Goal: Task Accomplishment & Management: Use online tool/utility

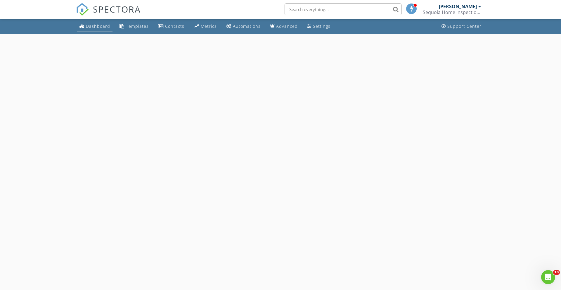
click at [98, 27] on div "Dashboard" at bounding box center [98, 26] width 24 height 6
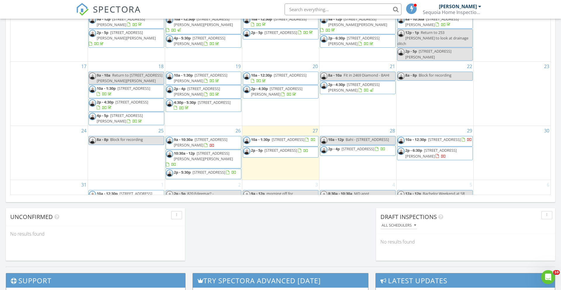
scroll to position [67, 0]
click at [218, 137] on span "9a - 10:30a 14 Glenwood Dr, San Rafael 94901" at bounding box center [203, 141] width 75 height 11
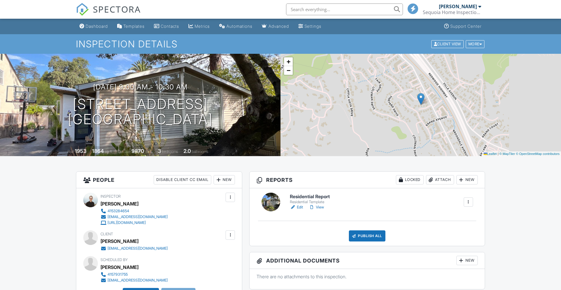
click at [319, 205] on link "View" at bounding box center [316, 207] width 15 height 6
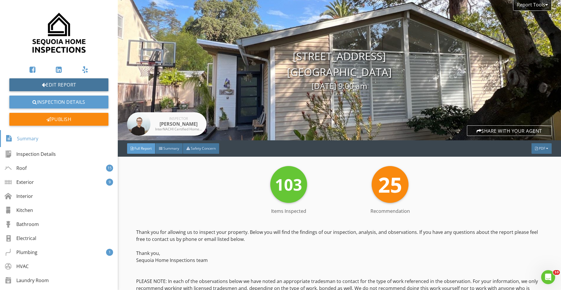
drag, startPoint x: 61, startPoint y: 83, endPoint x: 166, endPoint y: 1, distance: 133.7
click at [0, 0] on div "Edit Report Inspection Details Publish Summary Inspection Details Roof 15 Exter…" at bounding box center [59, 145] width 118 height 290
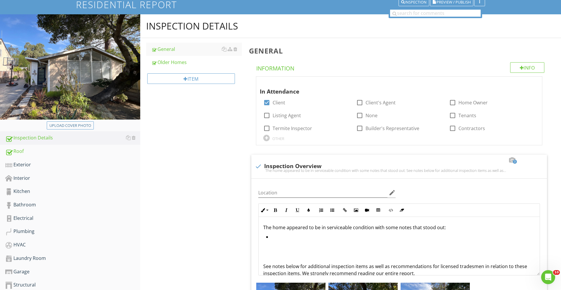
scroll to position [44, 0]
click at [30, 163] on div "Exterior" at bounding box center [72, 165] width 135 height 8
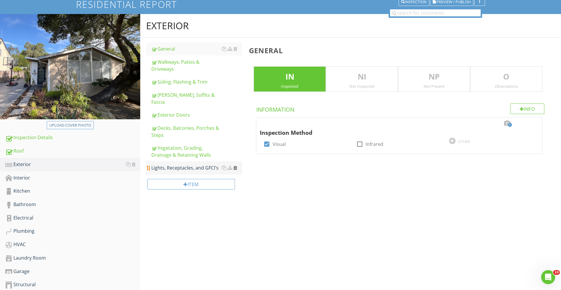
click at [234, 165] on div at bounding box center [235, 167] width 4 height 5
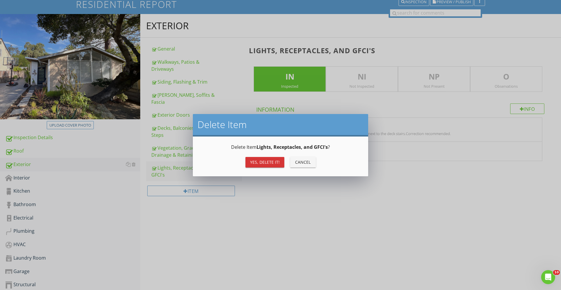
click at [251, 161] on div "Yes, Delete it!" at bounding box center [264, 162] width 29 height 6
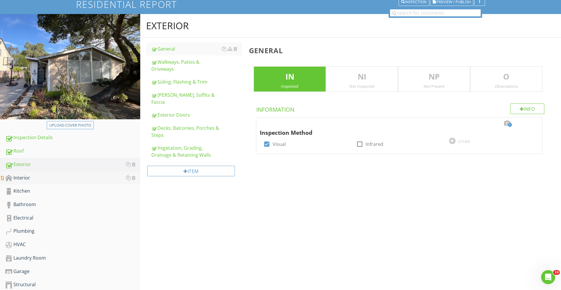
click at [98, 177] on div "Interior" at bounding box center [72, 178] width 135 height 8
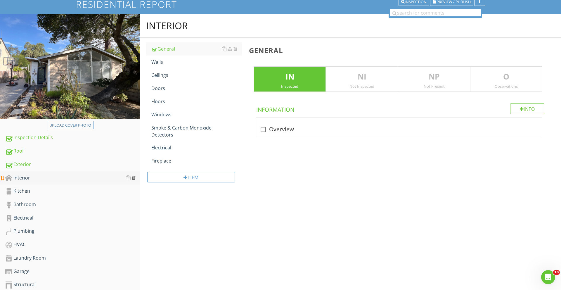
click at [132, 177] on div at bounding box center [134, 177] width 4 height 5
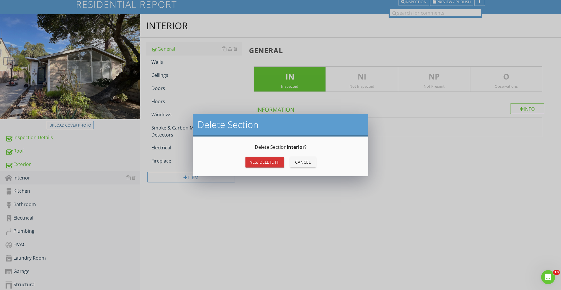
click at [260, 164] on div "Yes, Delete it!" at bounding box center [264, 162] width 29 height 6
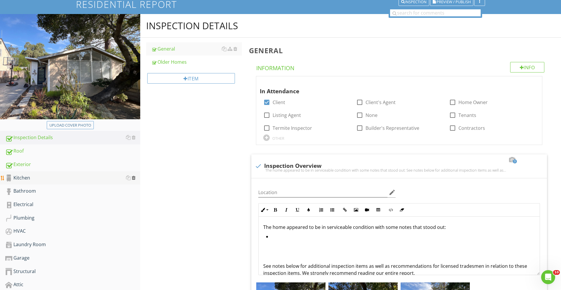
click at [134, 177] on div at bounding box center [134, 177] width 4 height 5
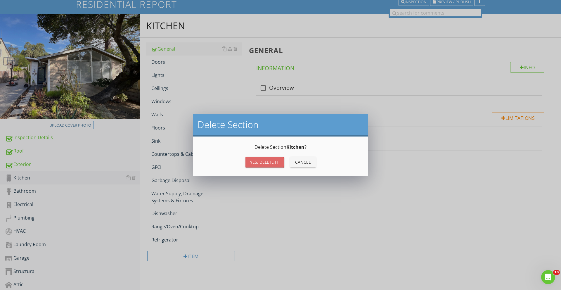
click at [258, 161] on div "Yes, Delete it!" at bounding box center [264, 162] width 29 height 6
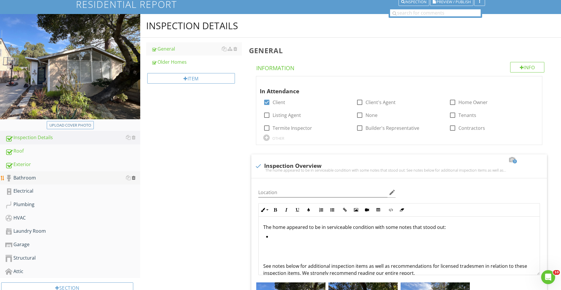
click at [135, 177] on div at bounding box center [134, 177] width 4 height 5
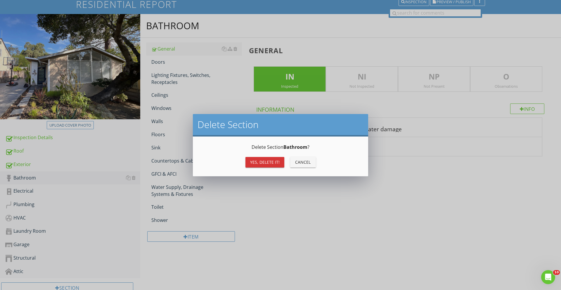
click at [264, 161] on div "Yes, Delete it!" at bounding box center [264, 162] width 29 height 6
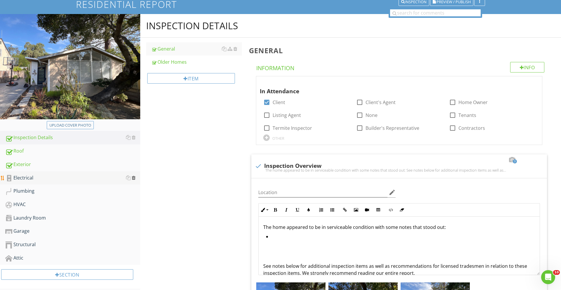
click at [134, 178] on div at bounding box center [134, 177] width 4 height 5
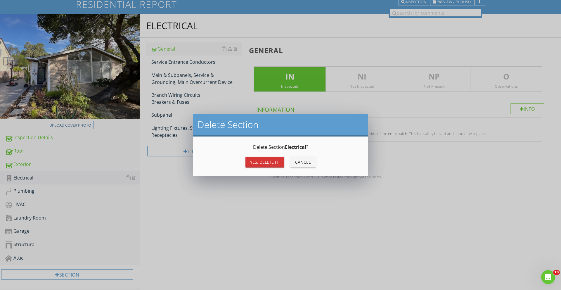
click at [273, 168] on div "Yes, Delete it! Cancel" at bounding box center [280, 162] width 161 height 14
click at [272, 164] on div "Yes, Delete it!" at bounding box center [264, 162] width 29 height 6
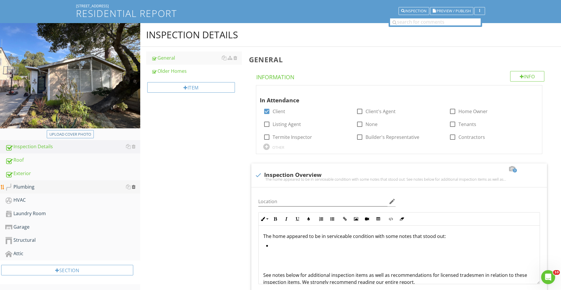
click at [133, 187] on div at bounding box center [134, 186] width 4 height 5
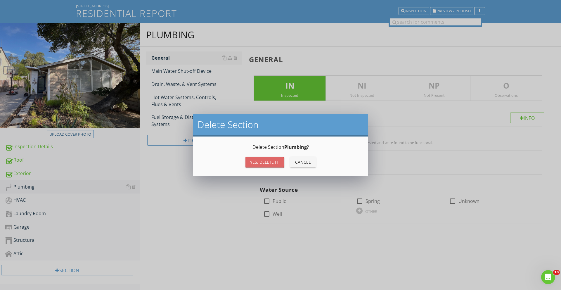
click at [256, 164] on div "Yes, Delete it!" at bounding box center [264, 162] width 29 height 6
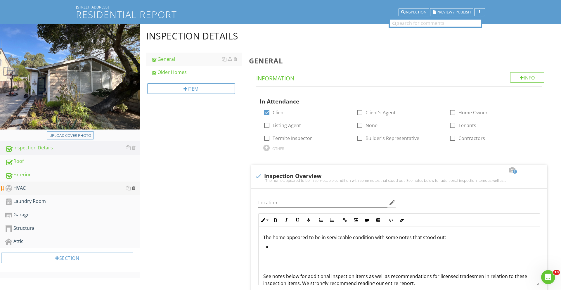
click at [134, 188] on div at bounding box center [134, 187] width 4 height 5
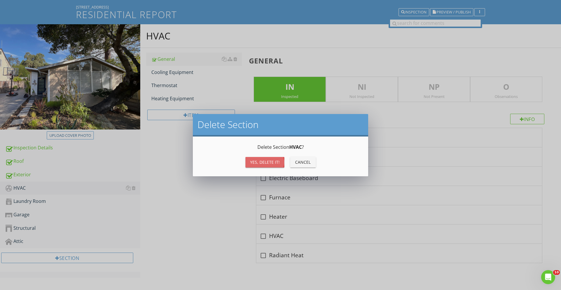
click at [264, 163] on div "Yes, Delete it!" at bounding box center [264, 162] width 29 height 6
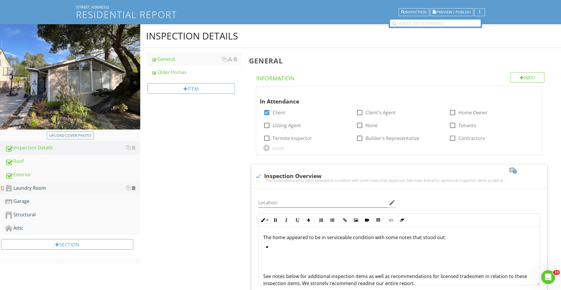
click at [133, 187] on div at bounding box center [134, 187] width 4 height 5
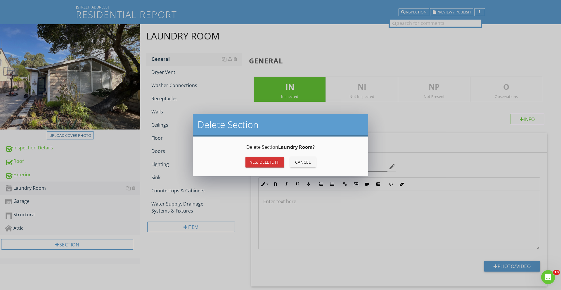
click at [258, 160] on div "Yes, Delete it!" at bounding box center [264, 162] width 29 height 6
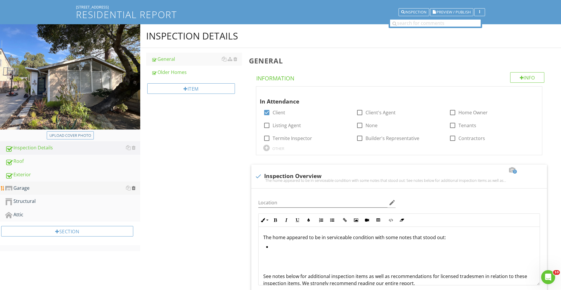
click at [133, 188] on div at bounding box center [134, 187] width 4 height 5
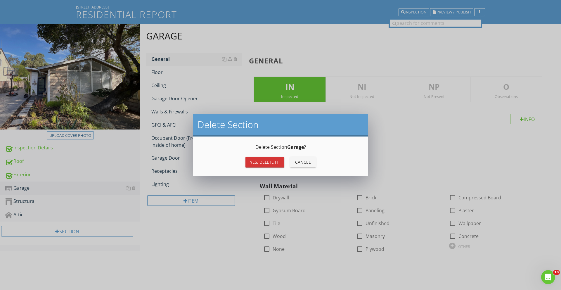
click at [262, 162] on div "Yes, Delete it!" at bounding box center [264, 162] width 29 height 6
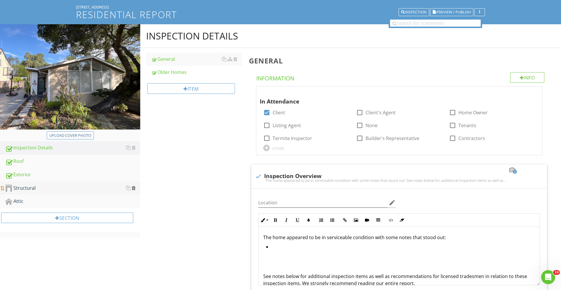
click at [134, 188] on div at bounding box center [134, 187] width 4 height 5
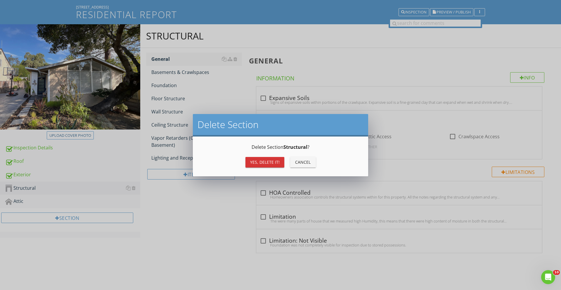
click at [252, 161] on div "Yes, Delete it!" at bounding box center [264, 162] width 29 height 6
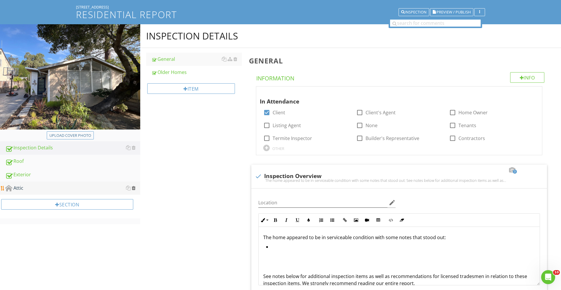
click at [132, 188] on div at bounding box center [134, 187] width 4 height 5
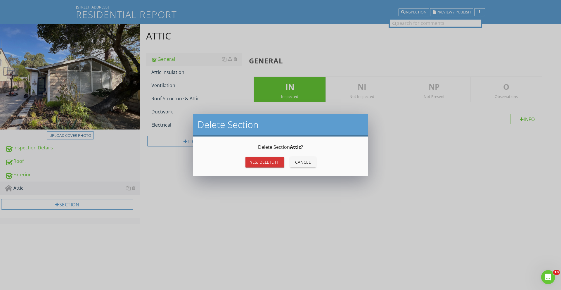
click at [271, 162] on div "Yes, Delete it!" at bounding box center [264, 162] width 29 height 6
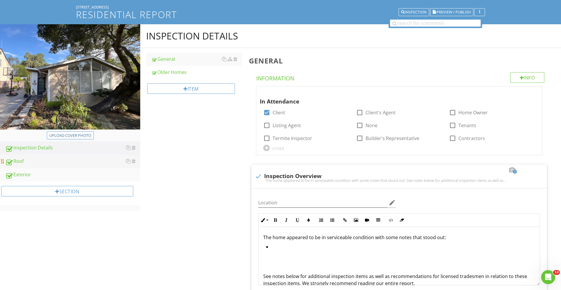
click at [48, 161] on div "Roof" at bounding box center [72, 161] width 135 height 8
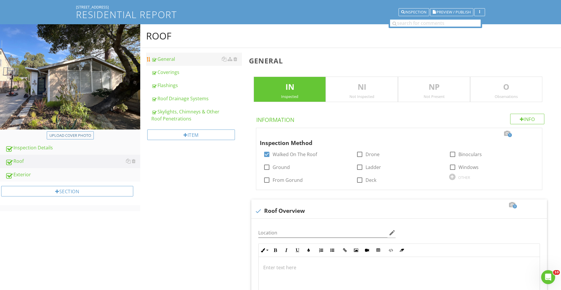
click at [182, 63] on link "General" at bounding box center [196, 59] width 91 height 13
click at [181, 72] on div "Coverings" at bounding box center [196, 72] width 91 height 7
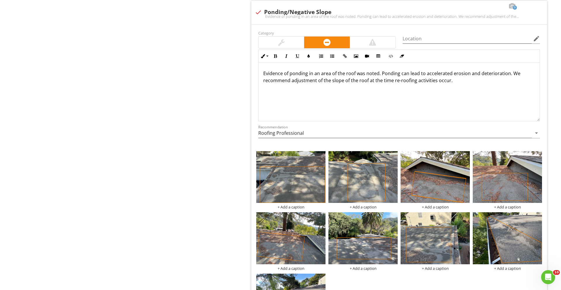
scroll to position [366, 0]
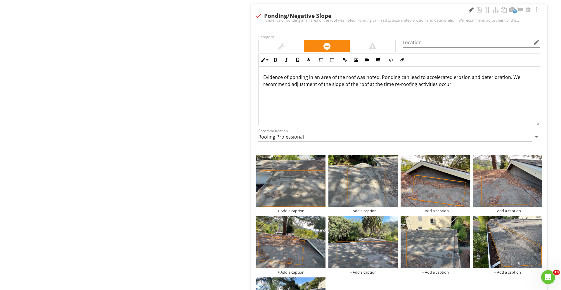
click at [470, 11] on div at bounding box center [470, 10] width 7 height 6
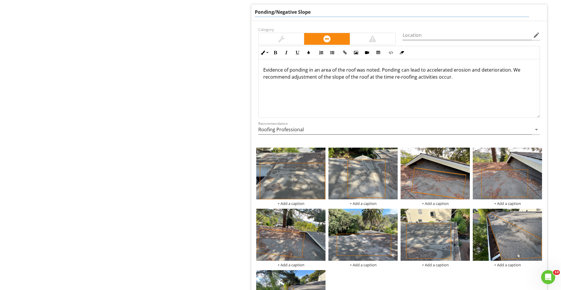
drag, startPoint x: 313, startPoint y: 8, endPoint x: 278, endPoint y: 8, distance: 34.5
click at [278, 8] on input "Ponding/Negative Slope" at bounding box center [392, 12] width 274 height 10
click at [314, 8] on input "Ponding/Negative Slope" at bounding box center [392, 12] width 274 height 10
drag, startPoint x: 313, startPoint y: 13, endPoint x: 275, endPoint y: 13, distance: 37.7
click at [275, 13] on input "Ponding/Negative Slope" at bounding box center [392, 12] width 274 height 10
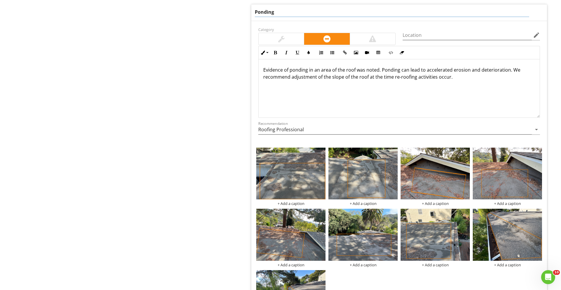
click at [255, 13] on input "Ponding" at bounding box center [392, 12] width 274 height 10
type input "Previous Ponding"
click at [298, 76] on p "Evidence of ponding in an area of the roof was noted. Ponding can lead to accel…" at bounding box center [399, 73] width 272 height 14
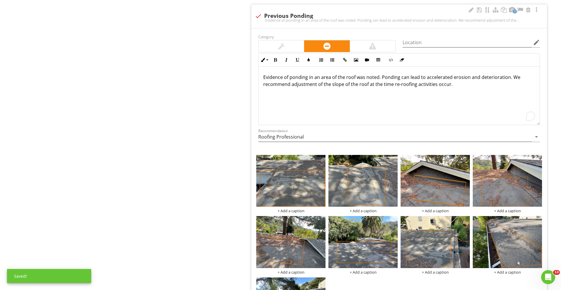
click at [289, 76] on p "Evidence of ponding in an area of the roof was noted. Ponding can lead to accel…" at bounding box center [399, 81] width 272 height 14
click at [309, 96] on div "Evidence of previous ponding in an area of the roof was noted. Ponding can lead…" at bounding box center [398, 96] width 281 height 58
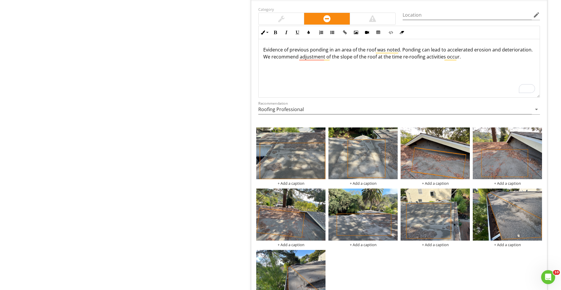
scroll to position [394, 0]
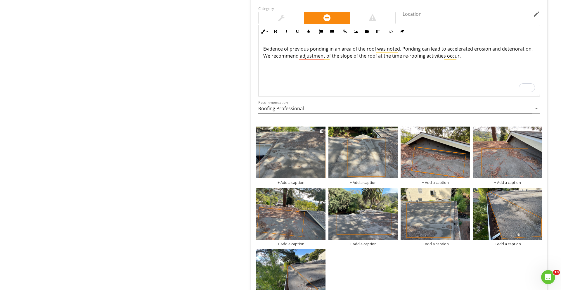
click at [283, 156] on img at bounding box center [290, 152] width 69 height 52
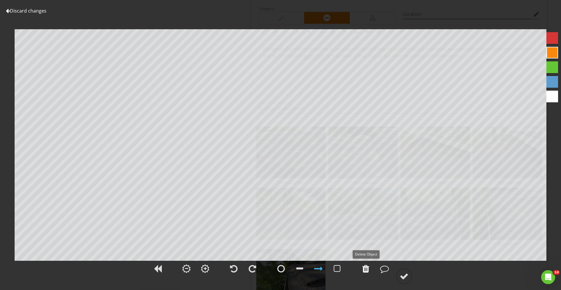
click at [368, 269] on div at bounding box center [365, 268] width 7 height 9
click at [338, 270] on div at bounding box center [336, 268] width 7 height 9
click at [402, 280] on div at bounding box center [403, 276] width 9 height 9
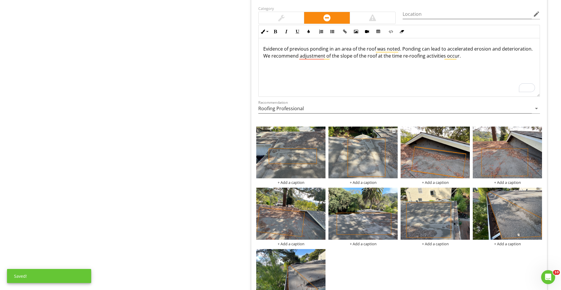
click at [358, 174] on img at bounding box center [362, 152] width 69 height 52
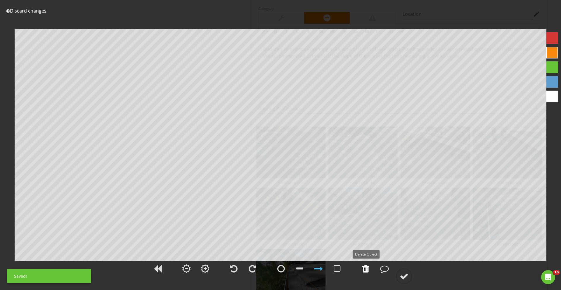
click at [366, 267] on div at bounding box center [365, 268] width 7 height 9
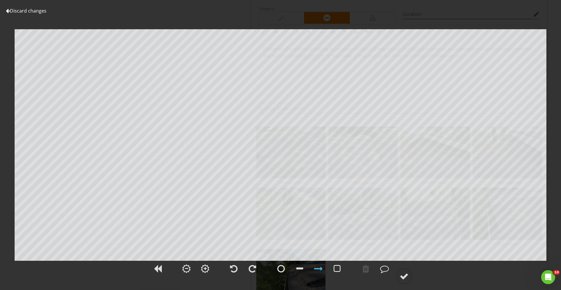
click at [336, 269] on div at bounding box center [336, 268] width 7 height 9
click at [408, 277] on div at bounding box center [403, 276] width 9 height 9
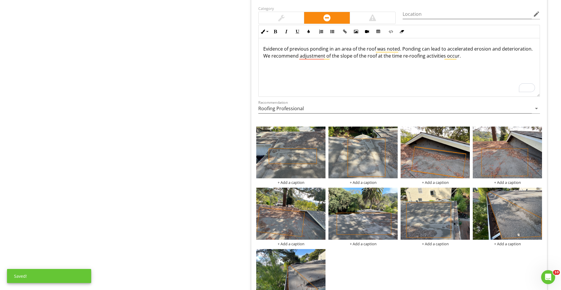
click at [447, 149] on img at bounding box center [434, 152] width 69 height 52
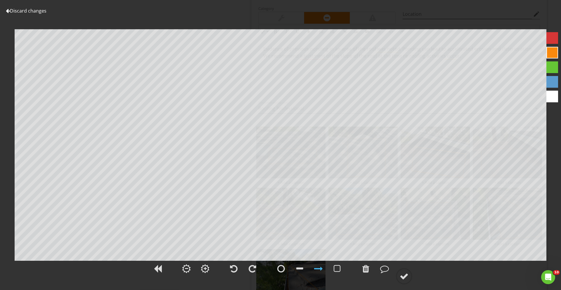
click at [322, 267] on div at bounding box center [318, 268] width 9 height 9
click at [402, 274] on div at bounding box center [403, 276] width 9 height 9
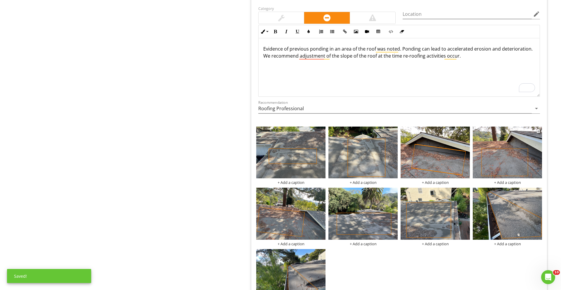
click at [495, 144] on img at bounding box center [506, 152] width 69 height 52
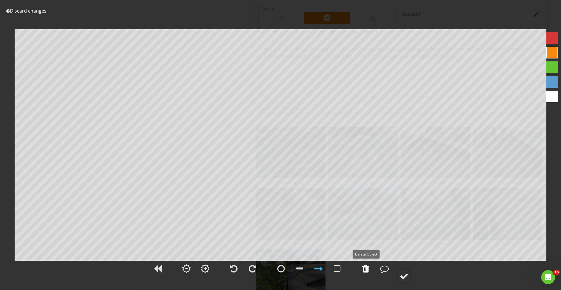
click at [367, 267] on div at bounding box center [365, 268] width 7 height 9
click at [335, 268] on div at bounding box center [336, 268] width 7 height 9
click at [318, 270] on div at bounding box center [318, 268] width 9 height 9
click at [365, 261] on div at bounding box center [365, 268] width 15 height 15
click at [334, 270] on div at bounding box center [336, 268] width 7 height 9
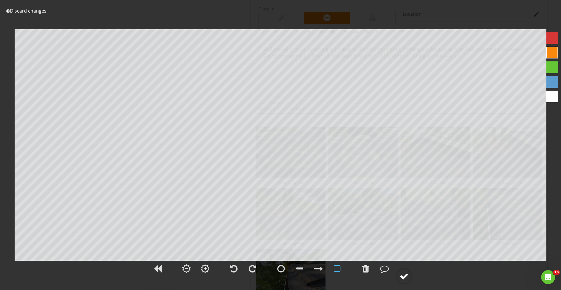
click at [406, 270] on circle at bounding box center [403, 275] width 15 height 15
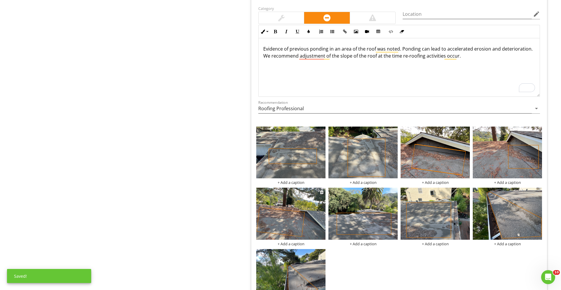
click at [305, 204] on img at bounding box center [290, 213] width 69 height 52
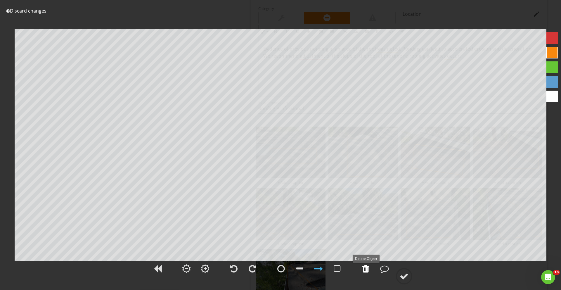
click at [365, 269] on div at bounding box center [365, 268] width 7 height 9
click at [338, 267] on div at bounding box center [336, 268] width 7 height 9
click at [367, 266] on div at bounding box center [365, 268] width 7 height 9
click at [403, 278] on div at bounding box center [403, 276] width 9 height 9
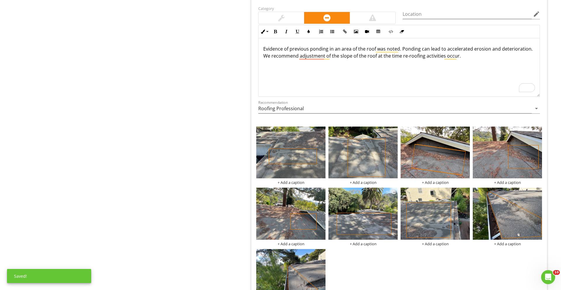
click at [375, 215] on img at bounding box center [362, 213] width 69 height 52
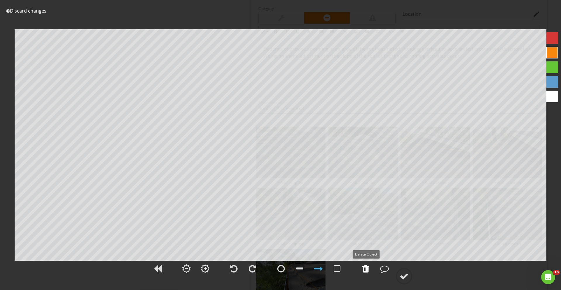
click at [362, 268] on div at bounding box center [365, 268] width 7 height 9
click at [330, 268] on div at bounding box center [337, 268] width 15 height 15
click at [395, 275] on span at bounding box center [403, 275] width 18 height 6
click at [401, 275] on div at bounding box center [403, 276] width 9 height 9
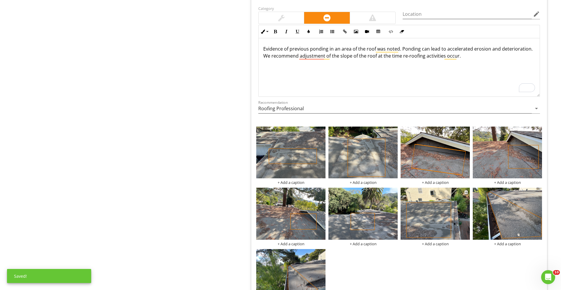
click at [451, 218] on img at bounding box center [434, 213] width 69 height 52
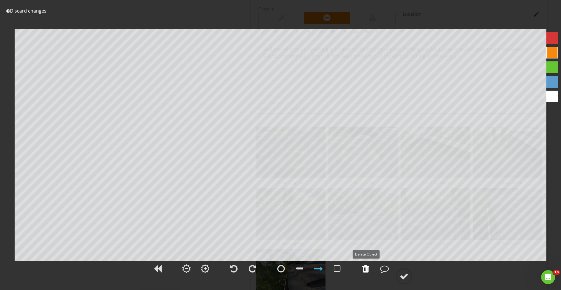
click at [367, 268] on div at bounding box center [365, 268] width 7 height 9
click at [336, 269] on div at bounding box center [336, 268] width 7 height 9
click at [404, 274] on div at bounding box center [403, 276] width 9 height 9
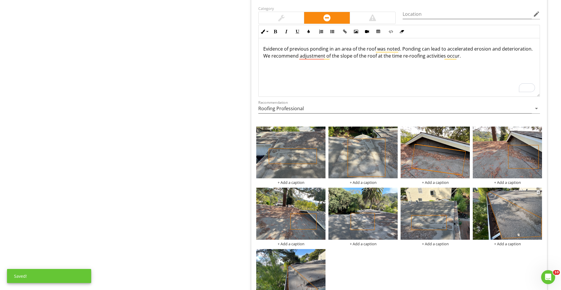
click at [512, 210] on img at bounding box center [506, 213] width 69 height 52
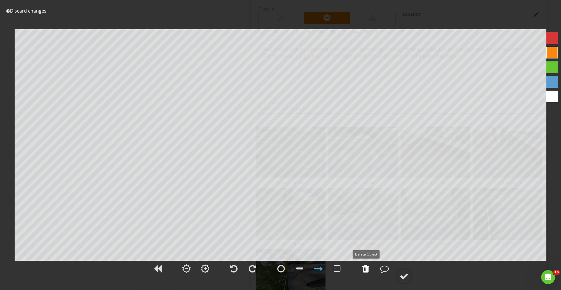
click at [367, 268] on div at bounding box center [365, 268] width 7 height 9
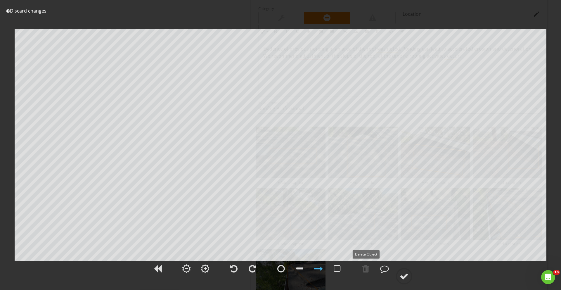
click at [367, 268] on div at bounding box center [365, 268] width 7 height 9
click at [338, 270] on div at bounding box center [336, 268] width 7 height 9
click at [298, 263] on div at bounding box center [299, 268] width 15 height 15
click at [402, 278] on div at bounding box center [403, 276] width 9 height 9
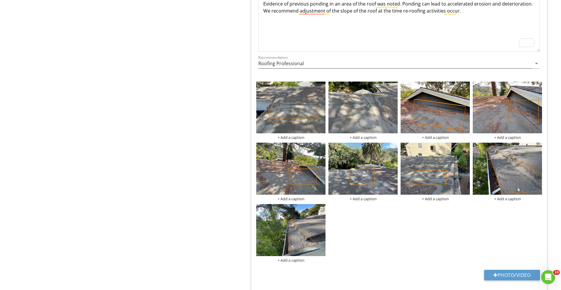
scroll to position [239, 0]
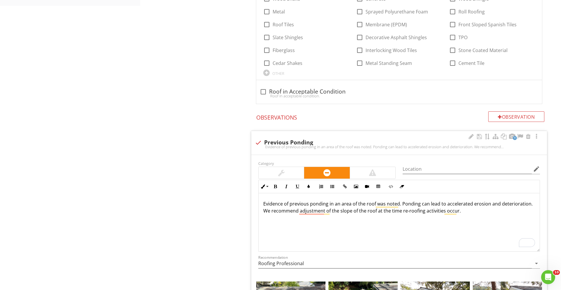
click at [334, 204] on p "Evidence of previous ponding in an area of the roof was noted. Ponding can lead…" at bounding box center [399, 207] width 272 height 14
click at [391, 219] on div "Evidence of previous ponding in areas of the roof was noted. Ponding can lead t…" at bounding box center [398, 222] width 281 height 58
click at [375, 205] on p "Evidence of previous ponding in areas of the roof was noted. Ponding can lead t…" at bounding box center [399, 207] width 272 height 14
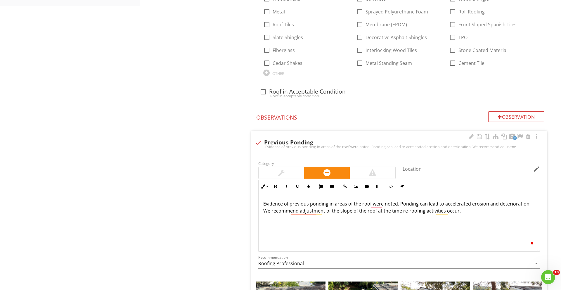
click at [373, 228] on div "Evidence of previous ponding in areas of the roof were noted. Ponding can lead …" at bounding box center [398, 222] width 281 height 58
click at [375, 202] on p "Evidence of previous ponding in areas of the roof were noted. Ponding can lead …" at bounding box center [399, 207] width 272 height 14
click at [357, 238] on div "Evidence of previous ponding in areas of the roof was noted. Ponding can lead t…" at bounding box center [398, 222] width 281 height 58
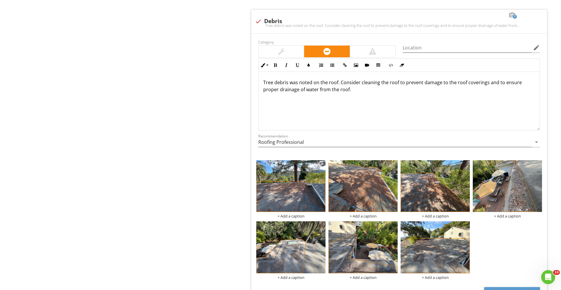
scroll to position [816, 0]
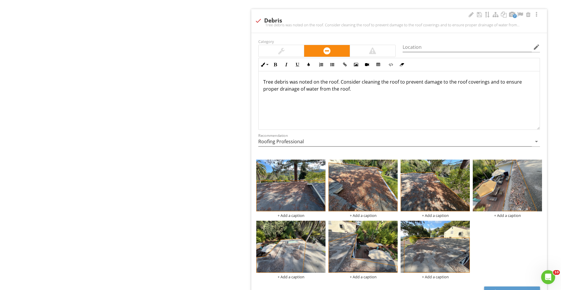
click at [352, 91] on p "Tree debris was noted on the roof. Consider cleaning the roof to prevent damage…" at bounding box center [399, 85] width 272 height 14
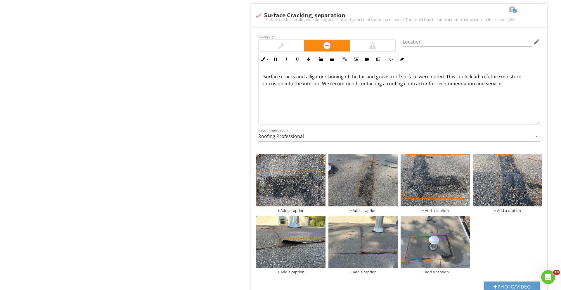
scroll to position [1135, 0]
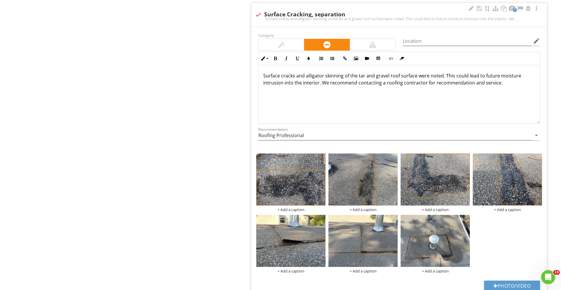
click at [333, 76] on p "Surface cracks and alligator skinning of the tar and gravel roof surface were n…" at bounding box center [399, 79] width 272 height 14
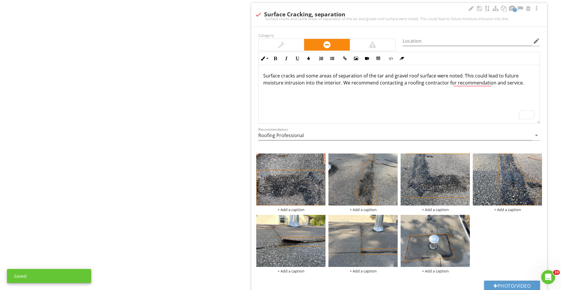
click at [407, 95] on div "Surface cracks and some areas of separation of the tar and gravel roof surface …" at bounding box center [398, 94] width 281 height 58
click at [400, 75] on p "Surface cracks and some areas of separation of the tar and gravel roof surface …" at bounding box center [399, 79] width 272 height 14
click at [432, 96] on div "Surface cracks and some areas of separation of the bitumen torchdown roof surfa…" at bounding box center [398, 94] width 281 height 58
click at [519, 75] on p "Surface cracks and some areas of separation of the bitumen torchdown roof surfa…" at bounding box center [399, 79] width 272 height 14
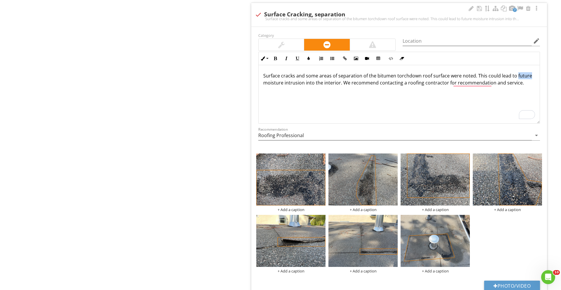
click at [519, 75] on p "Surface cracks and some areas of separation of the bitumen torchdown roof surfa…" at bounding box center [399, 79] width 272 height 14
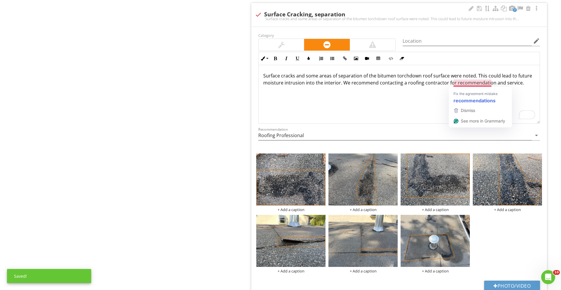
click at [339, 108] on div "Surface cracks and some areas of separation of the bitumen torchdown roof surfa…" at bounding box center [398, 94] width 281 height 58
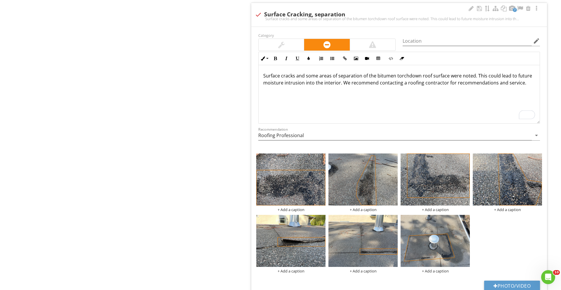
click at [469, 101] on div "Surface cracks and some areas of separation of the bitumen torchdown roof surfa…" at bounding box center [398, 94] width 281 height 58
click at [309, 178] on img at bounding box center [290, 179] width 69 height 52
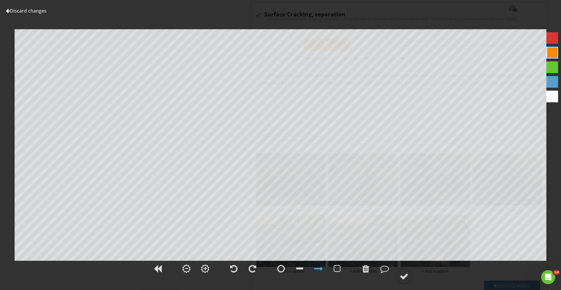
click at [26, 10] on link "Discard changes" at bounding box center [26, 11] width 41 height 6
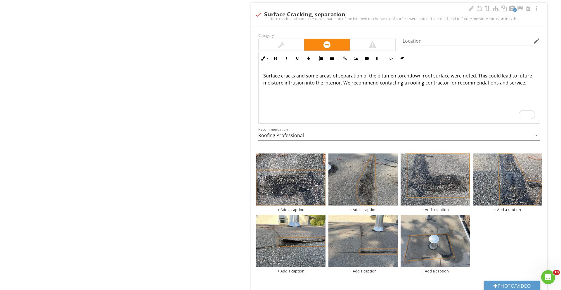
click at [293, 75] on p "Surface cracks and some areas of separation of the bitumen torchdown roof surfa…" at bounding box center [399, 79] width 272 height 14
click at [367, 185] on img at bounding box center [362, 179] width 69 height 52
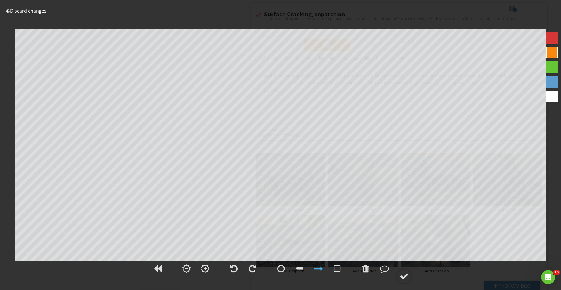
click at [31, 8] on link "Discard changes" at bounding box center [26, 11] width 41 height 6
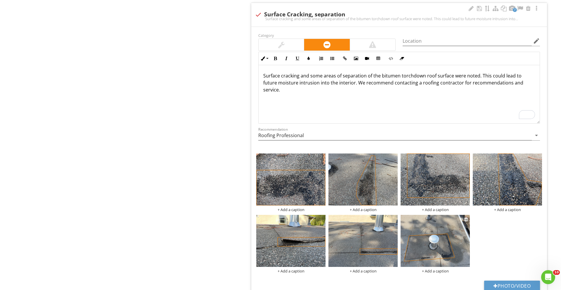
click at [425, 252] on img at bounding box center [434, 241] width 69 height 52
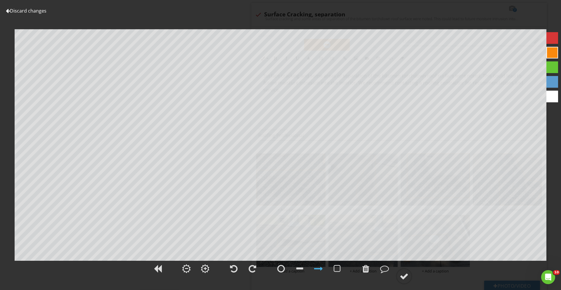
click at [19, 9] on link "Discard changes" at bounding box center [26, 11] width 41 height 6
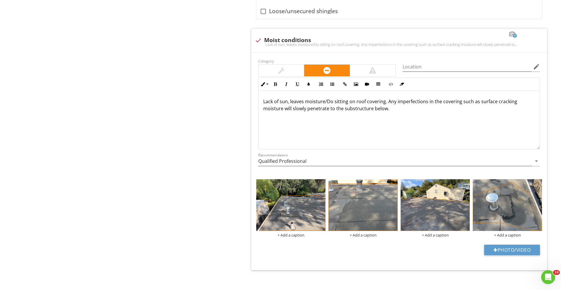
scroll to position [2716, 0]
click at [332, 102] on p "Lack of sun, leaves moisture/Do sitting on roof covering. Any imperfections in …" at bounding box center [399, 105] width 272 height 14
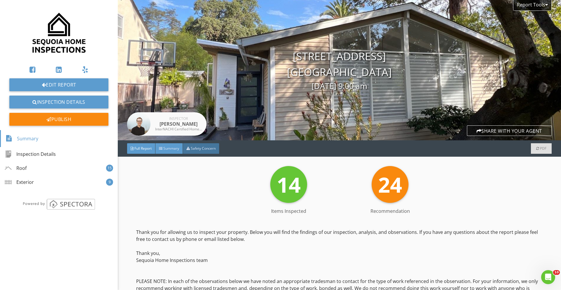
click at [167, 149] on span "Summary" at bounding box center [171, 148] width 16 height 5
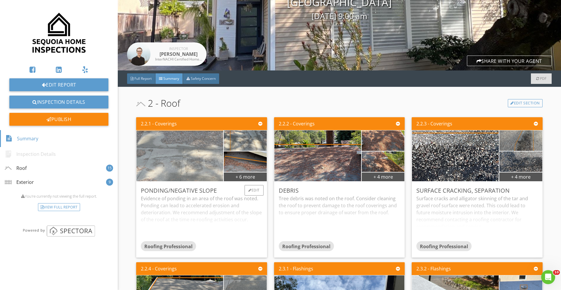
scroll to position [70, 0]
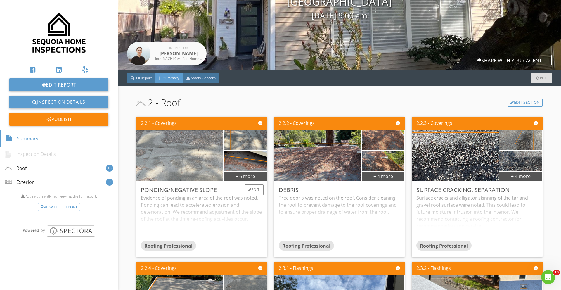
click at [186, 160] on img at bounding box center [179, 155] width 169 height 127
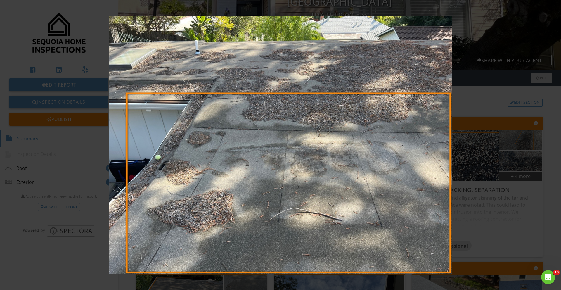
click at [436, 196] on img at bounding box center [280, 145] width 515 height 258
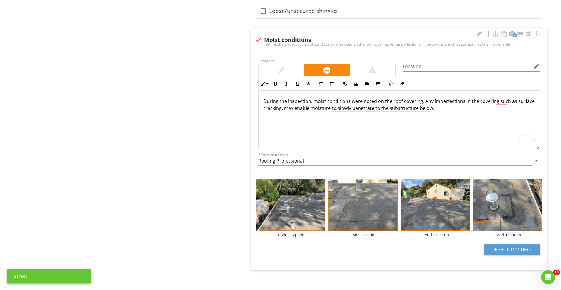
click at [421, 102] on p "During the inspection, moist conditions were noted on the roof covering. Any im…" at bounding box center [399, 105] width 272 height 14
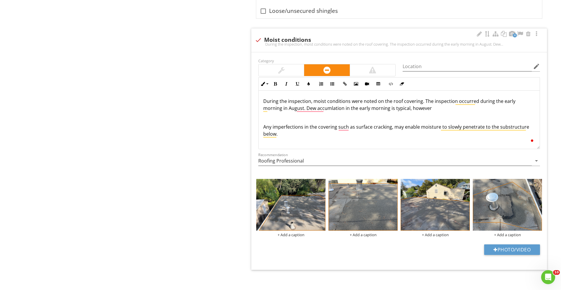
click at [428, 105] on p "During the inspection, moist conditions were noted on the roof covering. The in…" at bounding box center [399, 105] width 272 height 14
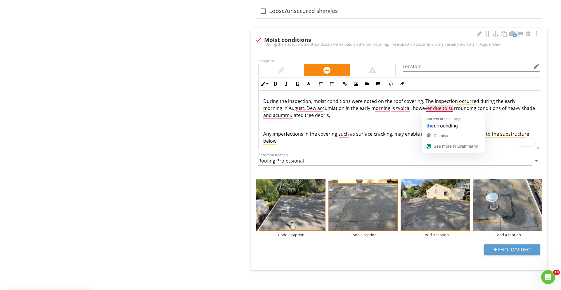
click at [409, 121] on p "To enrich screen reader interactions, please activate Accessibility in Grammarl…" at bounding box center [399, 124] width 272 height 7
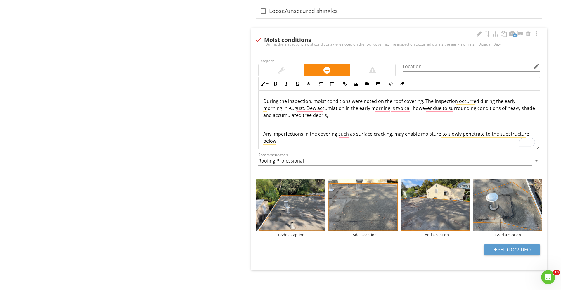
click at [324, 119] on div "During the inspection, moist conditions were noted on the roof covering. The in…" at bounding box center [398, 121] width 281 height 61
click at [320, 114] on p "During the inspection, moist conditions were noted on the roof covering. The in…" at bounding box center [399, 108] width 272 height 21
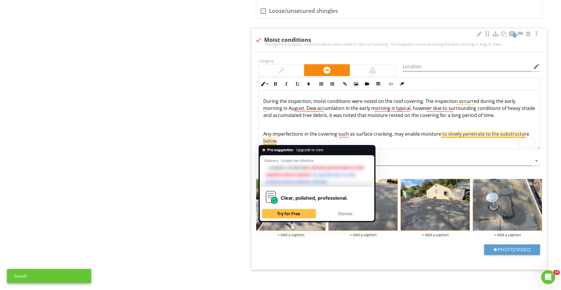
click at [271, 132] on p "Any imperfections in the covering such as surface cracking, may enable moisture…" at bounding box center [399, 137] width 272 height 14
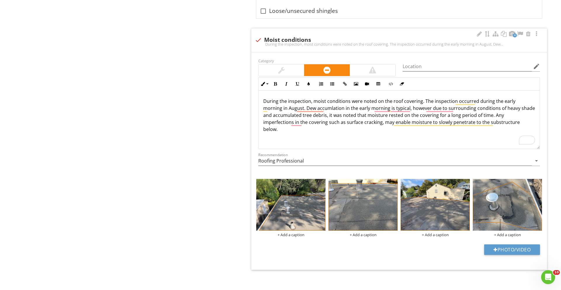
drag, startPoint x: 345, startPoint y: 122, endPoint x: 345, endPoint y: 133, distance: 10.5
click at [345, 122] on p "During the inspection, moist conditions were noted on the roof covering. The in…" at bounding box center [399, 115] width 272 height 35
click at [379, 137] on div "During the inspection, moist conditions were noted on the roof covering. The in…" at bounding box center [398, 120] width 281 height 58
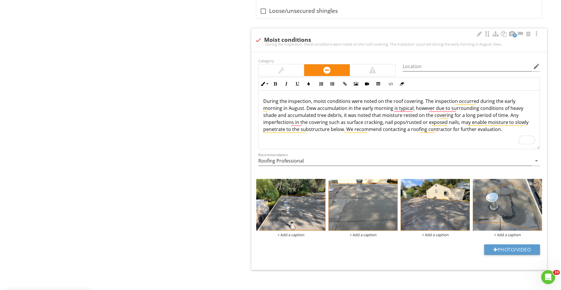
click at [401, 109] on p "During the inspection, moist conditions were noted on the roof covering. The in…" at bounding box center [399, 115] width 272 height 35
click at [405, 110] on p "During the inspection, moist conditions were noted on the roof covering. The in…" at bounding box center [399, 115] width 272 height 35
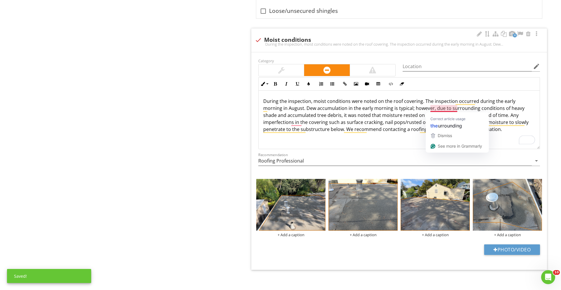
click at [412, 134] on div "During the inspection, moist conditions were noted on the roof covering. The in…" at bounding box center [398, 120] width 281 height 58
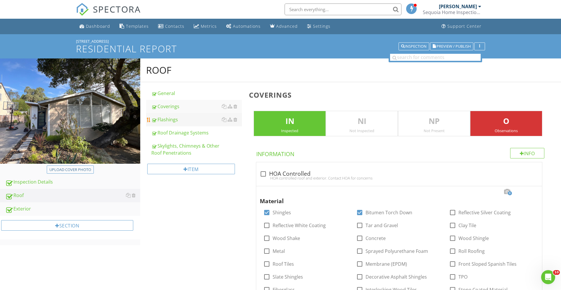
click at [178, 116] on div "Flashings" at bounding box center [196, 119] width 91 height 7
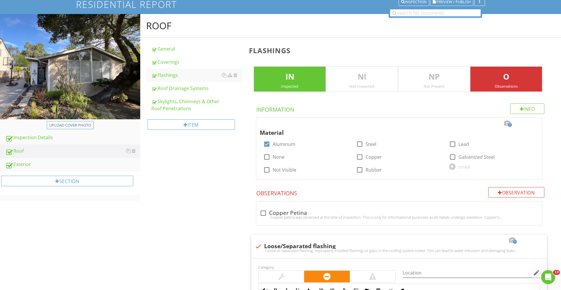
scroll to position [45, 0]
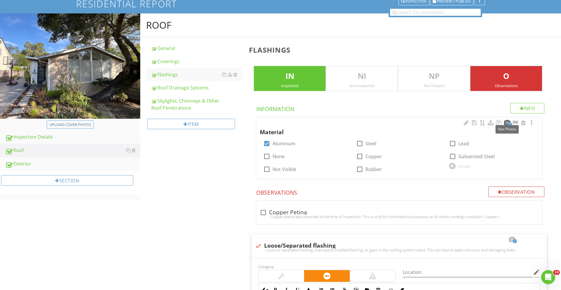
click at [504, 121] on div at bounding box center [506, 123] width 7 height 6
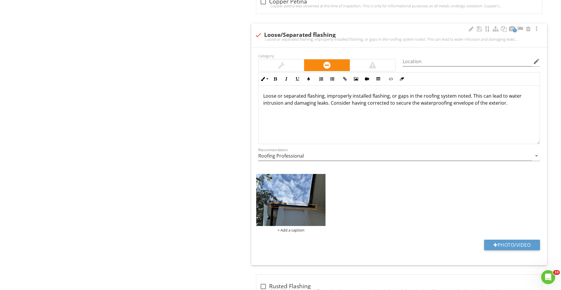
scroll to position [530, 0]
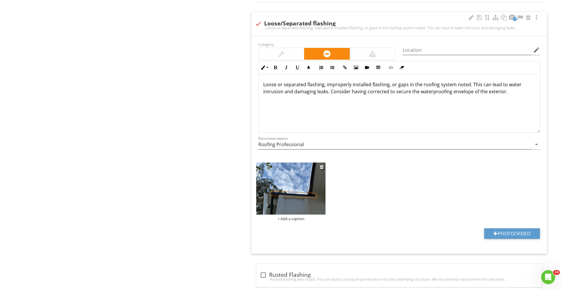
click at [317, 195] on img at bounding box center [290, 188] width 69 height 52
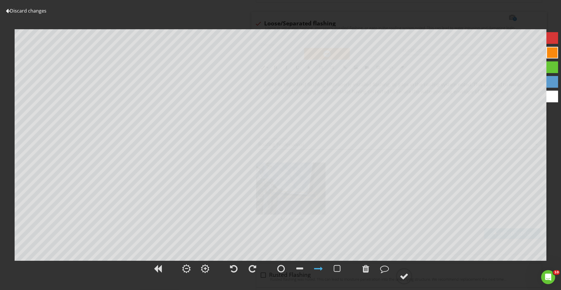
click at [40, 11] on link "Discard changes" at bounding box center [26, 11] width 41 height 6
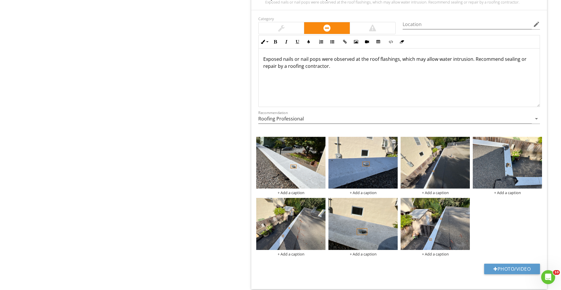
scroll to position [1277, 0]
click at [298, 59] on p "Exposed nails or nail pops were observed at the roof flashings, which may allow…" at bounding box center [399, 62] width 272 height 14
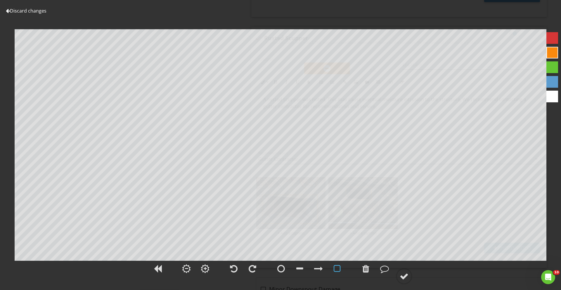
scroll to position [0, 0]
click at [407, 279] on div at bounding box center [403, 276] width 9 height 9
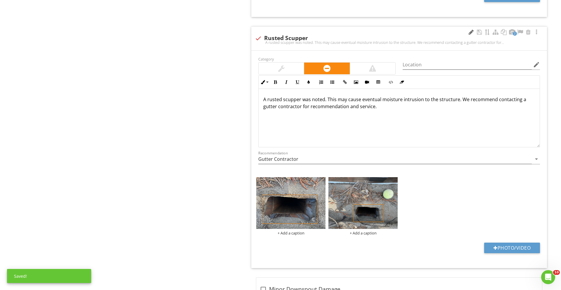
click at [469, 34] on div at bounding box center [470, 32] width 7 height 6
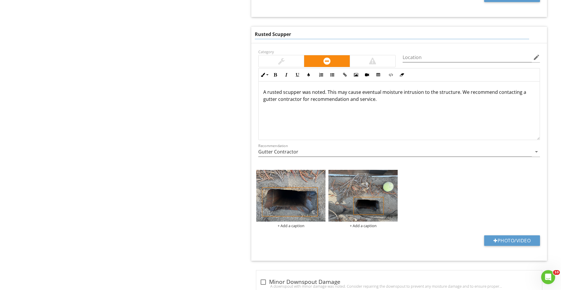
click at [270, 34] on input "Rusted Scupper" at bounding box center [392, 34] width 274 height 10
type input "Rusting Scupper"
click at [280, 91] on div "A rusted scupper was noted. This may cause eventual moisture intrusion to the s…" at bounding box center [398, 110] width 281 height 58
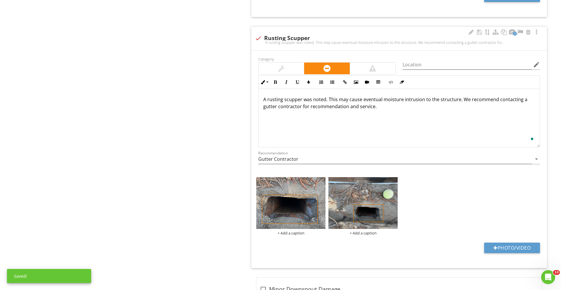
click at [287, 104] on p "A rusting scupper was noted. This may cause eventual moisture intrusion to the …" at bounding box center [399, 103] width 272 height 14
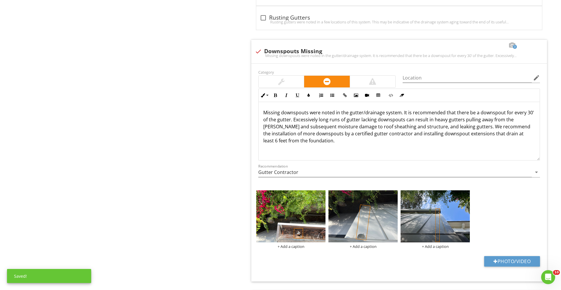
scroll to position [1396, 0]
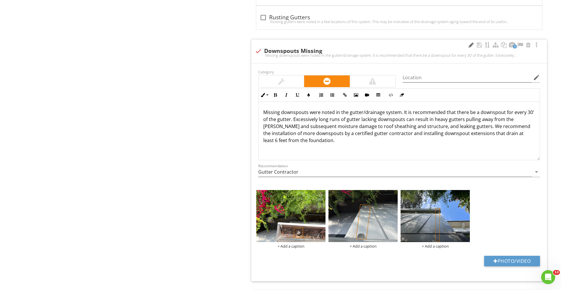
click at [471, 43] on div at bounding box center [470, 45] width 7 height 6
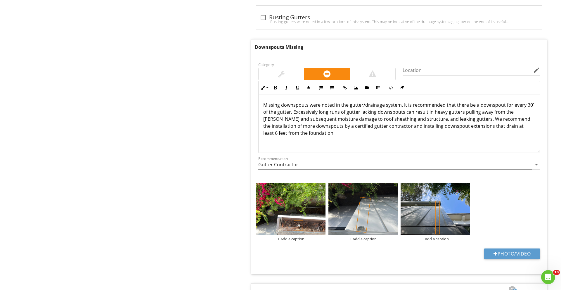
click at [283, 47] on input "Downspouts Missing" at bounding box center [392, 47] width 274 height 10
type input "Downspout Missing"
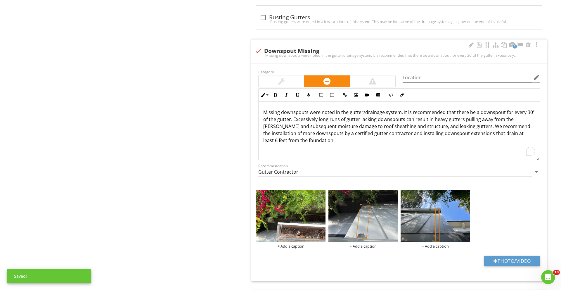
click at [262, 105] on div "Missing downspouts were noted in the gutter/drainage system. It is recommended …" at bounding box center [398, 131] width 281 height 58
click at [312, 111] on p "A missing downspouts were noted in the gutter/drainage system. It is recommende…" at bounding box center [399, 126] width 272 height 35
click at [316, 112] on p "A missing downspout were noted in the gutter/drainage system. It is recommended…" at bounding box center [399, 126] width 272 height 35
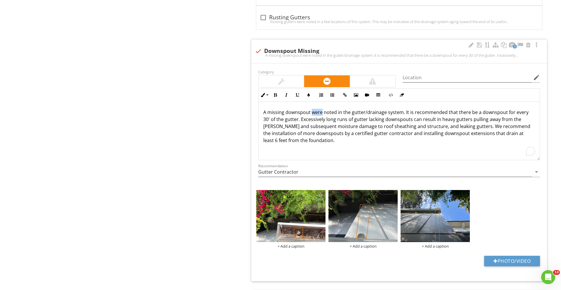
click at [316, 112] on p "A missing downspout were noted in the gutter/drainage system. It is recommended…" at bounding box center [399, 126] width 272 height 35
click at [337, 133] on p "A missing downspout was noted in the gutter/drainage system. It is recommended …" at bounding box center [399, 126] width 272 height 35
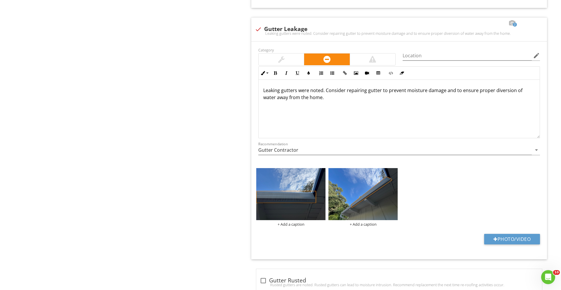
scroll to position [1670, 0]
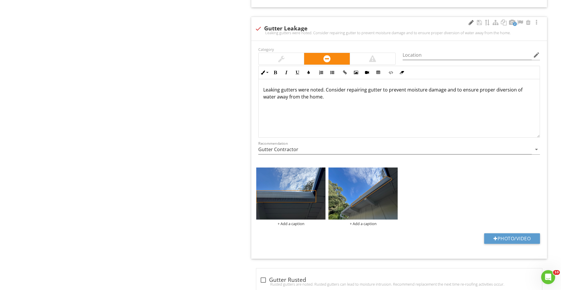
click at [469, 22] on div at bounding box center [470, 23] width 7 height 6
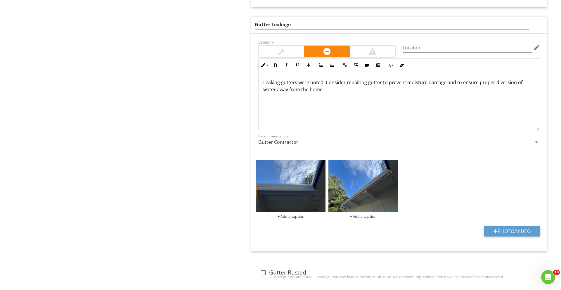
click at [255, 27] on input "Gutter Leakage" at bounding box center [392, 25] width 274 height 10
type input "Previous Gutter Leakage"
click at [263, 82] on div "Leaking gutters were noted. Consider repairing gutter to prevent moisture damag…" at bounding box center [398, 101] width 281 height 58
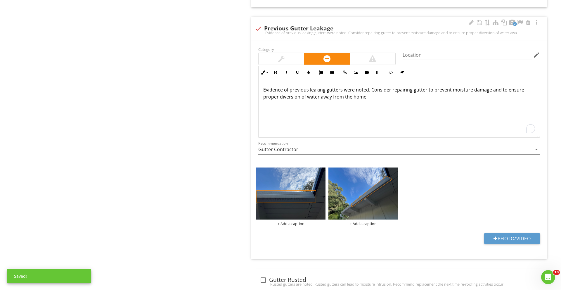
click at [352, 108] on div "Evidence of previous leaking gutters were noted. Consider repairing gutter to p…" at bounding box center [398, 108] width 281 height 58
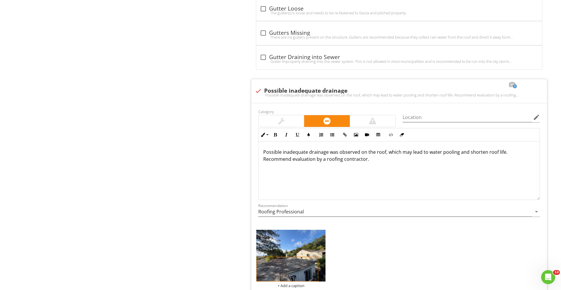
scroll to position [2692, 0]
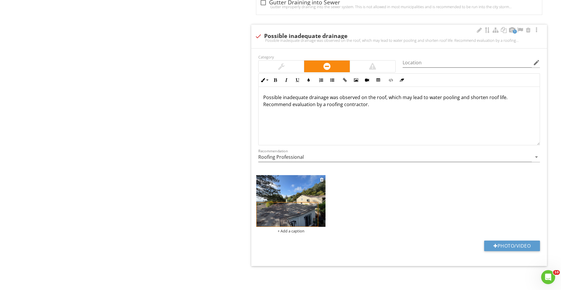
click at [288, 214] on img at bounding box center [290, 201] width 69 height 52
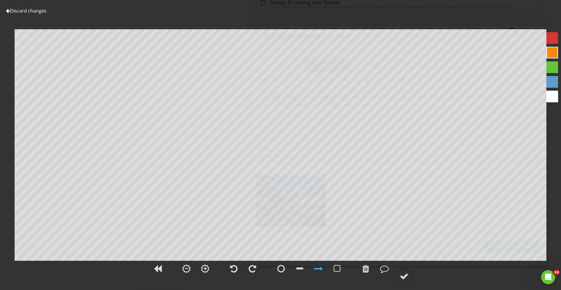
click at [30, 13] on link "Discard changes" at bounding box center [26, 11] width 41 height 6
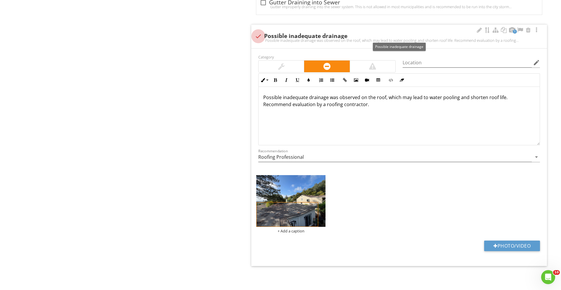
click at [258, 36] on div at bounding box center [258, 36] width 10 height 10
checkbox input "true"
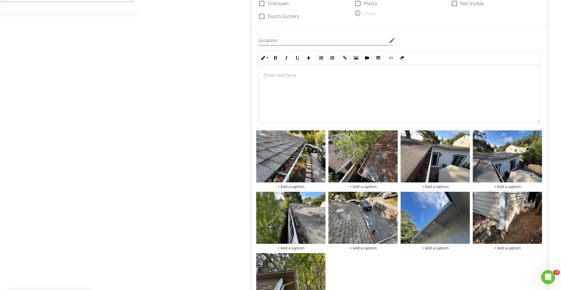
scroll to position [0, 0]
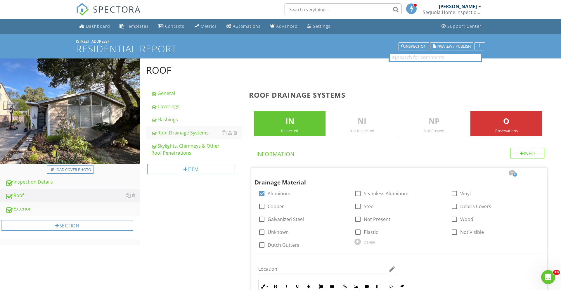
click at [184, 149] on div "Skylights, Chimneys & Other Roof Penetrations" at bounding box center [196, 149] width 91 height 14
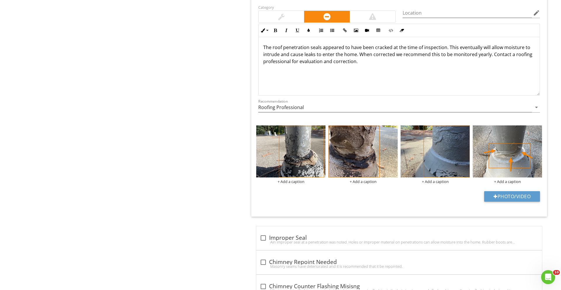
scroll to position [882, 0]
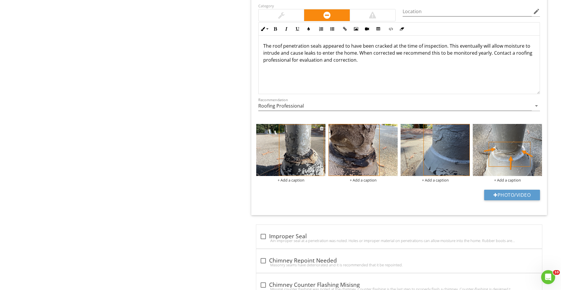
click at [309, 163] on img at bounding box center [290, 150] width 69 height 52
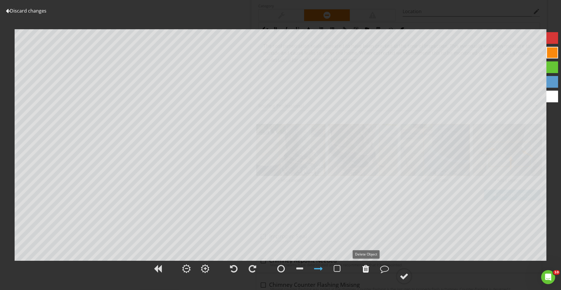
click at [366, 269] on div at bounding box center [365, 268] width 7 height 9
click at [337, 271] on div at bounding box center [336, 268] width 7 height 9
click at [316, 267] on div at bounding box center [318, 268] width 9 height 9
click at [403, 275] on div at bounding box center [403, 276] width 9 height 9
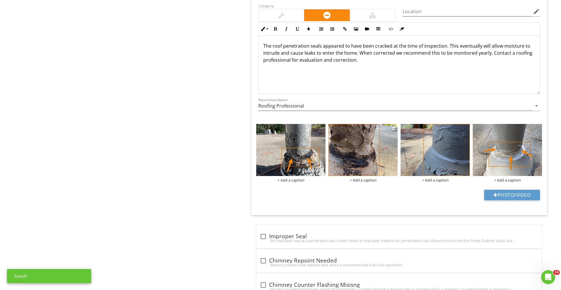
click at [355, 145] on img at bounding box center [362, 150] width 69 height 52
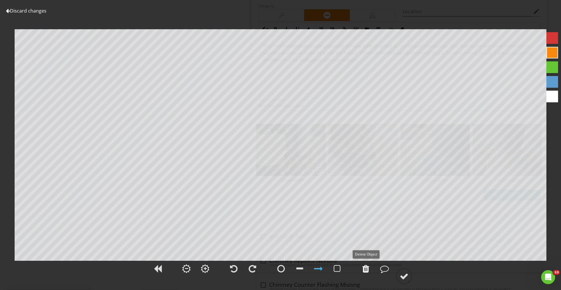
click at [371, 270] on div at bounding box center [365, 268] width 15 height 15
click at [337, 269] on div at bounding box center [336, 268] width 7 height 9
click at [318, 270] on div at bounding box center [318, 268] width 9 height 9
click at [407, 269] on circle at bounding box center [403, 275] width 15 height 15
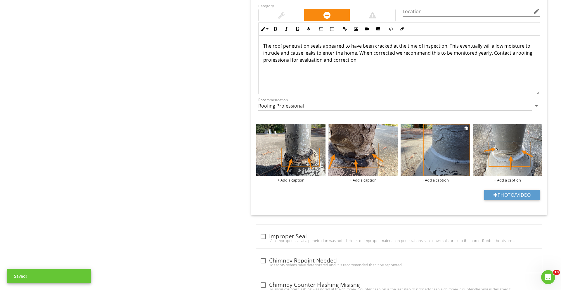
click at [429, 155] on img at bounding box center [434, 150] width 69 height 52
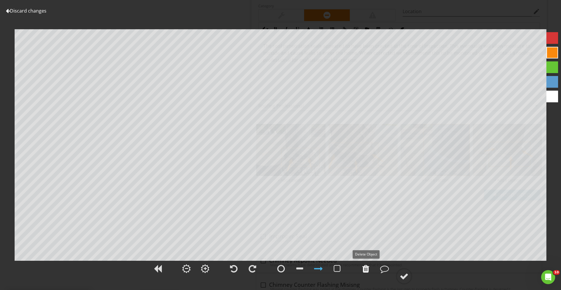
click at [364, 269] on div at bounding box center [365, 268] width 7 height 9
click at [327, 268] on div at bounding box center [309, 269] width 74 height 19
click at [335, 270] on div at bounding box center [336, 268] width 7 height 9
click at [319, 265] on div at bounding box center [318, 268] width 9 height 9
click at [405, 278] on div at bounding box center [403, 276] width 9 height 9
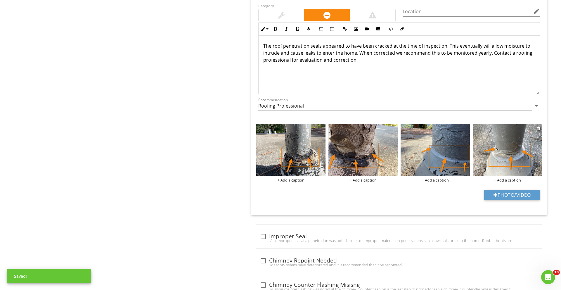
click at [510, 141] on img at bounding box center [506, 150] width 69 height 52
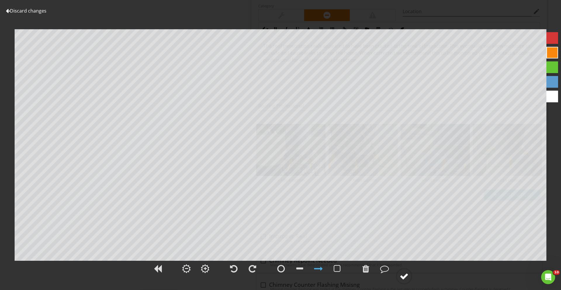
click at [403, 274] on div at bounding box center [403, 276] width 9 height 9
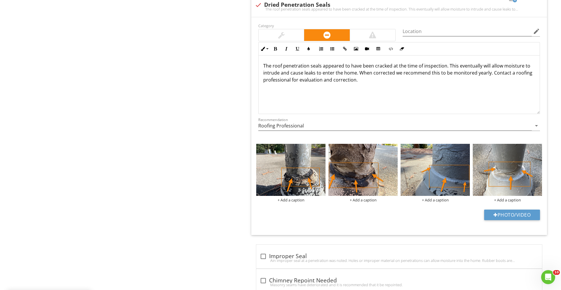
scroll to position [851, 0]
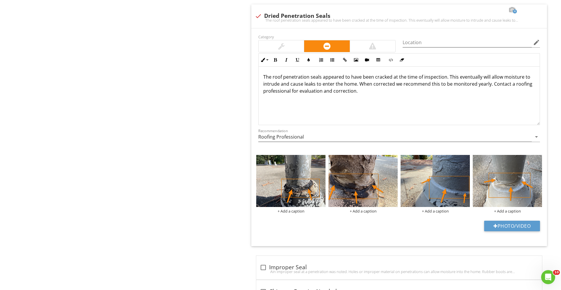
click at [213, 105] on div "Roof General Coverings Flashings Roof Drainage Systems Skylights, Chimneys & Ot…" at bounding box center [350, 199] width 420 height 1985
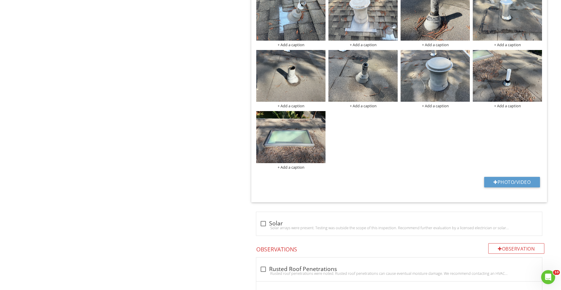
scroll to position [0, 0]
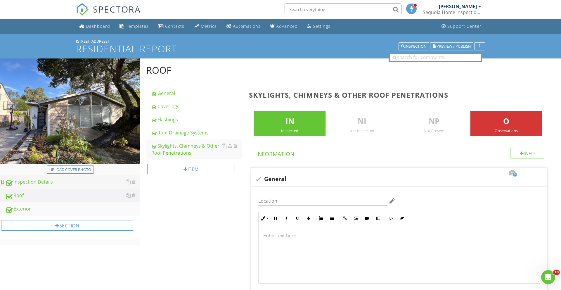
click at [40, 185] on div "Inspection Details" at bounding box center [72, 182] width 135 height 8
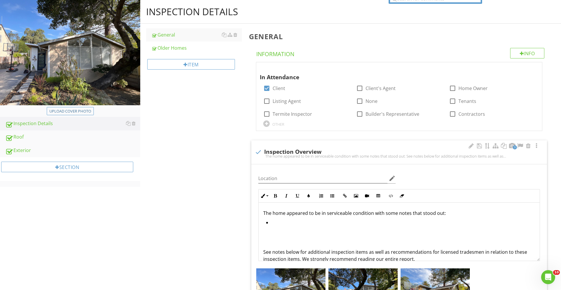
scroll to position [59, 0]
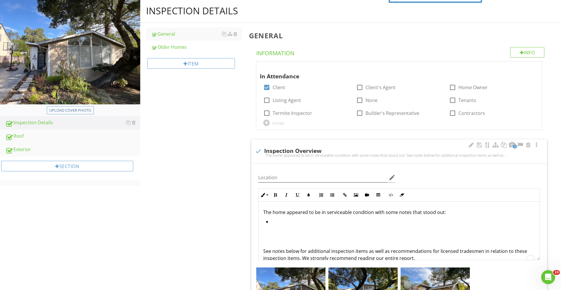
click at [291, 224] on li "To enrich screen reader interactions, please activate Accessibility in Grammarl…" at bounding box center [400, 222] width 269 height 8
click at [362, 222] on li "The roofing system showed evidence of: previous ponding," at bounding box center [400, 222] width 269 height 8
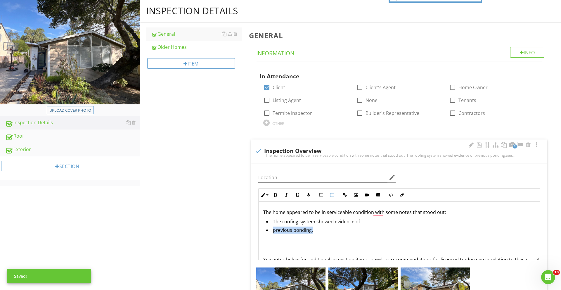
drag, startPoint x: 271, startPoint y: 229, endPoint x: 327, endPoint y: 229, distance: 56.1
click at [327, 229] on li "previous ponding," at bounding box center [400, 230] width 269 height 8
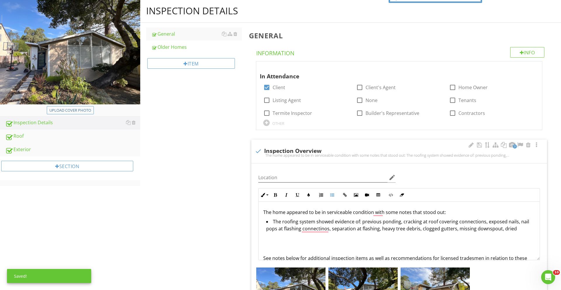
click at [514, 229] on li "The roofing system showed evidence of: previous ponding, cracking at roof cover…" at bounding box center [400, 225] width 269 height 15
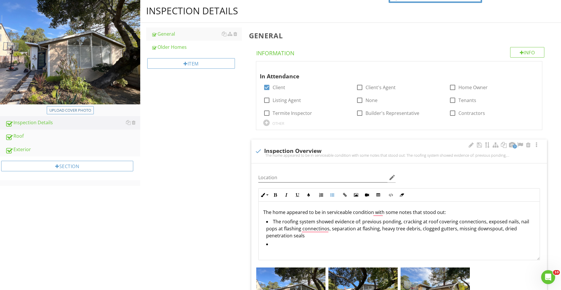
click at [309, 236] on li "The roofing system showed evidence of: previous ponding, cracking at roof cover…" at bounding box center [400, 229] width 269 height 22
click at [277, 246] on li "To enrich screen reader interactions, please activate Accessibility in Grammarl…" at bounding box center [400, 244] width 269 height 8
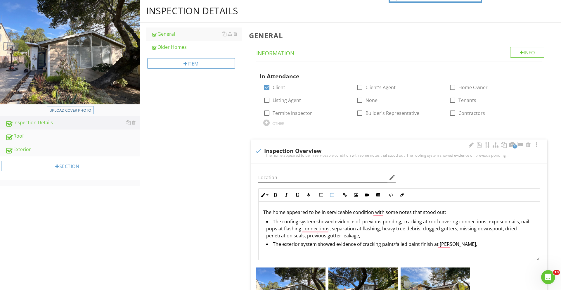
click at [379, 244] on li "The exterior system showed evidence of cracking paint/failed paint finish at ea…" at bounding box center [400, 244] width 269 height 8
click at [485, 243] on li "The exterior system showed evidence of cracking and missing paint/failed paint …" at bounding box center [400, 244] width 269 height 8
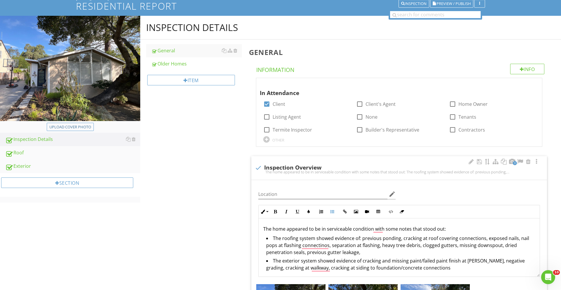
scroll to position [38, 0]
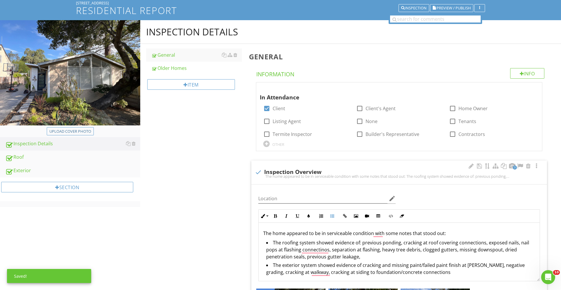
click at [279, 233] on p "The home appeared to be in serviceable condition with some notes that stood out:" at bounding box center [399, 232] width 272 height 7
click at [264, 233] on p "The home appeared to be in serviceable condition with some notes that stood out:" at bounding box center [399, 232] width 272 height 7
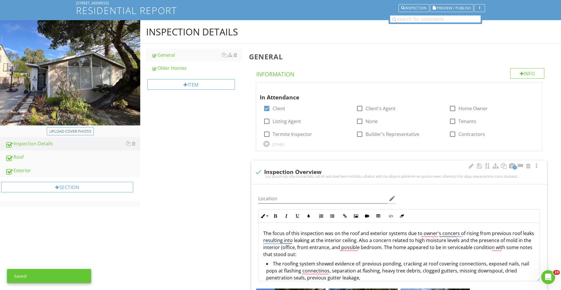
scroll to position [41, 0]
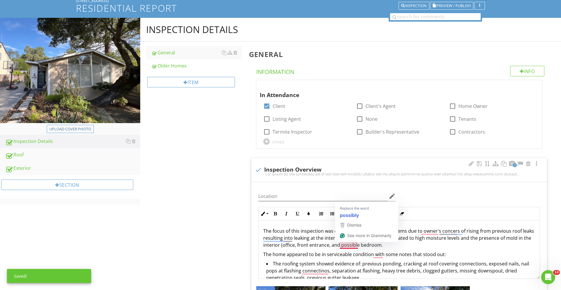
click at [396, 244] on p "The focus of this inspection was on the roof and exterior systems due to owner'…" at bounding box center [399, 237] width 272 height 21
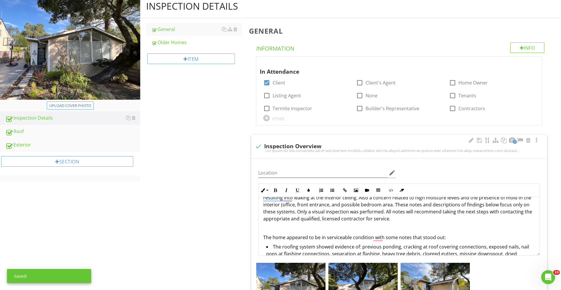
scroll to position [18, 0]
click at [279, 237] on p "The home appeared to be in serviceable condition with some notes that stood out:" at bounding box center [399, 235] width 272 height 7
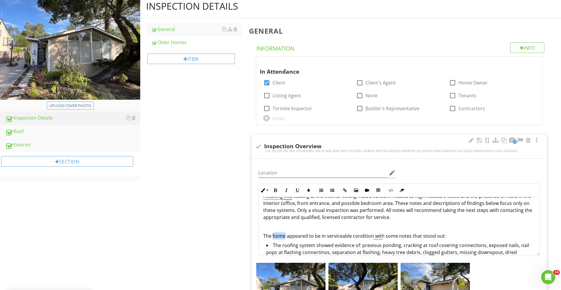
click at [279, 237] on p "The home appeared to be in serviceable condition with some notes that stood out:" at bounding box center [399, 235] width 272 height 7
click at [463, 237] on p "These systems appeared to be in serviceable condition with some notes that stoo…" at bounding box center [399, 235] width 272 height 7
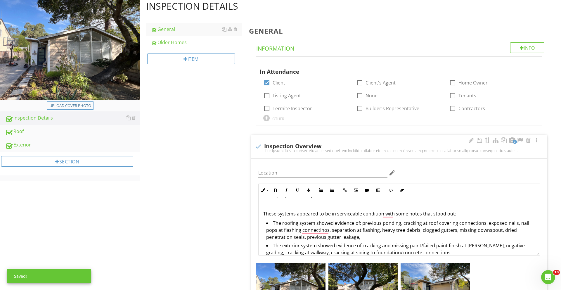
scroll to position [0, 0]
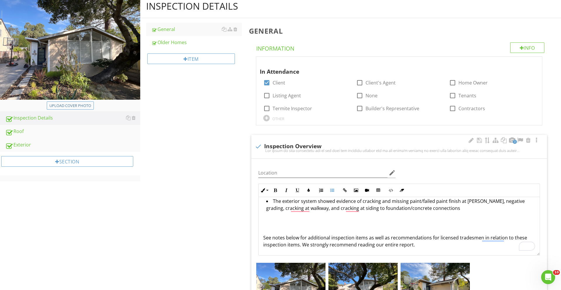
click at [285, 223] on div "The focus of this inspection was on the roof and exterior systems due to the ow…" at bounding box center [398, 183] width 281 height 143
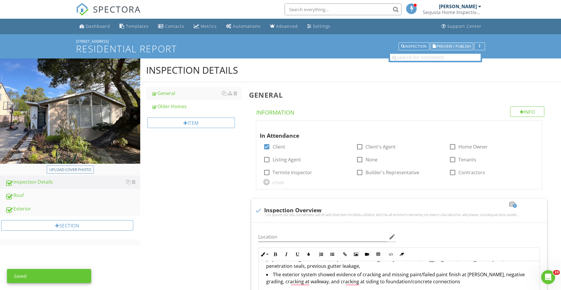
click at [436, 47] on span "Preview / Publish" at bounding box center [453, 46] width 34 height 4
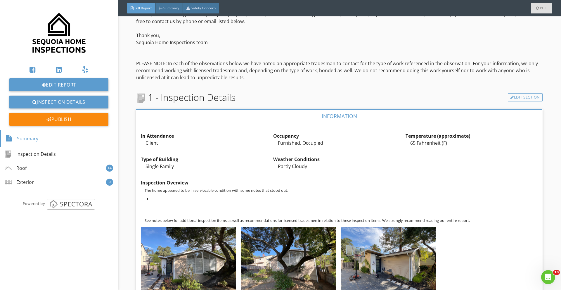
scroll to position [205, 0]
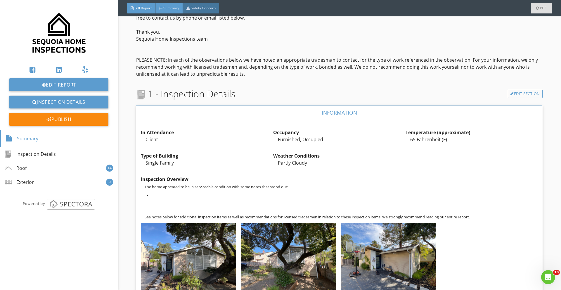
click at [172, 4] on div "Summary" at bounding box center [168, 8] width 27 height 11
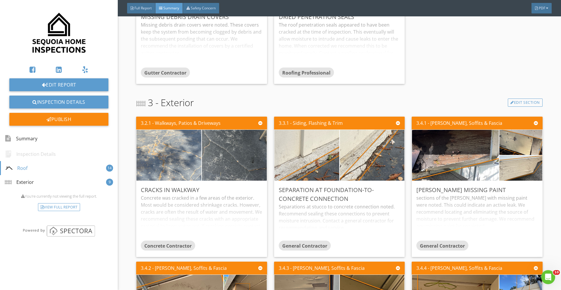
scroll to position [807, 0]
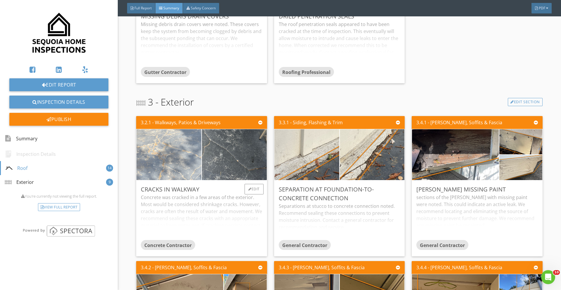
click at [192, 155] on img at bounding box center [169, 154] width 162 height 121
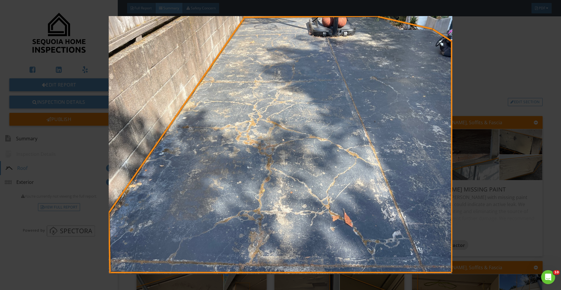
click at [445, 138] on img at bounding box center [280, 145] width 515 height 258
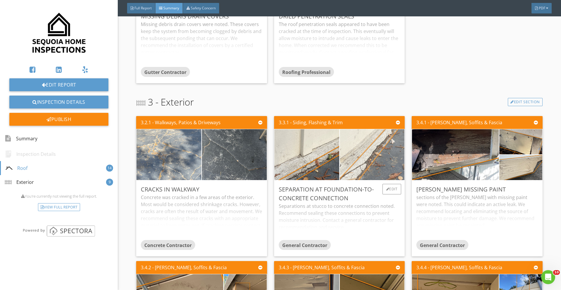
click at [345, 170] on img at bounding box center [372, 154] width 162 height 121
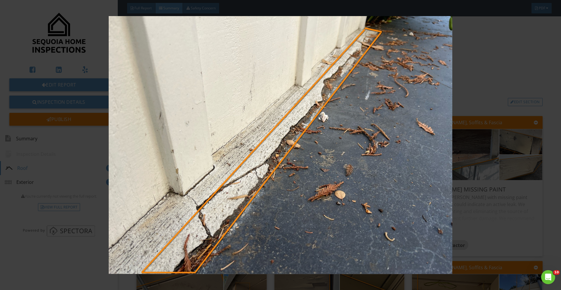
click at [411, 161] on img at bounding box center [280, 145] width 515 height 258
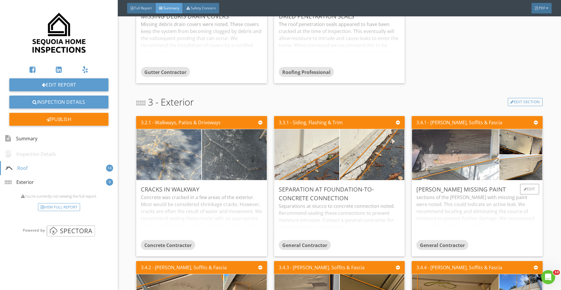
click at [432, 153] on img at bounding box center [455, 154] width 169 height 127
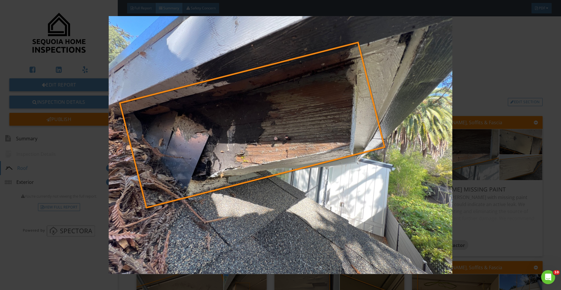
click at [442, 160] on img at bounding box center [280, 145] width 515 height 258
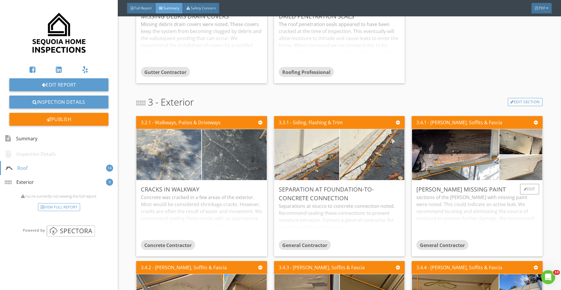
click at [509, 172] on img at bounding box center [521, 167] width 84 height 63
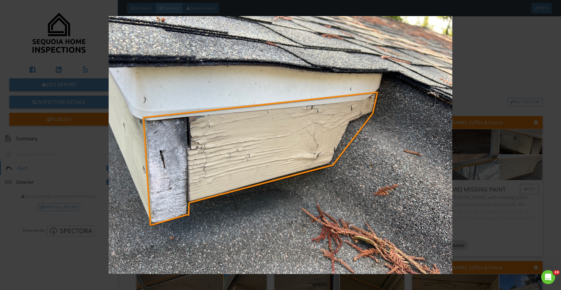
click at [509, 172] on img at bounding box center [280, 145] width 515 height 258
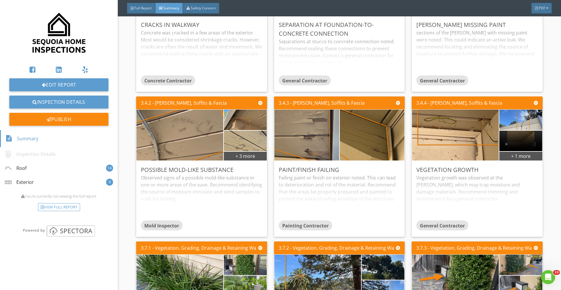
scroll to position [970, 0]
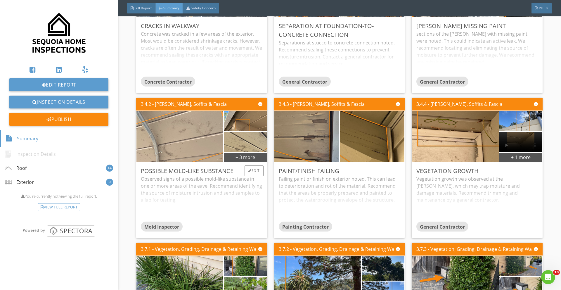
click at [186, 147] on img at bounding box center [179, 136] width 169 height 127
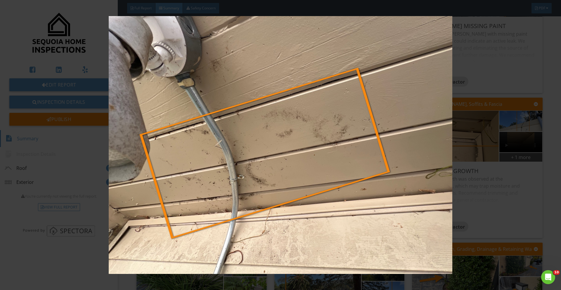
click at [368, 153] on img at bounding box center [280, 145] width 515 height 258
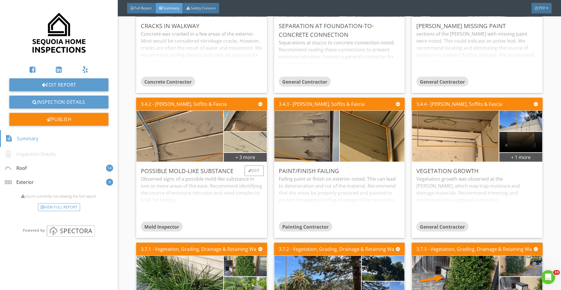
click at [241, 142] on img at bounding box center [245, 141] width 68 height 51
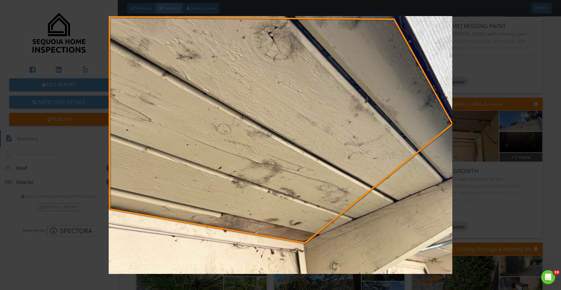
click at [382, 141] on img at bounding box center [280, 145] width 515 height 258
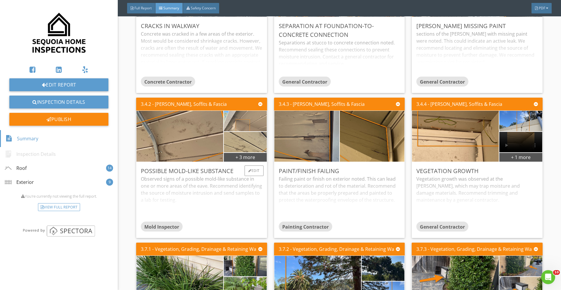
click at [252, 122] on img at bounding box center [245, 120] width 68 height 51
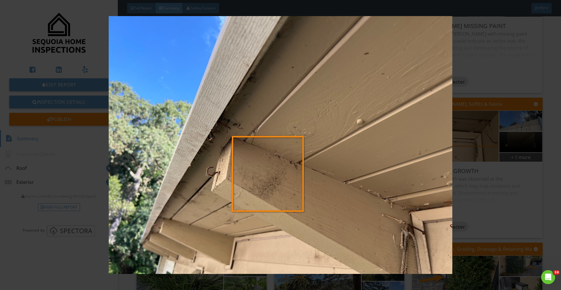
click at [330, 146] on img at bounding box center [280, 145] width 515 height 258
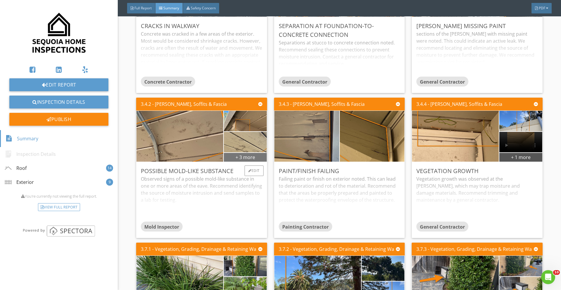
click at [257, 156] on div "+ 3 more" at bounding box center [245, 156] width 43 height 9
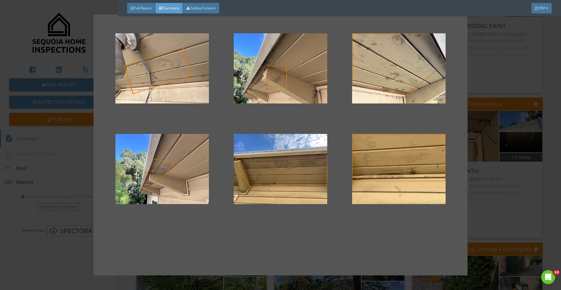
click at [460, 181] on div at bounding box center [280, 145] width 374 height 261
click at [514, 165] on div at bounding box center [280, 145] width 561 height 290
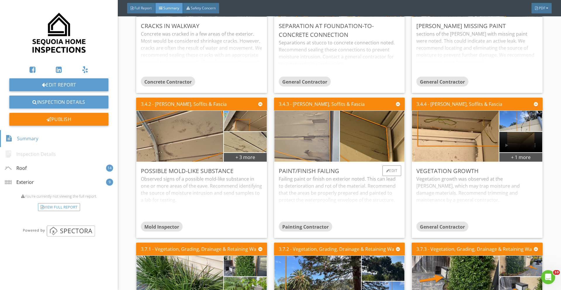
click at [301, 144] on img at bounding box center [307, 135] width 162 height 121
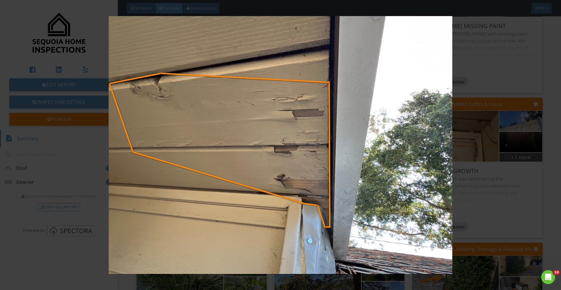
click at [492, 163] on img at bounding box center [280, 145] width 515 height 258
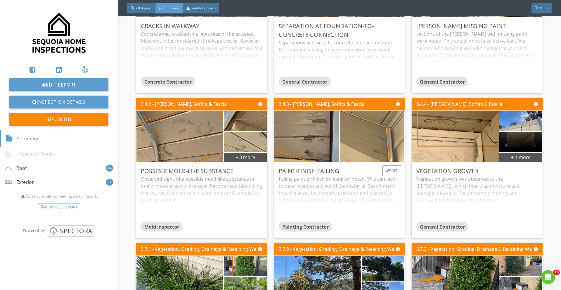
click at [369, 137] on img at bounding box center [372, 135] width 162 height 121
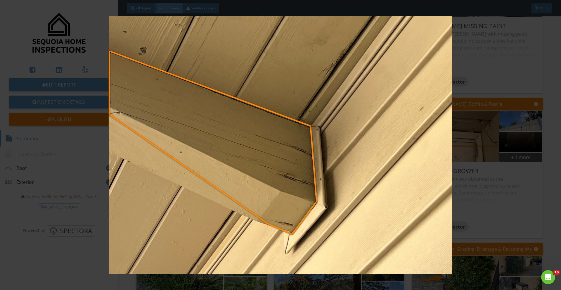
click at [428, 169] on img at bounding box center [280, 145] width 515 height 258
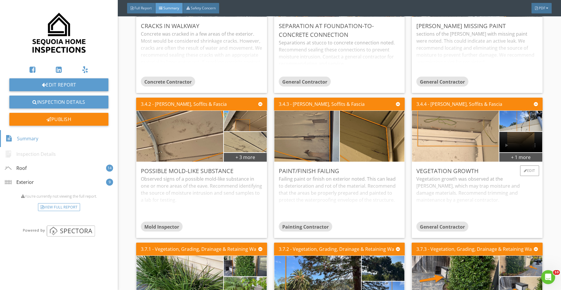
click at [428, 142] on img at bounding box center [455, 136] width 169 height 127
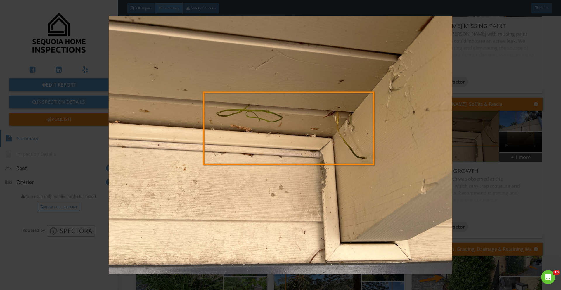
click at [446, 161] on img at bounding box center [280, 145] width 515 height 258
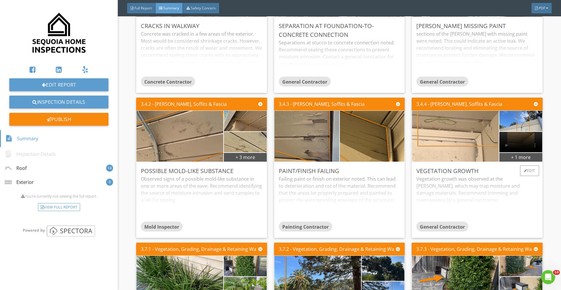
click at [458, 144] on img at bounding box center [455, 136] width 169 height 127
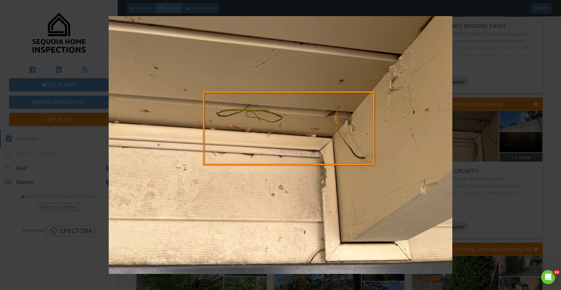
click at [484, 206] on img at bounding box center [280, 145] width 515 height 258
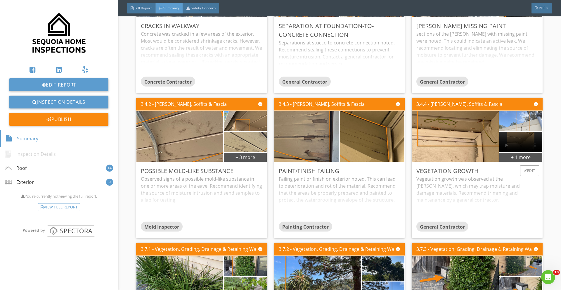
click at [533, 127] on img at bounding box center [520, 120] width 68 height 51
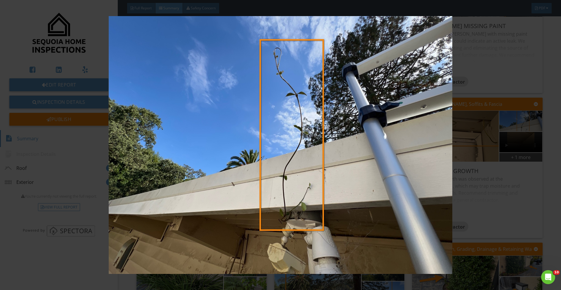
click at [520, 123] on img at bounding box center [280, 145] width 515 height 258
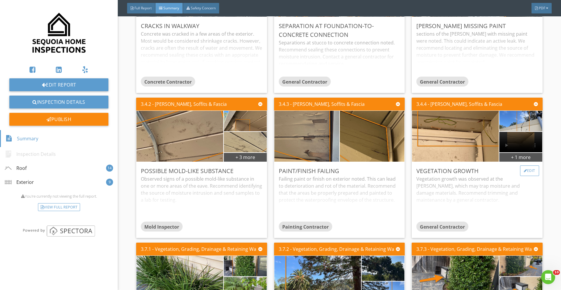
click at [527, 171] on div "Edit" at bounding box center [529, 170] width 19 height 11
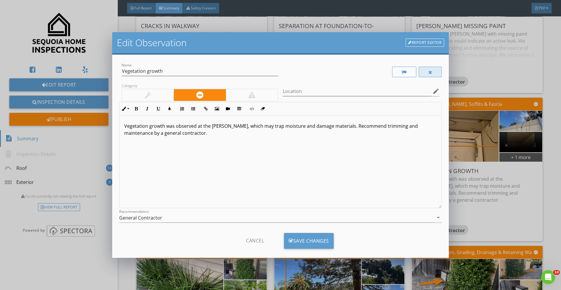
click at [427, 68] on div at bounding box center [429, 72] width 23 height 11
click at [311, 239] on div "Save Changes" at bounding box center [309, 241] width 50 height 16
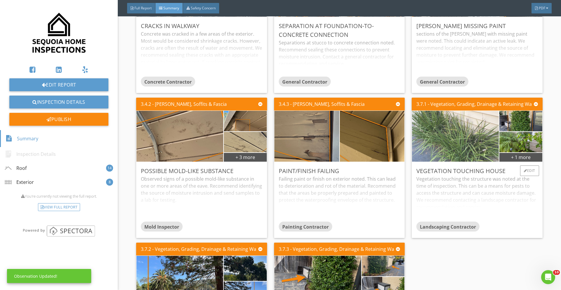
click at [452, 131] on img at bounding box center [455, 136] width 169 height 127
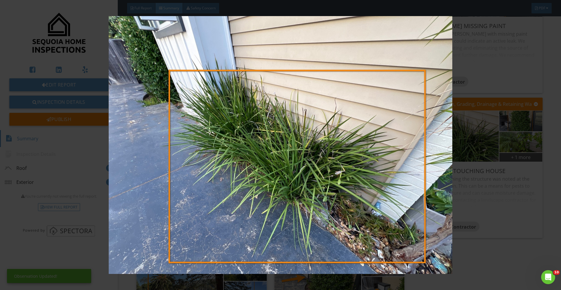
click at [466, 141] on img at bounding box center [280, 145] width 515 height 258
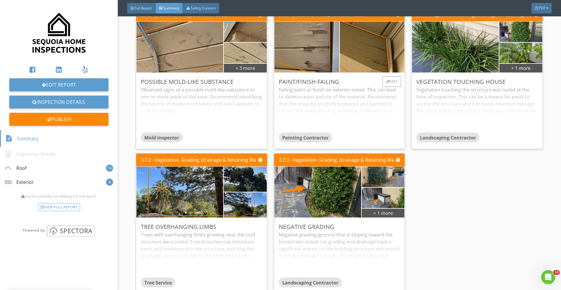
scroll to position [1059, 0]
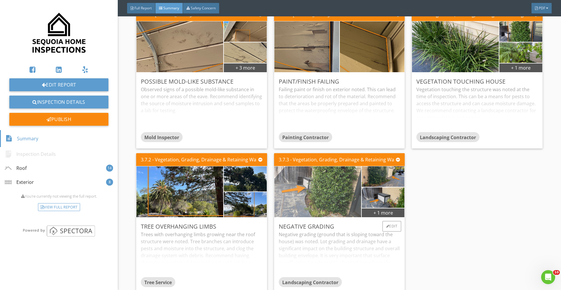
click at [319, 207] on img at bounding box center [317, 191] width 169 height 127
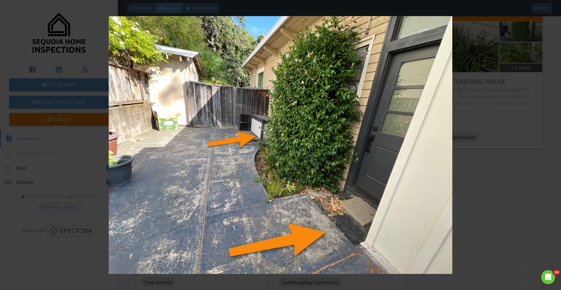
click at [411, 210] on img at bounding box center [280, 145] width 515 height 258
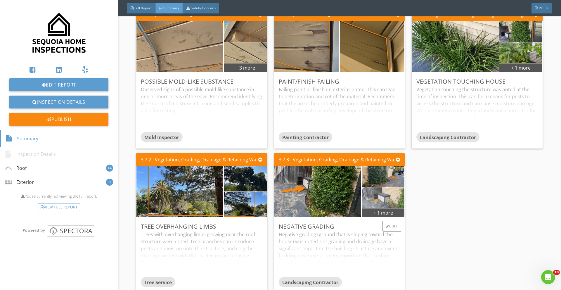
click at [369, 203] on img at bounding box center [383, 197] width 68 height 51
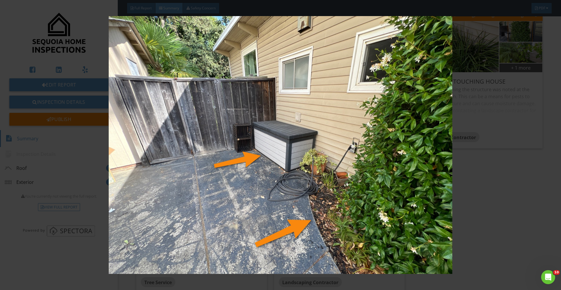
click at [409, 202] on img at bounding box center [280, 145] width 515 height 258
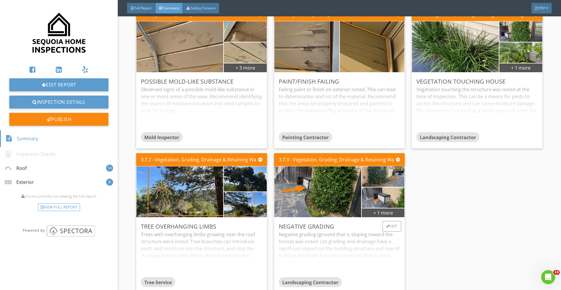
click at [329, 246] on div "Negative grading (ground that is sloping toward the house) was noted. Lot gradi…" at bounding box center [339, 254] width 121 height 46
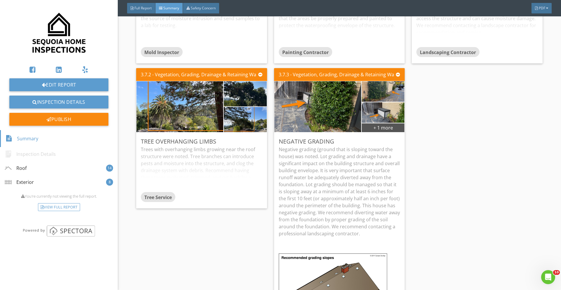
scroll to position [1159, 0]
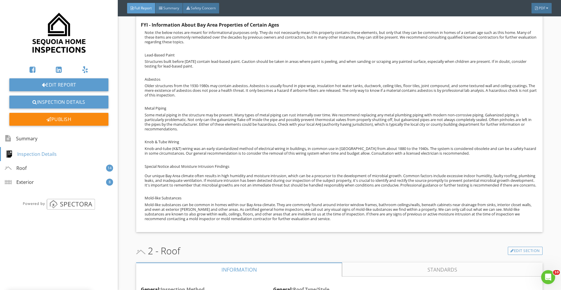
scroll to position [429, 0]
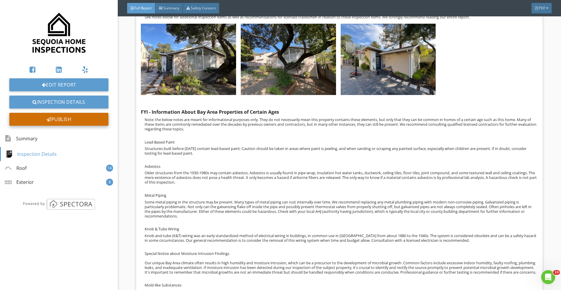
click at [50, 118] on div at bounding box center [48, 119] width 5 height 5
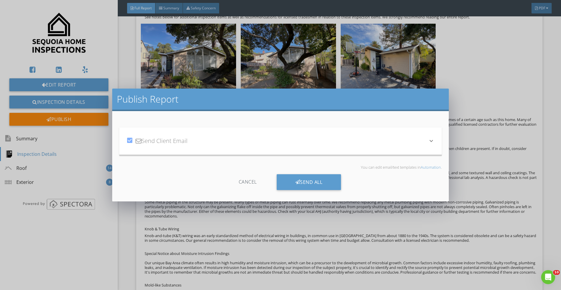
click at [271, 244] on div "Publish Report check_box Send Client Email keyboard_arrow_down Subject Your Hom…" at bounding box center [280, 145] width 561 height 290
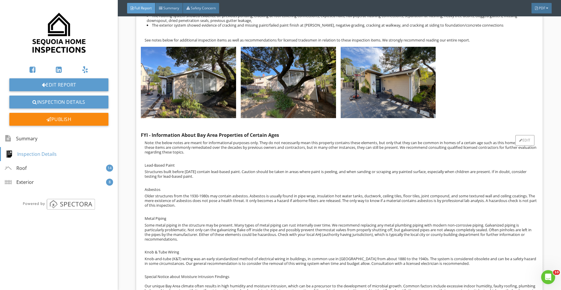
scroll to position [407, 0]
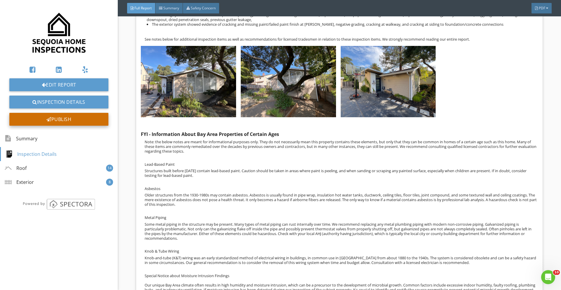
click at [67, 117] on div "Publish" at bounding box center [58, 119] width 99 height 13
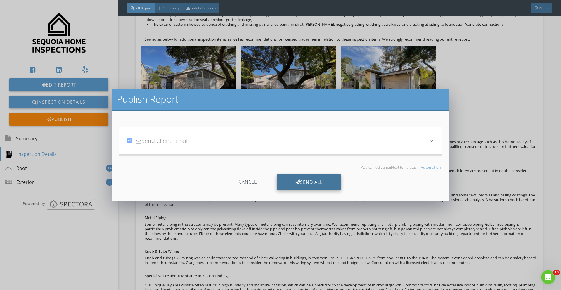
click at [319, 185] on div "Send All" at bounding box center [308, 182] width 65 height 16
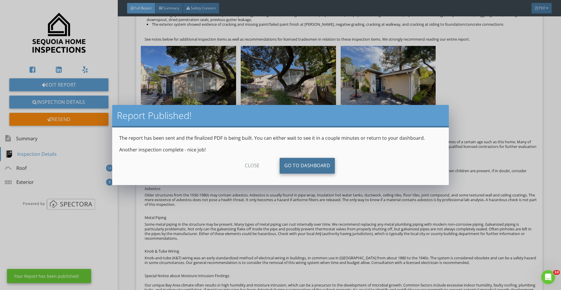
click at [311, 171] on link "Go To Dashboard" at bounding box center [306, 166] width 55 height 16
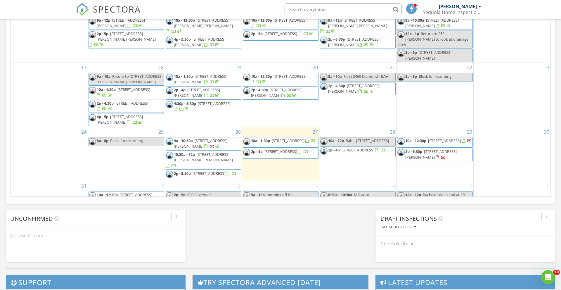
scroll to position [67, 0]
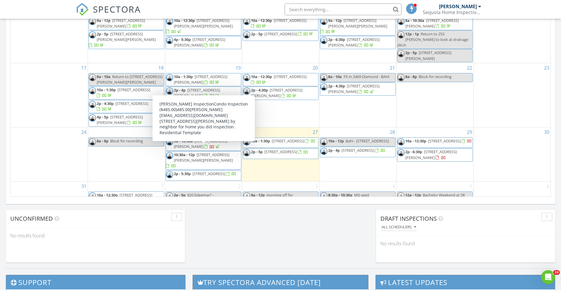
click at [226, 155] on span "10:30a - 12p [STREET_ADDRESS][PERSON_NAME][PERSON_NAME]" at bounding box center [203, 160] width 75 height 17
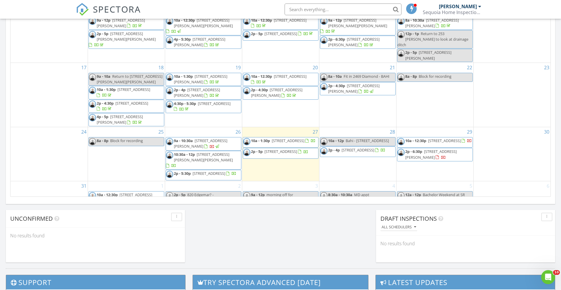
click at [210, 171] on span "2p - 5:30p 226 Crestmoor Cir, Pacifica 94044" at bounding box center [201, 175] width 70 height 9
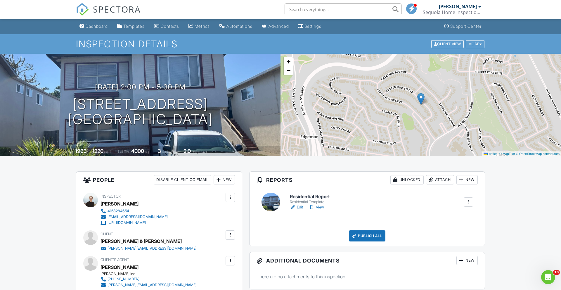
click at [324, 206] on link "View" at bounding box center [316, 207] width 15 height 6
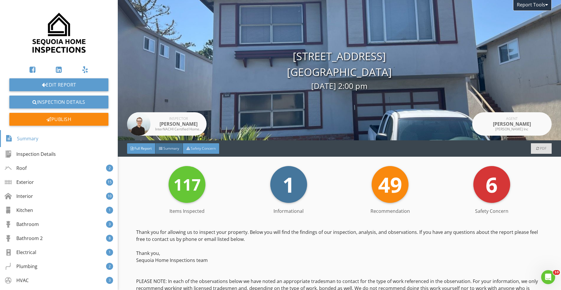
click at [213, 143] on div "Safety Concern" at bounding box center [201, 148] width 36 height 11
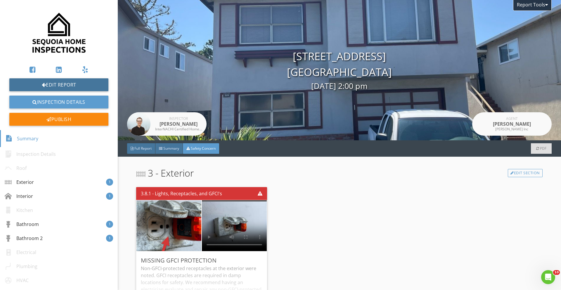
drag, startPoint x: 87, startPoint y: 83, endPoint x: 293, endPoint y: 2, distance: 221.9
click at [0, 0] on div "Edit Report Inspection Details Publish Summary Inspection Details Roof Exterior…" at bounding box center [59, 145] width 118 height 290
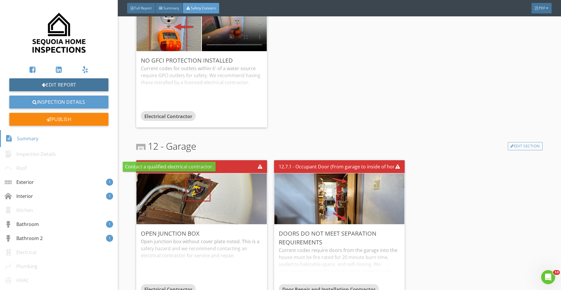
scroll to position [715, 0]
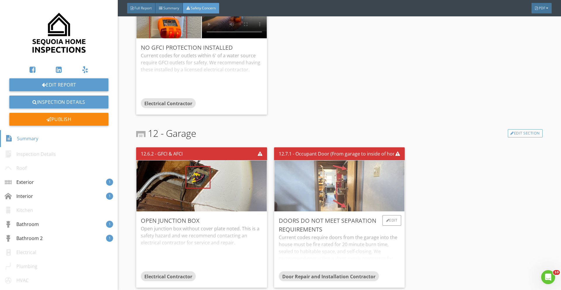
click at [353, 177] on img at bounding box center [338, 185] width 169 height 127
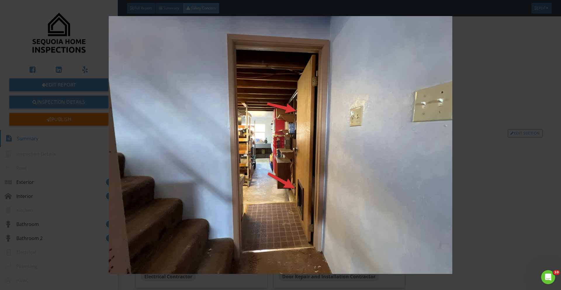
click at [466, 67] on img at bounding box center [280, 145] width 515 height 258
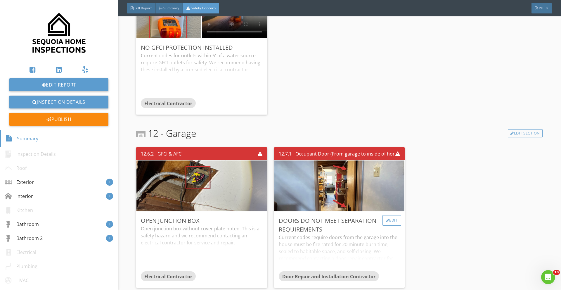
click at [394, 223] on div "Edit" at bounding box center [391, 220] width 19 height 11
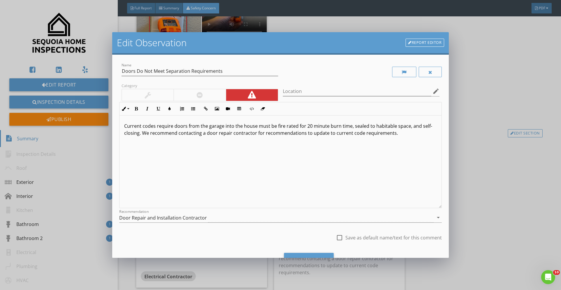
click at [142, 133] on p "Current codes require doors from the garage into the house must be fire rated f…" at bounding box center [280, 129] width 312 height 14
click at [152, 169] on div "Current codes require doors from the garage into the house must be fire rated f…" at bounding box center [280, 161] width 322 height 93
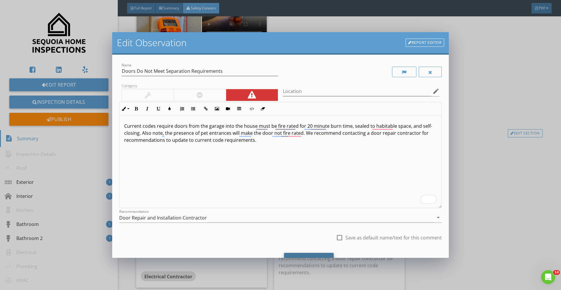
click at [291, 253] on div "Save Changes" at bounding box center [309, 261] width 50 height 16
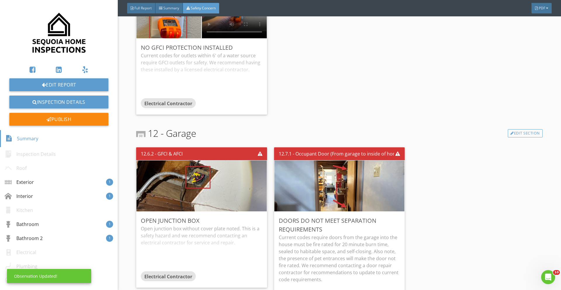
scroll to position [748, 0]
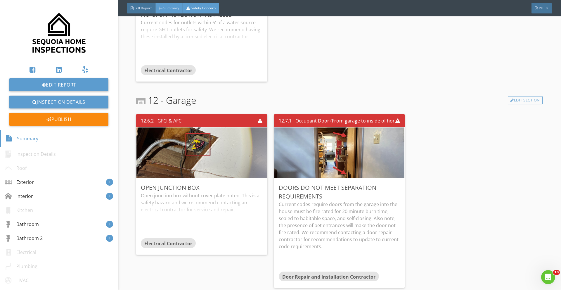
click at [165, 6] on span "Summary" at bounding box center [171, 8] width 16 height 5
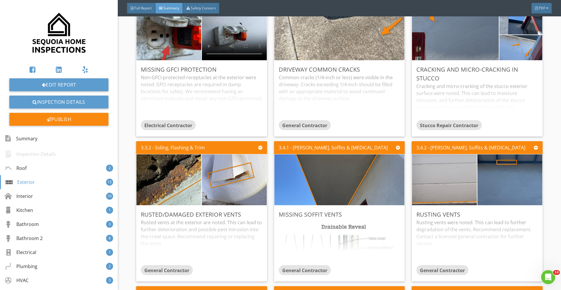
scroll to position [348, 0]
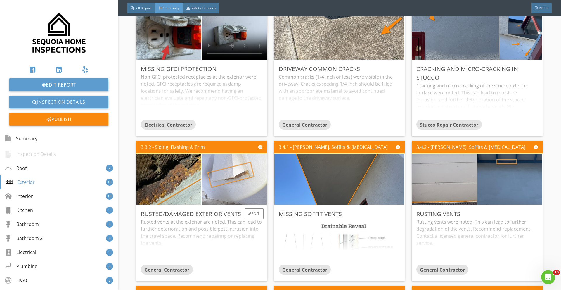
click at [227, 164] on img at bounding box center [234, 178] width 162 height 121
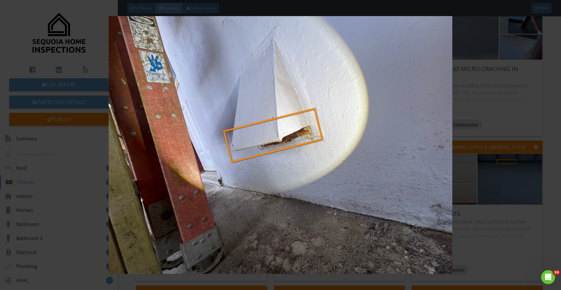
click at [409, 169] on img at bounding box center [280, 145] width 515 height 258
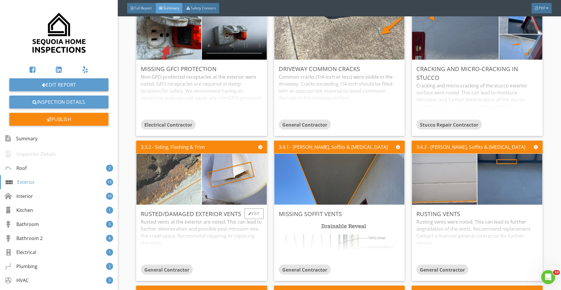
click at [180, 171] on img at bounding box center [169, 178] width 162 height 121
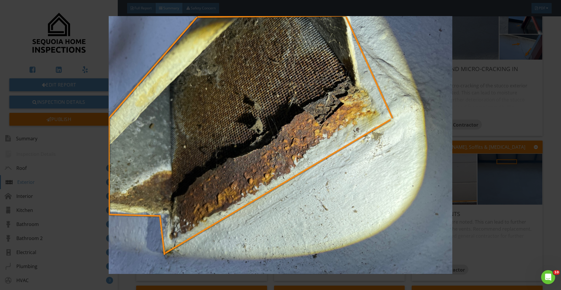
click at [316, 169] on img at bounding box center [280, 145] width 515 height 258
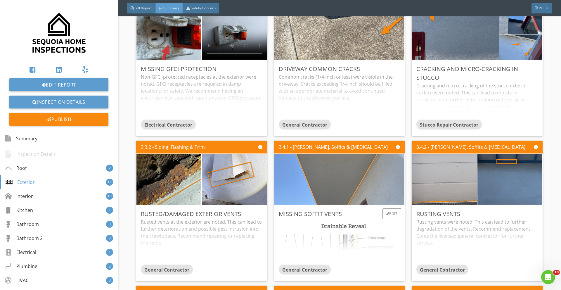
click at [322, 186] on img at bounding box center [338, 179] width 169 height 127
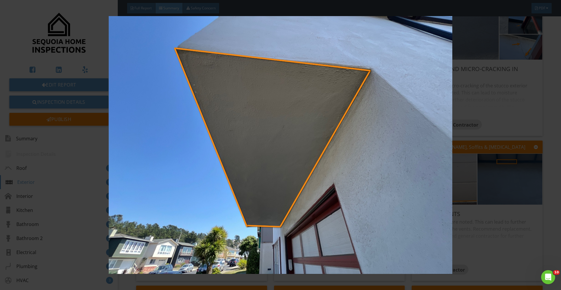
click at [436, 176] on img at bounding box center [280, 145] width 515 height 258
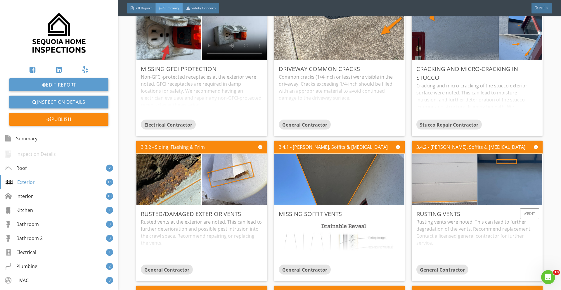
click at [444, 175] on img at bounding box center [444, 178] width 162 height 121
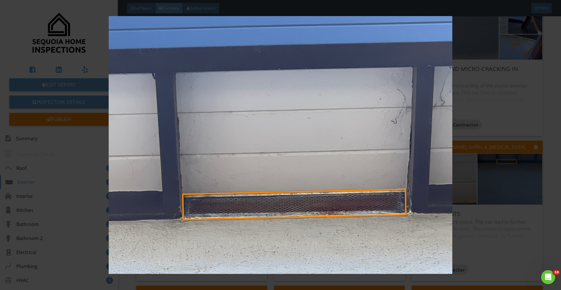
click at [444, 175] on img at bounding box center [280, 145] width 515 height 258
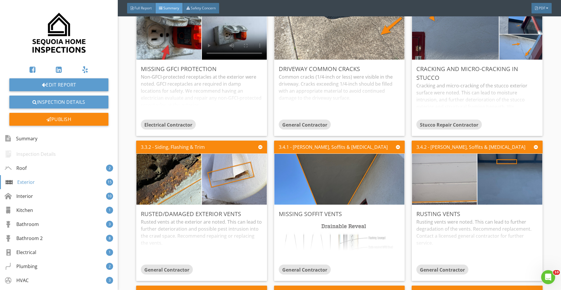
click at [499, 175] on img at bounding box center [510, 178] width 162 height 121
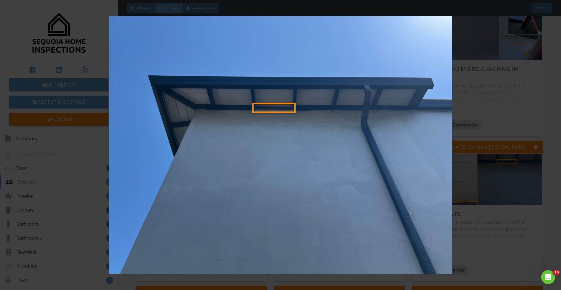
click at [499, 175] on img at bounding box center [280, 145] width 515 height 258
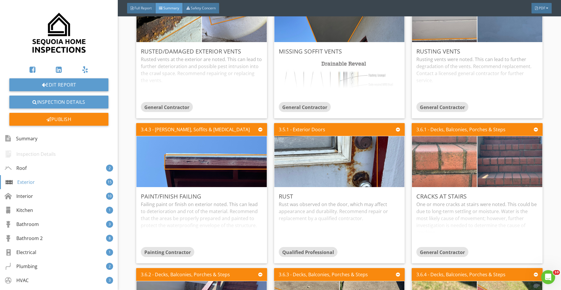
scroll to position [509, 0]
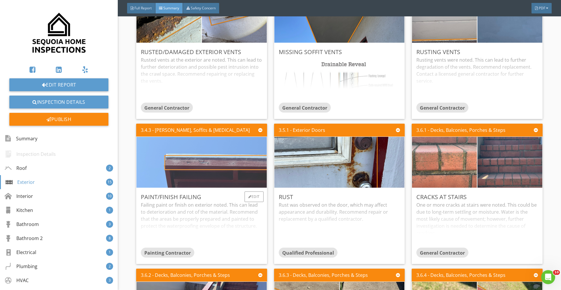
click at [243, 160] on img at bounding box center [201, 162] width 169 height 127
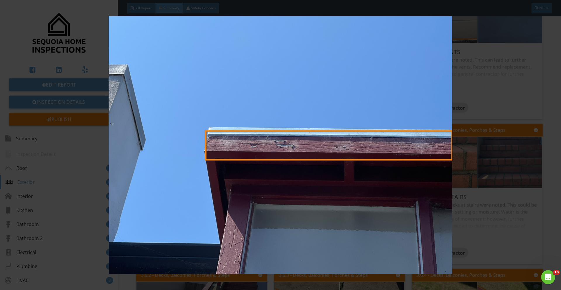
click at [455, 173] on img at bounding box center [280, 145] width 515 height 258
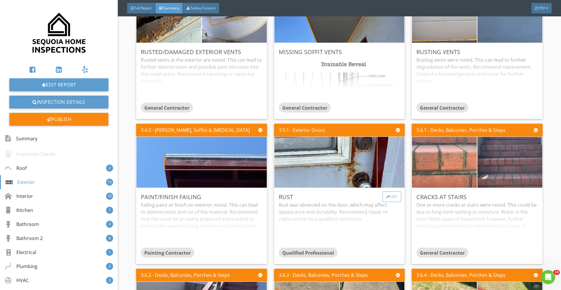
click at [391, 197] on div "Edit" at bounding box center [391, 196] width 19 height 11
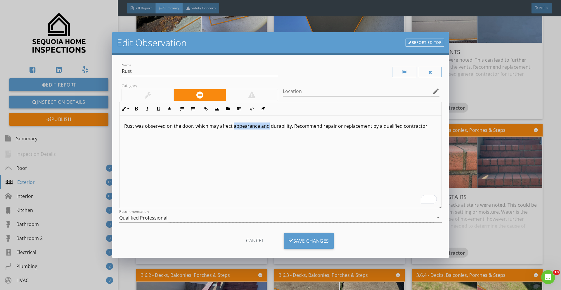
drag, startPoint x: 267, startPoint y: 126, endPoint x: 233, endPoint y: 126, distance: 34.5
click at [233, 126] on p "Rust was observed on the door, which may affect appearance and durability. Reco…" at bounding box center [280, 125] width 312 height 7
click at [294, 125] on p "Rust was observed on the door, which may affect functionality over time durabil…" at bounding box center [280, 129] width 312 height 14
click at [315, 138] on div "Rust was observed on the door, which may affect functionality over time. Recomm…" at bounding box center [280, 161] width 322 height 93
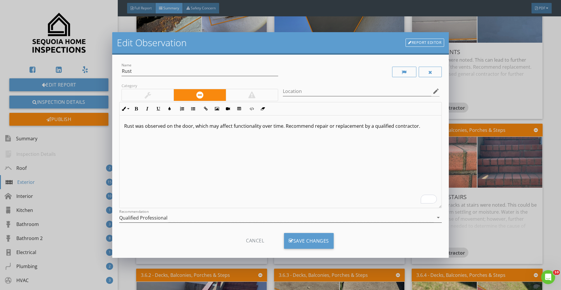
click at [151, 215] on div "Qualified Professional" at bounding box center [143, 217] width 48 height 5
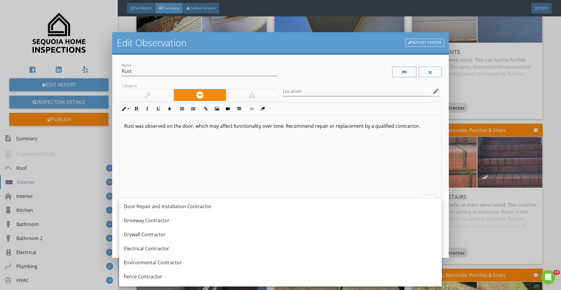
scroll to position [185, 0]
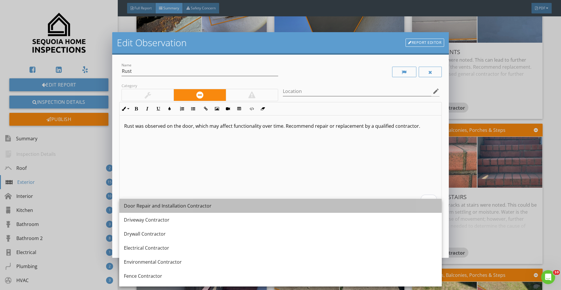
click at [155, 210] on div "Door Repair and Installation Contractor" at bounding box center [280, 206] width 313 height 14
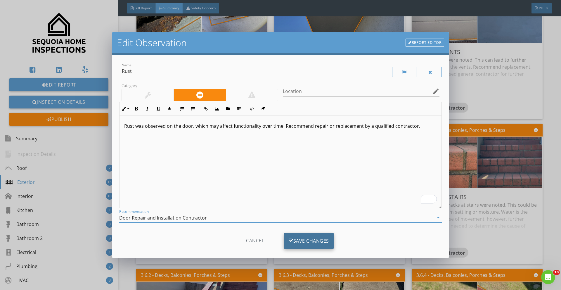
click at [314, 241] on div "Save Changes" at bounding box center [309, 241] width 50 height 16
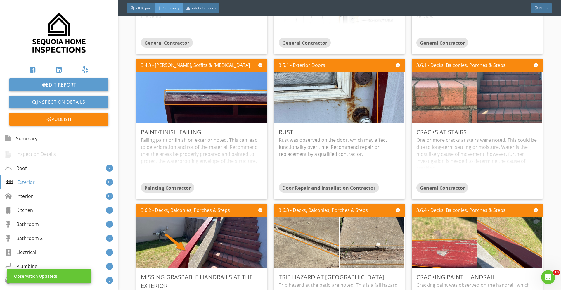
scroll to position [581, 0]
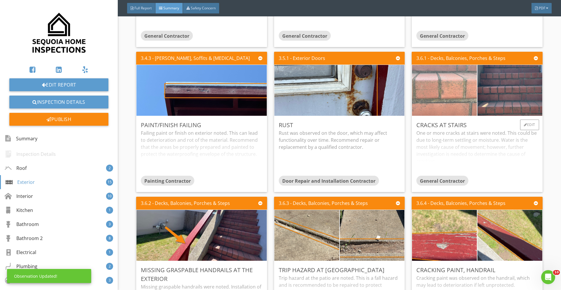
click at [454, 79] on img at bounding box center [444, 89] width 162 height 121
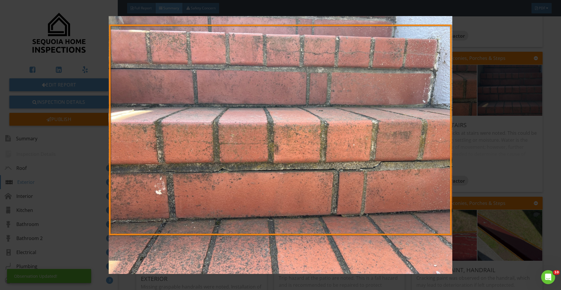
click at [500, 108] on img at bounding box center [280, 145] width 515 height 258
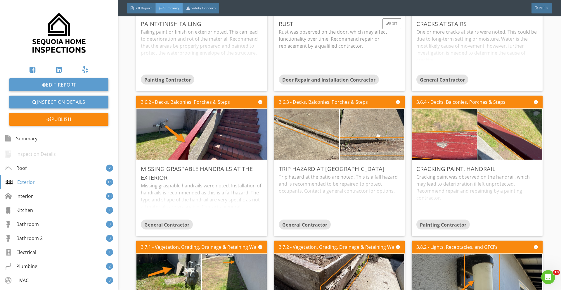
scroll to position [683, 0]
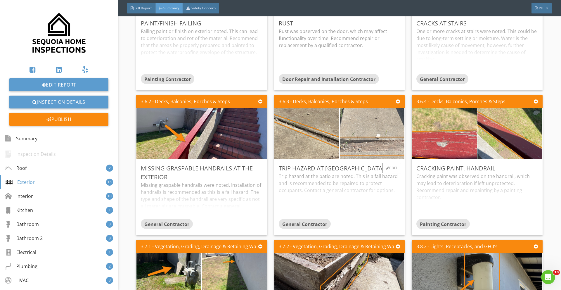
click at [342, 137] on img at bounding box center [372, 133] width 162 height 121
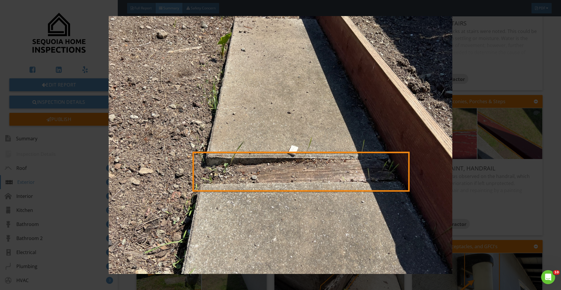
click at [342, 137] on img at bounding box center [280, 145] width 515 height 258
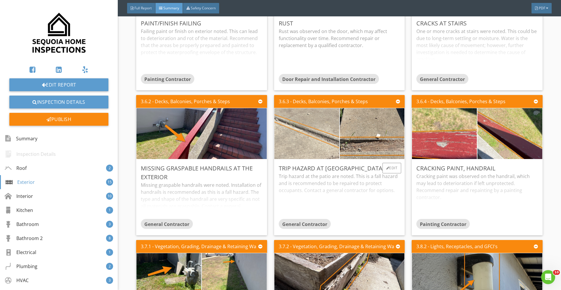
click at [301, 138] on img at bounding box center [307, 133] width 162 height 121
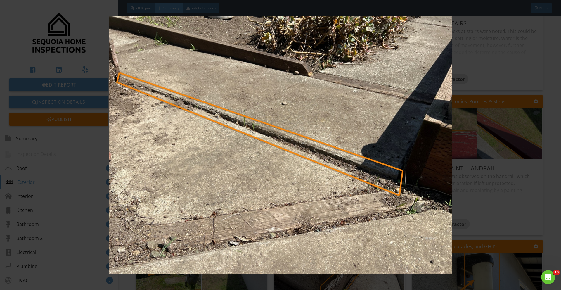
click at [301, 138] on img at bounding box center [280, 145] width 515 height 258
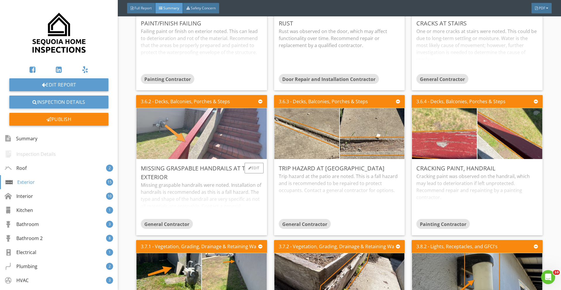
click at [199, 152] on img at bounding box center [201, 133] width 169 height 127
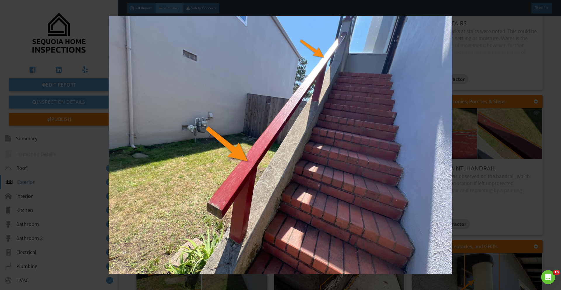
click at [410, 178] on img at bounding box center [280, 145] width 515 height 258
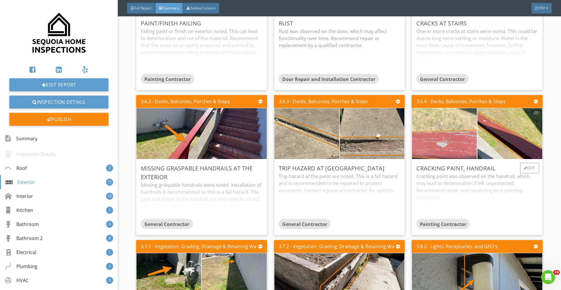
click at [429, 143] on img at bounding box center [444, 133] width 162 height 121
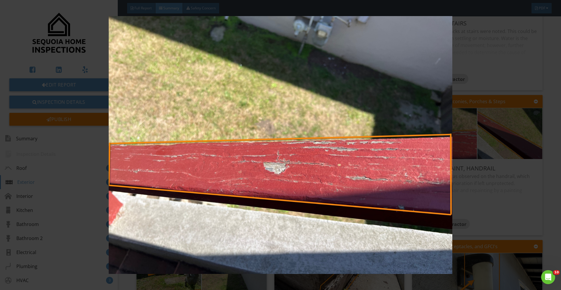
click at [429, 143] on img at bounding box center [280, 145] width 515 height 258
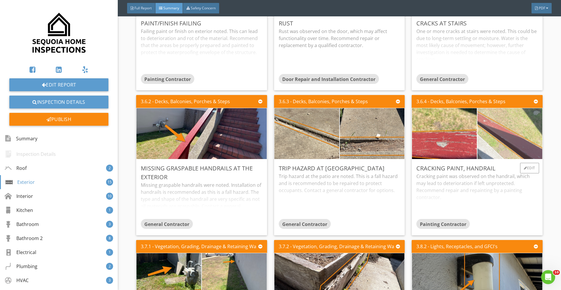
click at [512, 144] on img at bounding box center [510, 133] width 162 height 121
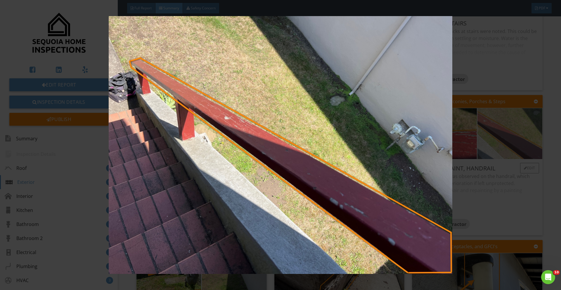
click at [512, 144] on img at bounding box center [280, 145] width 515 height 258
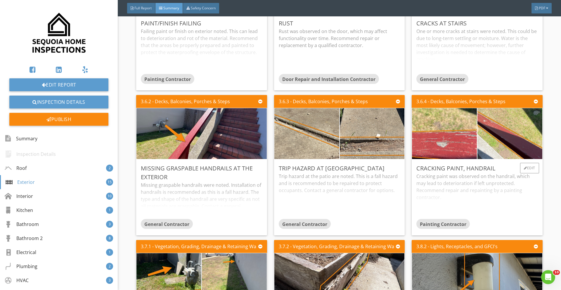
click at [479, 198] on div "Cracking paint was observed on the handrail, which may lead to deterioration if…" at bounding box center [476, 196] width 121 height 46
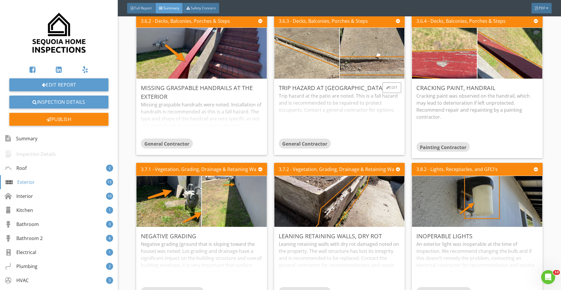
scroll to position [763, 0]
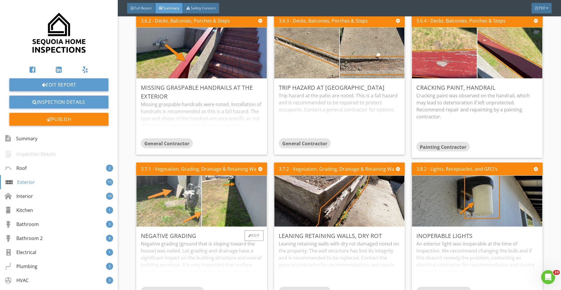
click at [158, 205] on img at bounding box center [169, 200] width 162 height 121
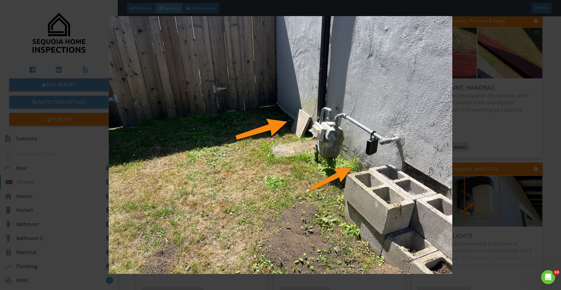
click at [364, 173] on img at bounding box center [280, 145] width 515 height 258
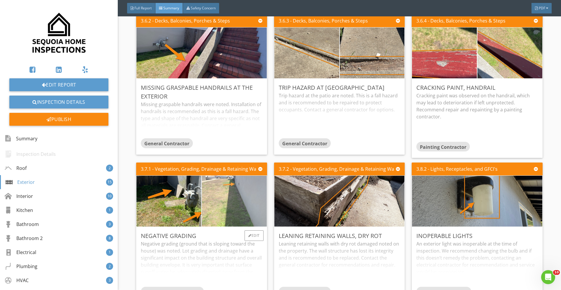
click at [241, 193] on img at bounding box center [234, 200] width 162 height 121
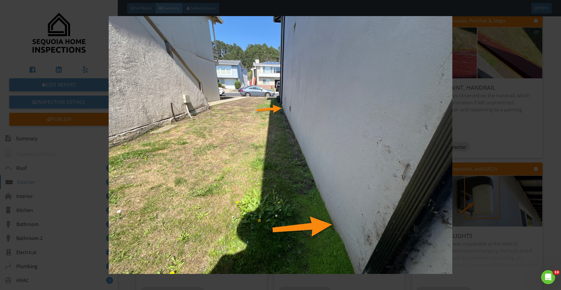
click at [482, 192] on img at bounding box center [280, 145] width 515 height 258
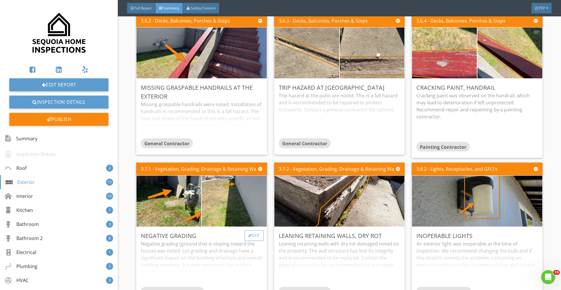
click at [250, 234] on div "Edit" at bounding box center [253, 235] width 19 height 11
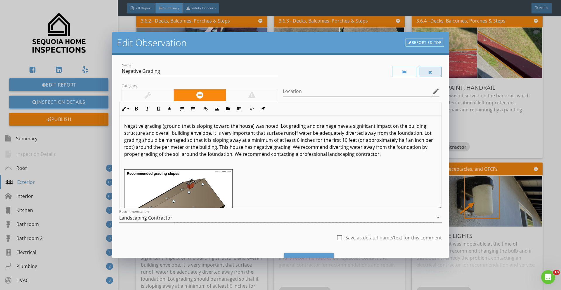
click at [431, 67] on div at bounding box center [429, 72] width 23 height 11
click at [295, 255] on div "Save Changes" at bounding box center [309, 261] width 50 height 16
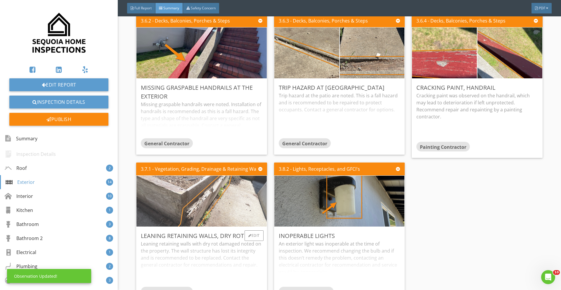
click at [225, 215] on img at bounding box center [201, 201] width 169 height 127
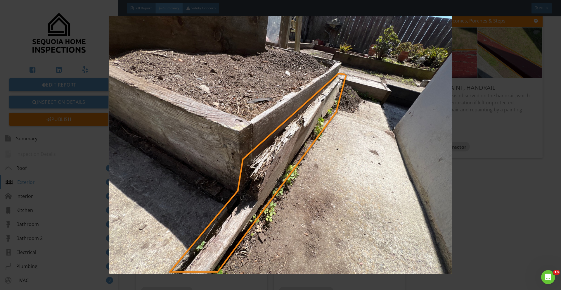
click at [485, 182] on img at bounding box center [280, 145] width 515 height 258
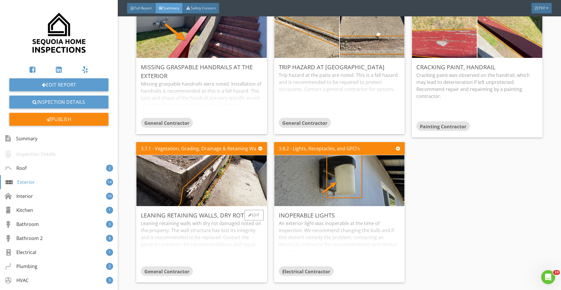
scroll to position [785, 0]
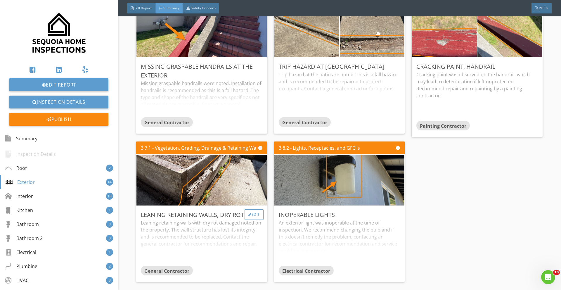
click at [248, 215] on div at bounding box center [249, 215] width 3 height 4
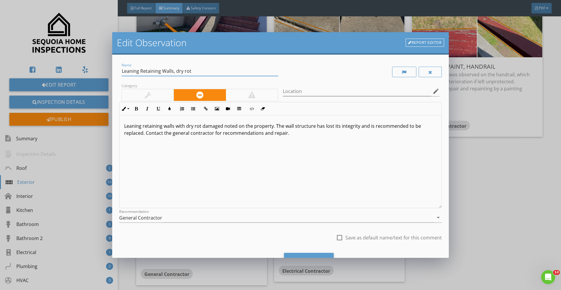
drag, startPoint x: 196, startPoint y: 71, endPoint x: 85, endPoint y: 70, distance: 111.5
click at [85, 70] on div "Edit Observation Report Editor Name Leaning Retaining Walls, dry rot Category L…" at bounding box center [280, 145] width 561 height 290
click at [435, 71] on div at bounding box center [429, 72] width 23 height 11
click at [296, 253] on div "Save Changes" at bounding box center [309, 261] width 50 height 16
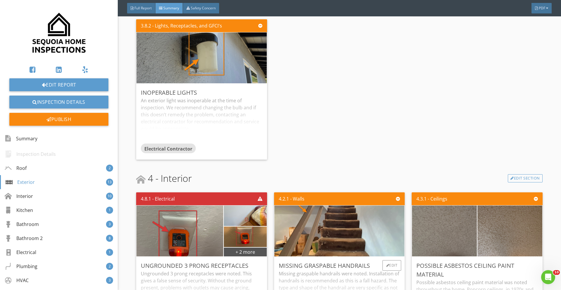
scroll to position [884, 0]
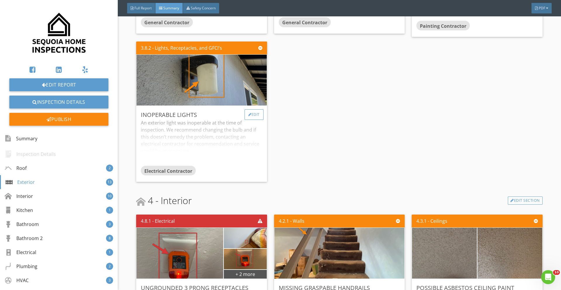
click at [249, 115] on div at bounding box center [249, 115] width 3 height 4
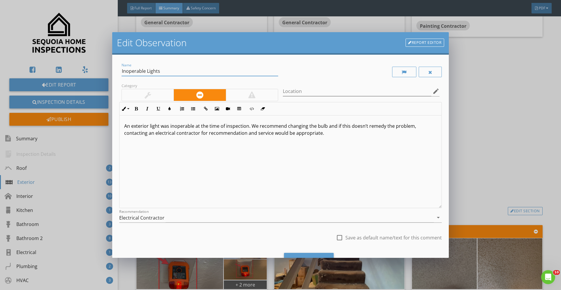
click at [166, 71] on input "Inoperable Lights" at bounding box center [199, 71] width 156 height 10
type input "Inoperable Light"
click at [289, 255] on div "Save Changes" at bounding box center [309, 261] width 50 height 16
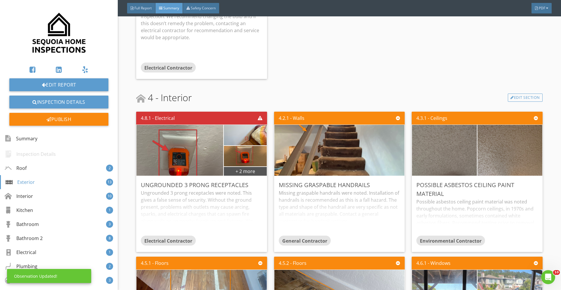
scroll to position [998, 0]
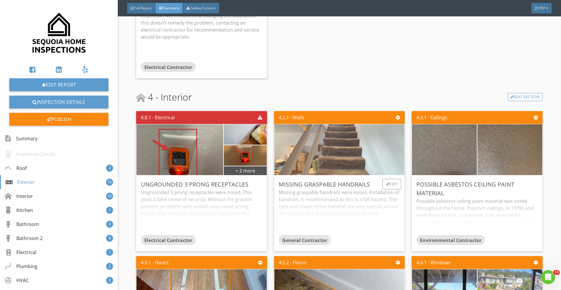
click at [320, 147] on img at bounding box center [338, 149] width 169 height 127
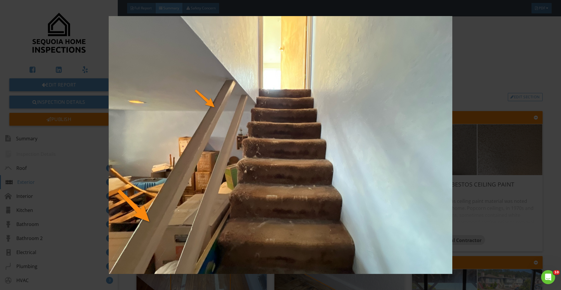
click at [396, 170] on img at bounding box center [280, 145] width 515 height 258
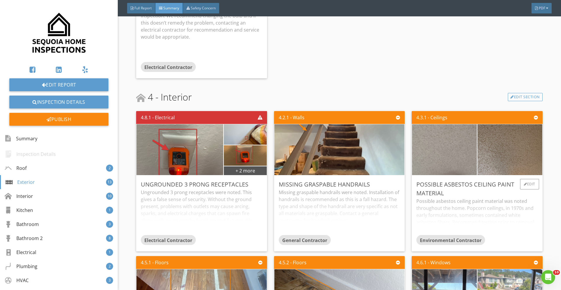
click at [456, 160] on img at bounding box center [444, 149] width 162 height 121
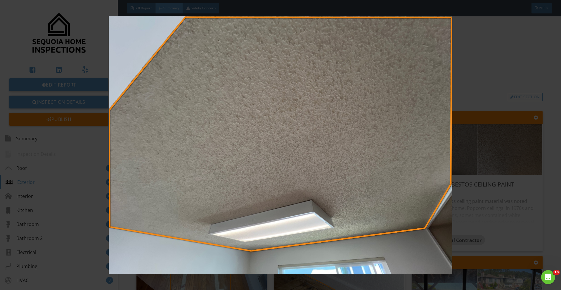
click at [478, 160] on img at bounding box center [280, 145] width 515 height 258
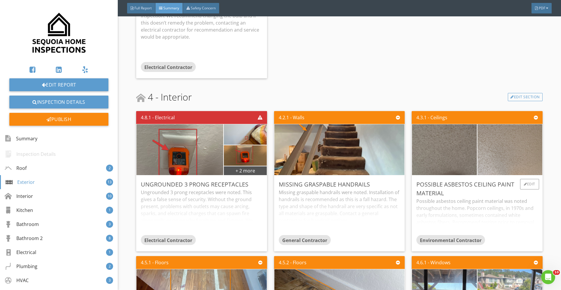
click at [495, 149] on img at bounding box center [510, 149] width 162 height 121
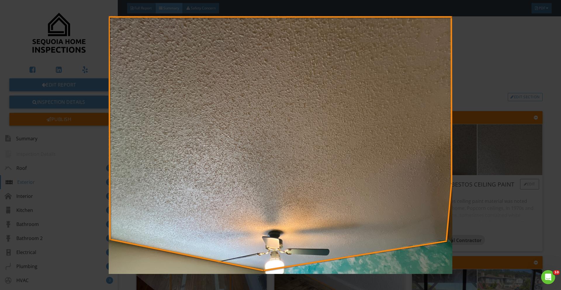
click at [495, 149] on img at bounding box center [280, 145] width 515 height 258
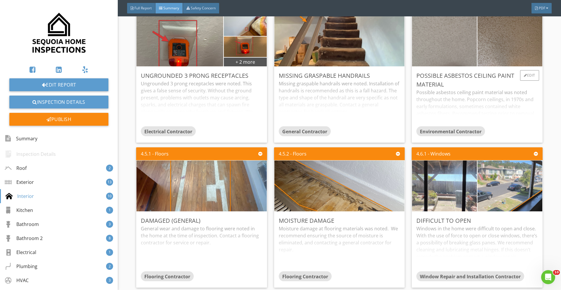
scroll to position [1107, 0]
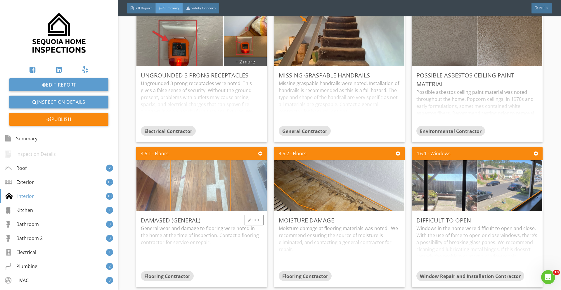
click at [175, 190] on img at bounding box center [201, 185] width 169 height 127
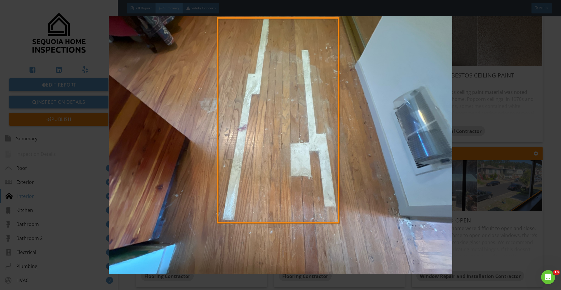
click at [350, 185] on img at bounding box center [280, 145] width 515 height 258
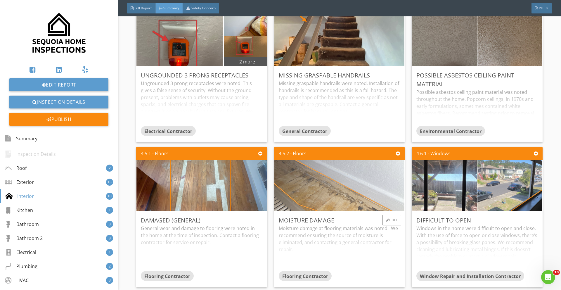
click at [333, 191] on img at bounding box center [338, 185] width 169 height 127
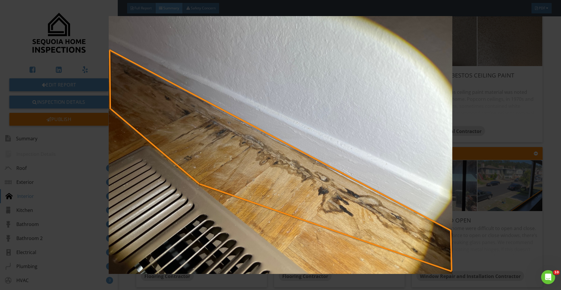
click at [333, 191] on img at bounding box center [280, 145] width 515 height 258
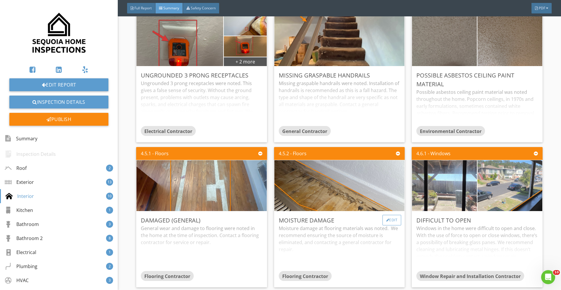
click at [383, 219] on div "Edit" at bounding box center [391, 220] width 19 height 11
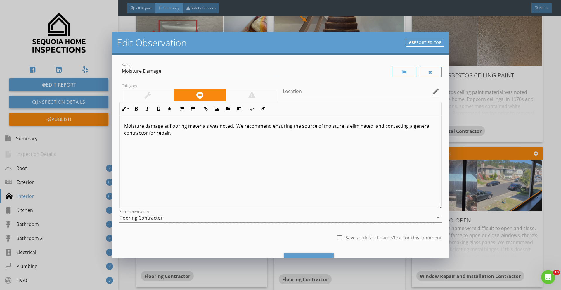
click at [131, 74] on input "Moisture Damage" at bounding box center [199, 71] width 156 height 10
click at [146, 74] on input "Previous Damage" at bounding box center [199, 71] width 156 height 10
type input "Previous Moisture Staining"
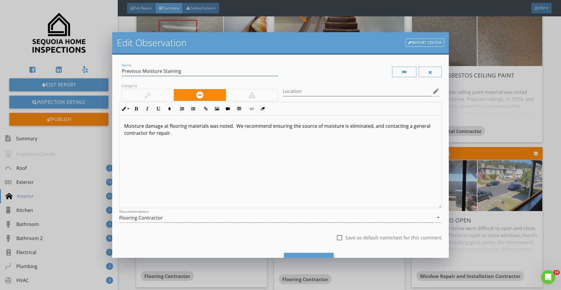
click at [167, 136] on p "Moisture damage at flooring materials was noted. We recommend ensuring the sour…" at bounding box center [280, 129] width 312 height 14
click at [134, 125] on p "Moisture damage at flooring materials was noted. We recommend ensuring the sour…" at bounding box center [280, 129] width 312 height 14
drag, startPoint x: 246, startPoint y: 124, endPoint x: 209, endPoint y: 126, distance: 36.8
click at [209, 126] on p "Evidence of previous moisture staining and pos damage at flooring materials was…" at bounding box center [280, 129] width 312 height 14
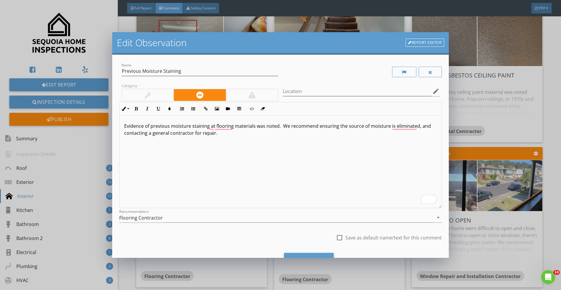
click at [229, 142] on div "Evidence of previous moisture staining at flooring materials was noted. We reco…" at bounding box center [280, 161] width 322 height 93
click at [276, 125] on p "Evidence of previous moisture staining at flooring materials was noted. We reco…" at bounding box center [280, 129] width 312 height 14
click at [304, 146] on div "Evidence of previous moisture staining at flooring materials was noted in one a…" at bounding box center [280, 161] width 322 height 93
click at [298, 255] on div "Save Changes" at bounding box center [309, 261] width 50 height 16
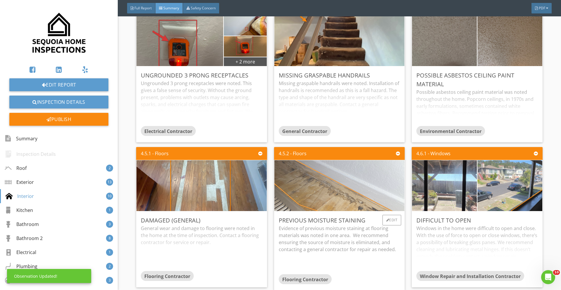
click at [335, 203] on img at bounding box center [338, 185] width 169 height 127
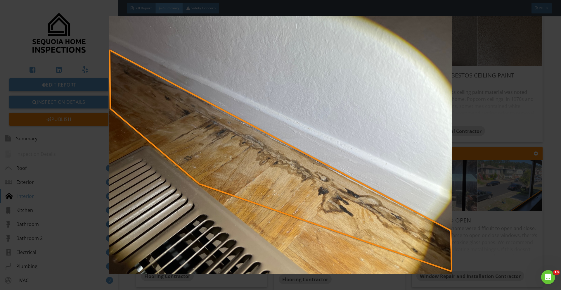
click at [471, 182] on img at bounding box center [280, 145] width 515 height 258
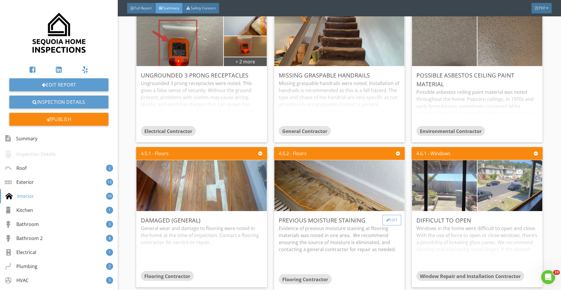
click at [386, 220] on div at bounding box center [387, 220] width 3 height 4
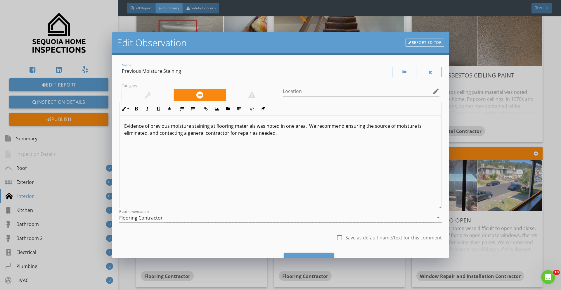
click at [134, 71] on input "Previous Moisture Staining" at bounding box center [199, 71] width 156 height 10
type input "Moisture Staining"
click at [207, 126] on p "Evidence of previous moisture staining at flooring materials was noted in one a…" at bounding box center [280, 129] width 312 height 14
click at [294, 253] on div "Save Changes" at bounding box center [309, 261] width 50 height 16
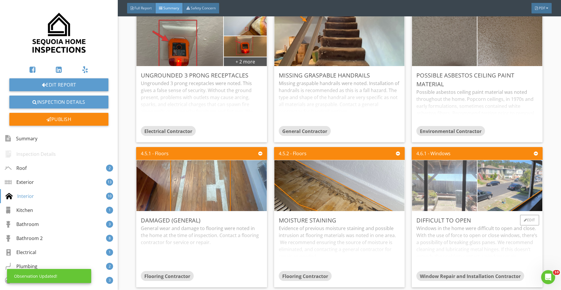
click at [446, 200] on img at bounding box center [444, 185] width 162 height 121
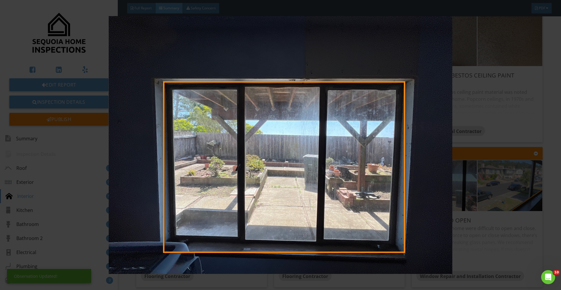
click at [450, 201] on img at bounding box center [280, 145] width 515 height 258
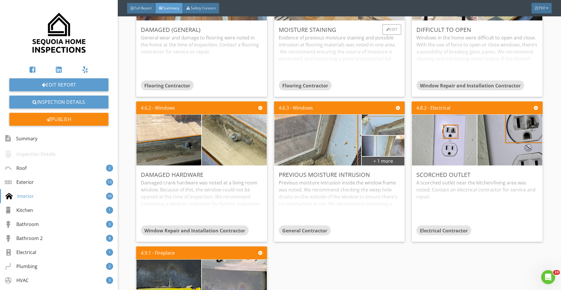
scroll to position [1299, 0]
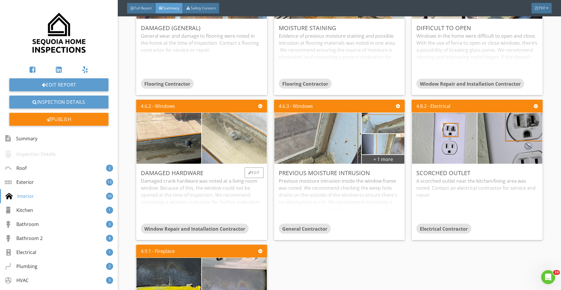
click at [239, 150] on img at bounding box center [234, 137] width 162 height 121
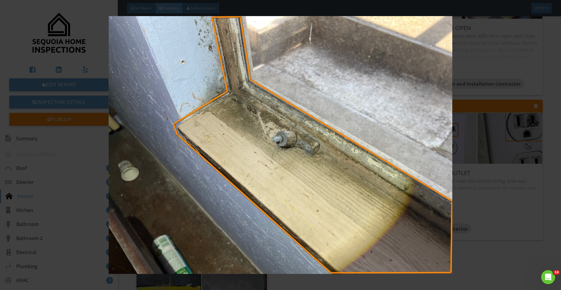
click at [245, 151] on img at bounding box center [280, 145] width 515 height 258
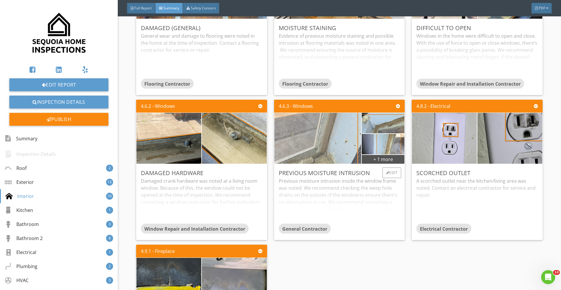
click at [346, 154] on img at bounding box center [317, 137] width 169 height 127
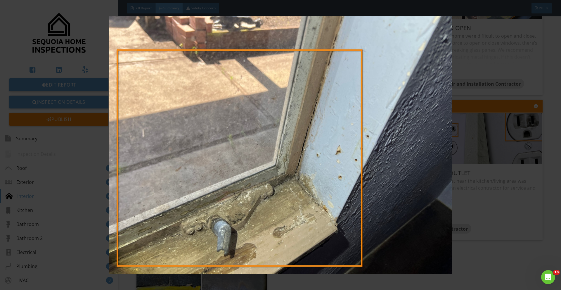
click at [346, 154] on img at bounding box center [280, 145] width 515 height 258
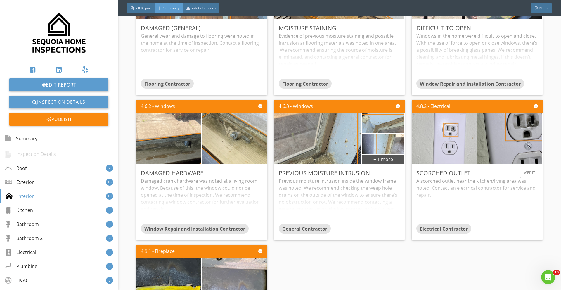
click at [423, 138] on img at bounding box center [444, 137] width 162 height 121
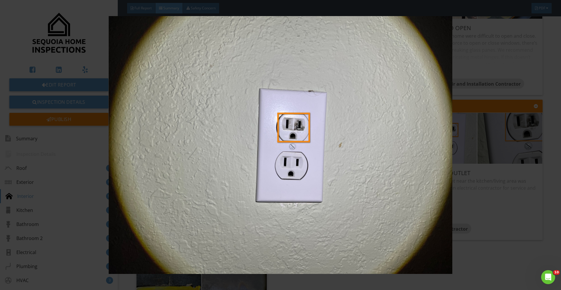
click at [444, 138] on img at bounding box center [280, 145] width 515 height 258
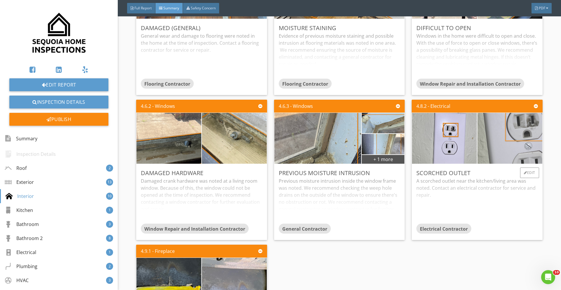
click at [519, 127] on img at bounding box center [510, 137] width 162 height 121
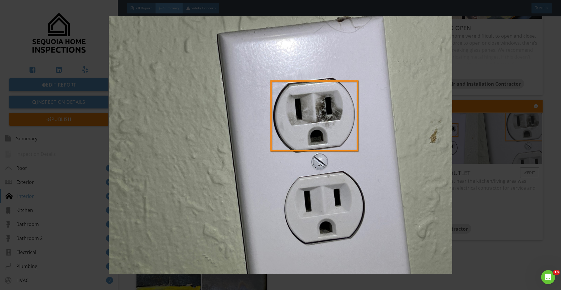
click at [519, 127] on img at bounding box center [280, 145] width 515 height 258
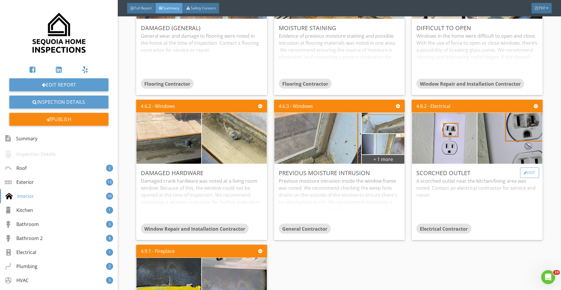
click at [523, 172] on div at bounding box center [524, 173] width 3 height 4
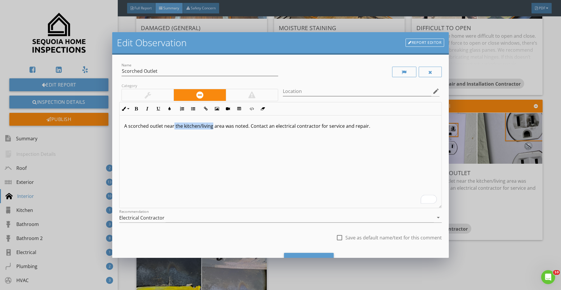
drag, startPoint x: 212, startPoint y: 125, endPoint x: 173, endPoint y: 125, distance: 38.8
click at [173, 125] on p "A scorched outlet near the kitchen/living area was noted. Contact an electrical…" at bounding box center [280, 125] width 312 height 7
click at [124, 128] on p "A scorched outlet area was noted. Contact an electrical contractor for service …" at bounding box center [280, 125] width 312 height 7
click at [213, 128] on p "Evidence of a possilbe scorched outlet area was noted. Contact an electrical co…" at bounding box center [280, 125] width 312 height 7
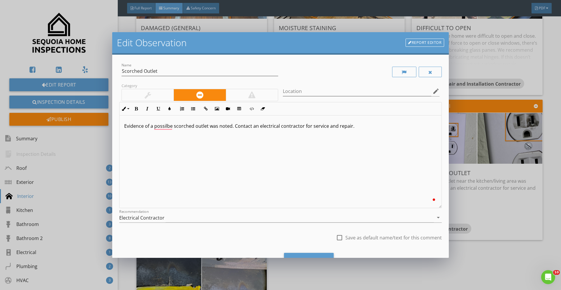
click at [213, 147] on div "Evidence of a possilbe scorched outlet was noted. Contact an electrical contrac…" at bounding box center [280, 161] width 322 height 93
click at [215, 136] on div "Evidence of a possible scorched outlet was noted. Contact an electrical contrac…" at bounding box center [280, 161] width 322 height 93
click at [305, 255] on div "Save Changes" at bounding box center [309, 261] width 50 height 16
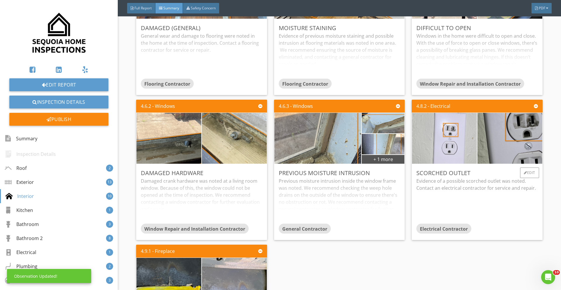
click at [459, 147] on img at bounding box center [444, 137] width 162 height 121
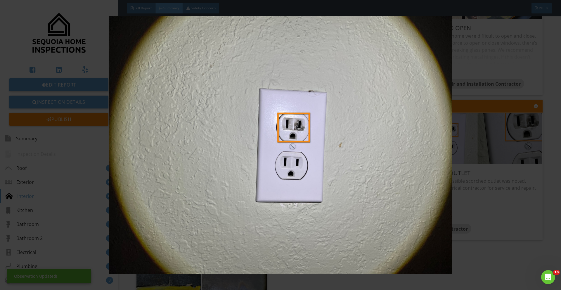
click at [460, 147] on img at bounding box center [280, 145] width 515 height 258
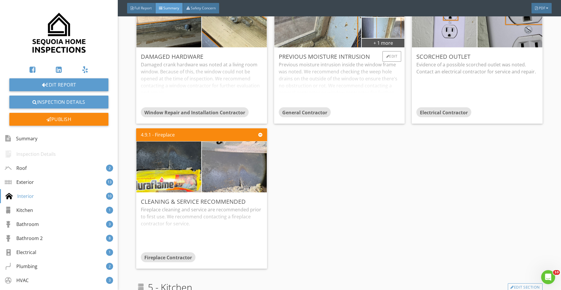
scroll to position [1416, 0]
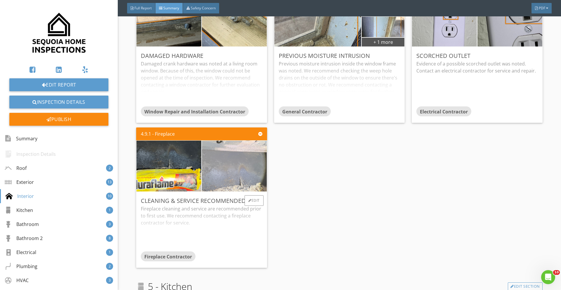
click at [249, 177] on img at bounding box center [234, 165] width 162 height 121
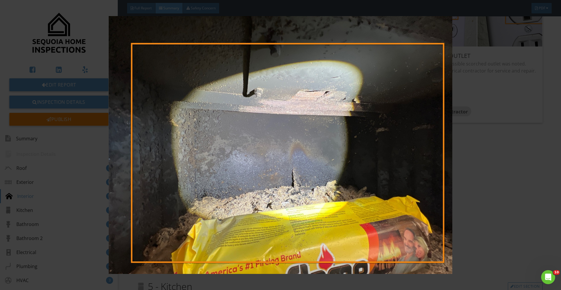
click at [366, 183] on img at bounding box center [280, 145] width 515 height 258
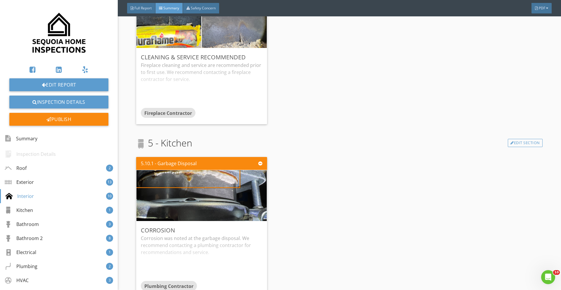
scroll to position [1615, 0]
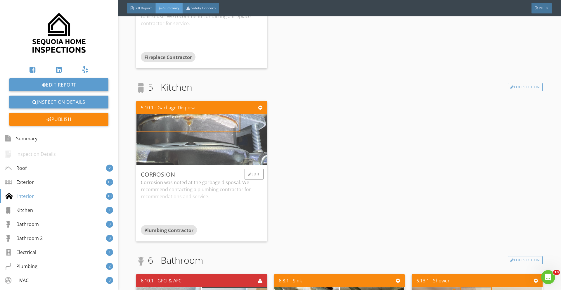
click at [175, 140] on img at bounding box center [201, 139] width 169 height 127
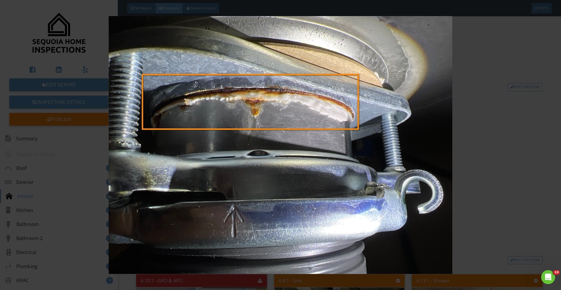
click at [441, 131] on img at bounding box center [280, 145] width 515 height 258
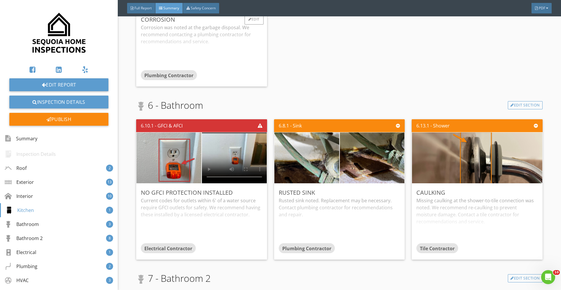
scroll to position [1770, 0]
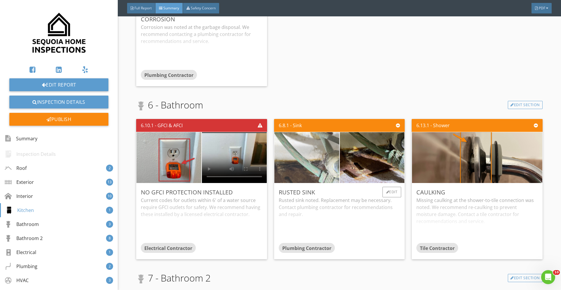
click at [322, 149] on img at bounding box center [307, 157] width 162 height 121
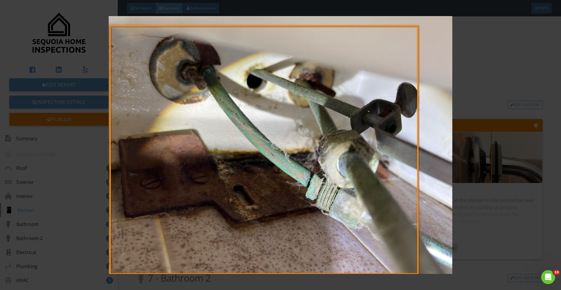
click at [385, 156] on img at bounding box center [280, 145] width 515 height 258
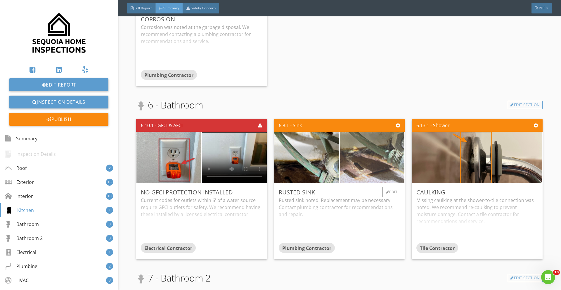
click at [368, 156] on img at bounding box center [372, 157] width 162 height 121
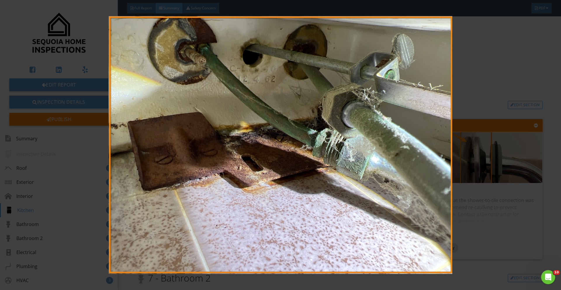
click at [369, 157] on img at bounding box center [280, 145] width 515 height 258
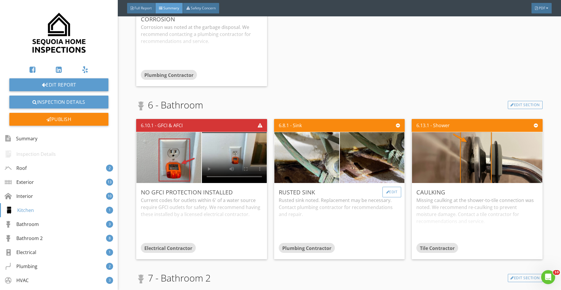
click at [396, 192] on div "Edit" at bounding box center [391, 192] width 19 height 11
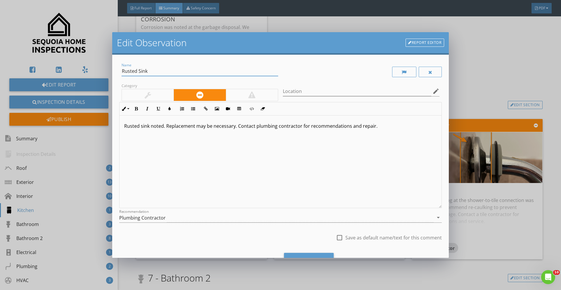
click at [137, 72] on input "Rusted Sink" at bounding box center [199, 71] width 156 height 10
click at [149, 71] on input "Rust at Sink" at bounding box center [199, 71] width 156 height 10
type input "Rust at Sink Fasteners"
click at [139, 126] on p "Rusted sink noted. Replacement may be necessary. Contact plumbing contractor fo…" at bounding box center [280, 125] width 312 height 7
click at [150, 127] on p "Rust at sink noted. Replacement may be necessary. Contact plumbing contractor f…" at bounding box center [280, 125] width 312 height 7
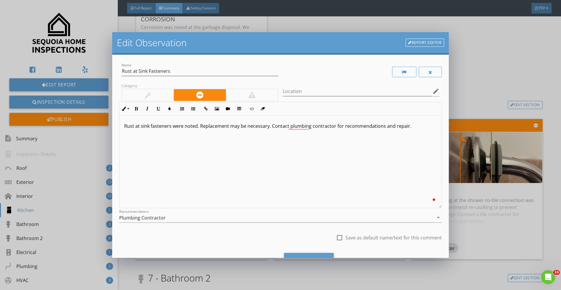
click at [174, 134] on div "Rust at sink fasteners were noted. Replacement may be necessary. Contact plumbi…" at bounding box center [280, 161] width 322 height 93
click at [304, 144] on div "Rust at sink fasteners were noted. Replacement may be necessary. Contact a plum…" at bounding box center [280, 161] width 322 height 93
click at [161, 126] on p "Rust at sink fasteners were noted. Replacement may be necessary. Contact a plum…" at bounding box center [280, 125] width 312 height 7
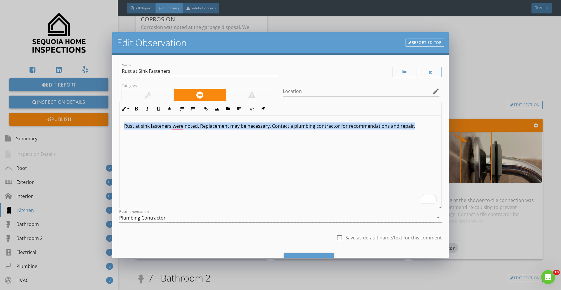
click at [161, 126] on p "Rust at sink fasteners were noted. Replacement may be necessary. Contact a plum…" at bounding box center [280, 125] width 312 height 7
click at [180, 127] on p "Rust at sink fasteners were noted. Replacement may be necessary. Contact a plum…" at bounding box center [280, 125] width 312 height 7
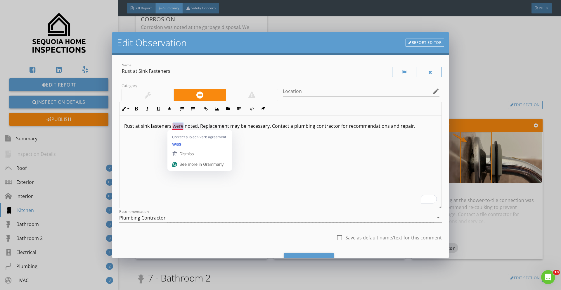
click at [180, 127] on p "Rust at sink fasteners were noted. Replacement may be necessary. Contact a plum…" at bounding box center [280, 125] width 312 height 7
click at [164, 123] on p "Rust at sink fasteners was noted. Replacement may be necessary. Contact a plumb…" at bounding box center [280, 125] width 312 height 7
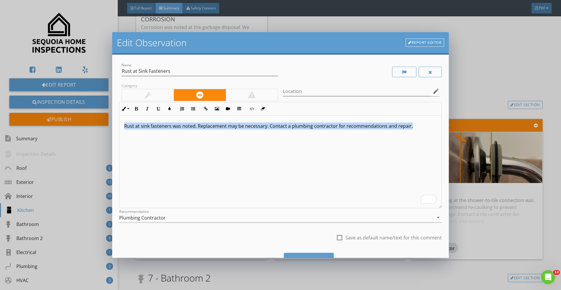
click at [164, 123] on p "Rust at sink fasteners was noted. Replacement may be necessary. Contact a plumb…" at bounding box center [280, 125] width 312 height 7
copy p "Rust at sink fasteners was noted. Replacement may be necessary. Contact a plumb…"
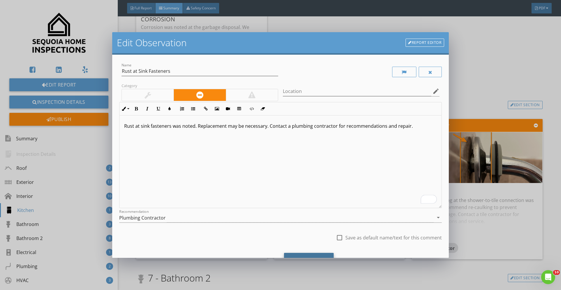
click at [297, 255] on div "Save Changes" at bounding box center [309, 261] width 50 height 16
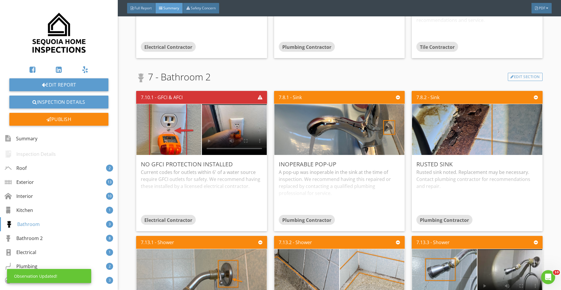
scroll to position [1971, 0]
click at [526, 164] on div "Edit" at bounding box center [529, 164] width 19 height 11
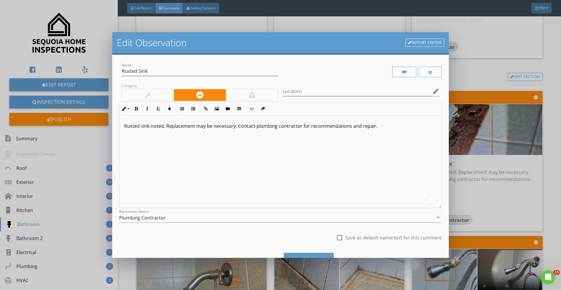
click at [134, 126] on p "Rusted sink noted. Replacement may be necessary. Contact plumbing contractor fo…" at bounding box center [280, 125] width 312 height 7
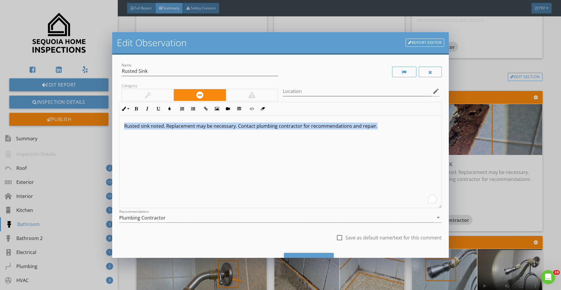
click at [134, 126] on p "Rusted sink noted. Replacement may be necessary. Contact plumbing contractor fo…" at bounding box center [280, 125] width 312 height 7
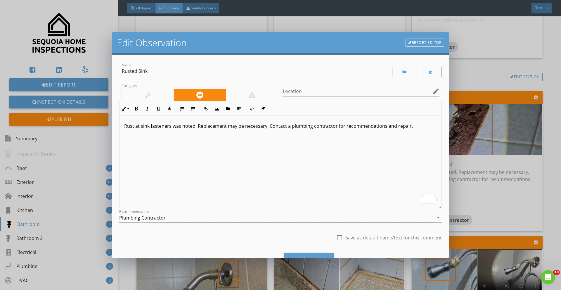
click at [138, 71] on input "Rusted Sink" at bounding box center [199, 71] width 156 height 10
click at [151, 71] on input "Rust at Sink" at bounding box center [199, 71] width 156 height 10
type input "Rust at Sink Fasteners"
click at [185, 152] on div "Rust at sink fasteners was noted. Replacement may be necessary. Contact a plumb…" at bounding box center [280, 161] width 322 height 93
click at [306, 254] on div "Save Changes" at bounding box center [309, 261] width 50 height 16
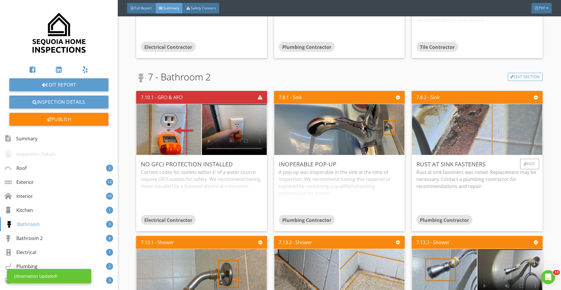
click at [466, 143] on img at bounding box center [476, 129] width 169 height 127
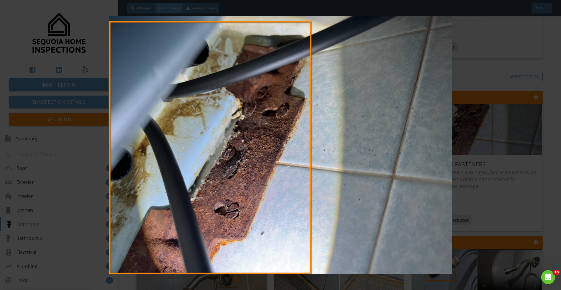
click at [466, 144] on img at bounding box center [280, 145] width 515 height 258
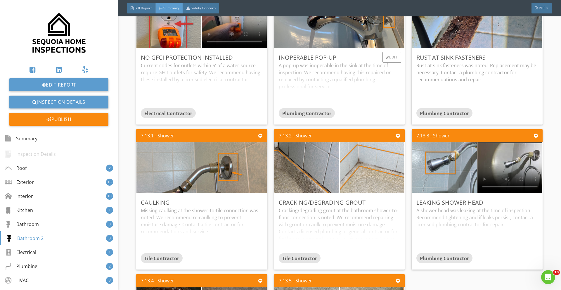
scroll to position [2079, 0]
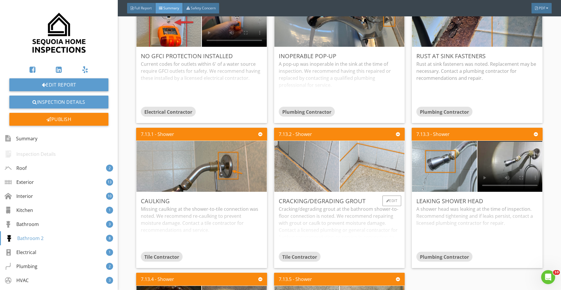
click at [309, 171] on img at bounding box center [307, 165] width 162 height 121
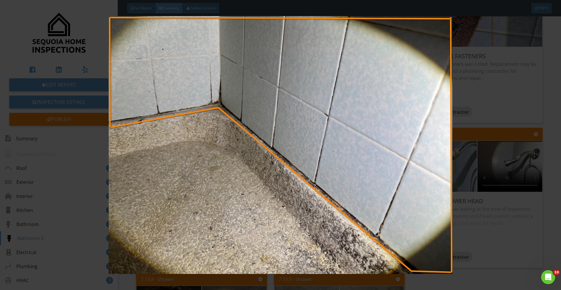
click at [318, 171] on img at bounding box center [280, 145] width 515 height 258
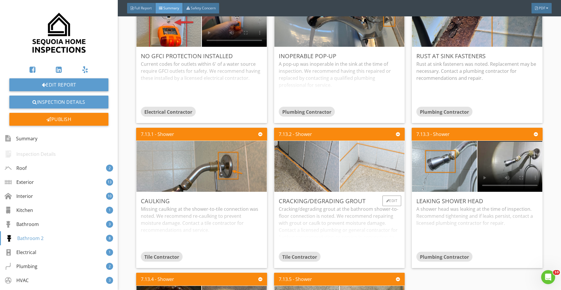
click at [374, 182] on img at bounding box center [372, 165] width 162 height 121
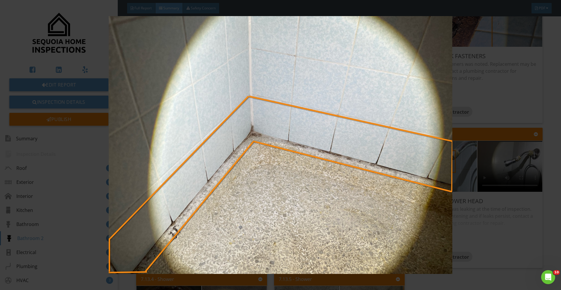
click at [375, 184] on img at bounding box center [280, 145] width 515 height 258
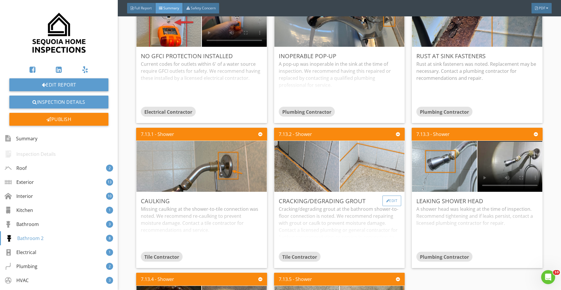
click at [392, 204] on div "Edit" at bounding box center [391, 200] width 19 height 11
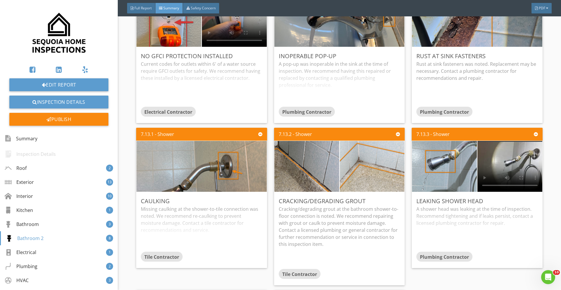
click at [465, 190] on div at bounding box center [280, 145] width 561 height 290
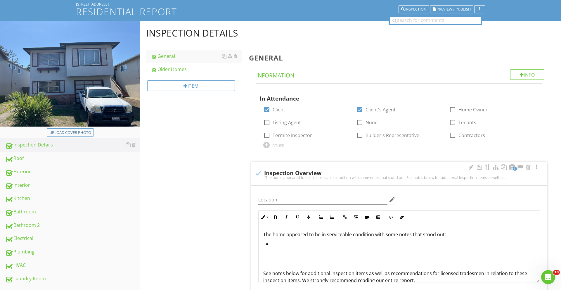
scroll to position [38, 0]
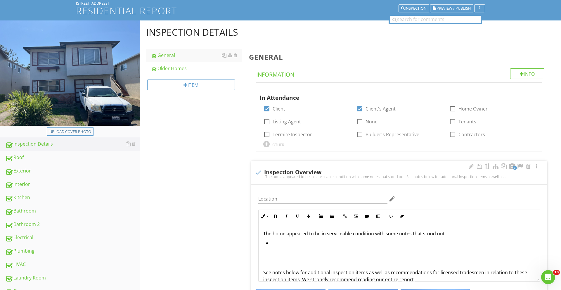
click at [280, 242] on li at bounding box center [400, 243] width 269 height 8
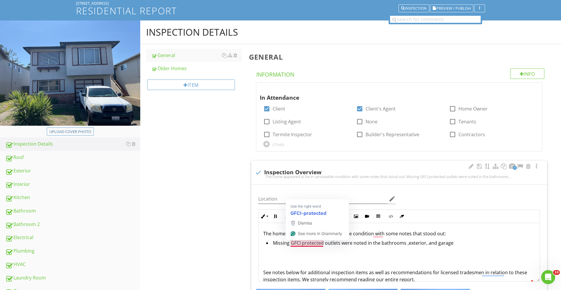
click at [405, 243] on li "Missing GFCI protected outlets were noted in the bathrooms ,exterior, and garage" at bounding box center [400, 243] width 269 height 8
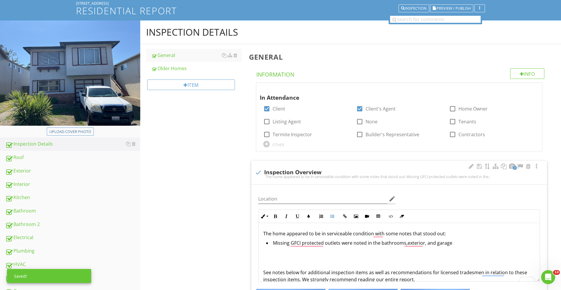
click at [420, 208] on div "Location edit Inline Style XLarge Large Normal Small Light Small/Light Bold Ita…" at bounding box center [399, 235] width 288 height 92
click at [466, 242] on li "Missing GFCI-protected outlets were noted in the bathrooms, exterior, and garage" at bounding box center [400, 243] width 269 height 8
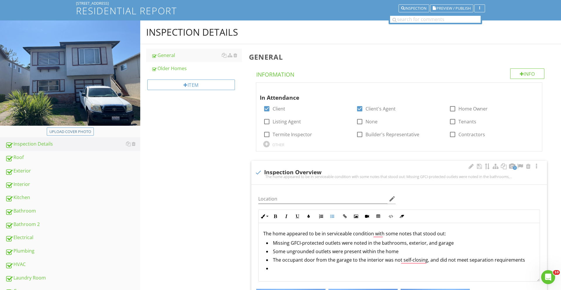
click at [280, 271] on li "To enrich screen reader interactions, please activate Accessibility in Grammarl…" at bounding box center [400, 269] width 269 height 8
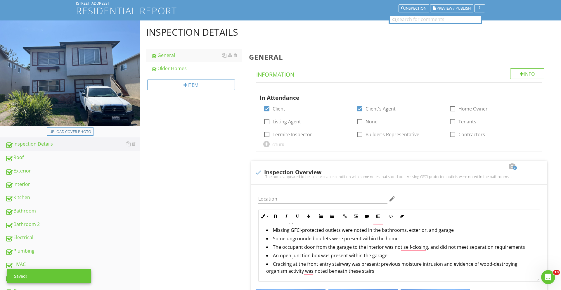
scroll to position [13, 0]
click at [48, 227] on div "Bathroom 2" at bounding box center [72, 224] width 135 height 8
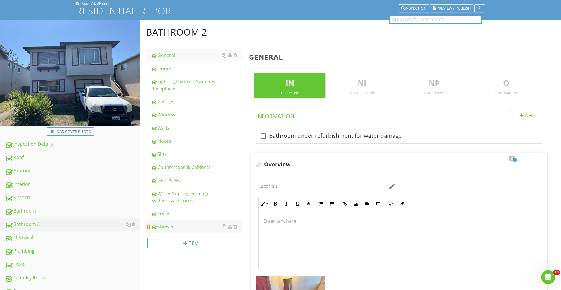
click at [179, 227] on div "Shower" at bounding box center [196, 226] width 91 height 7
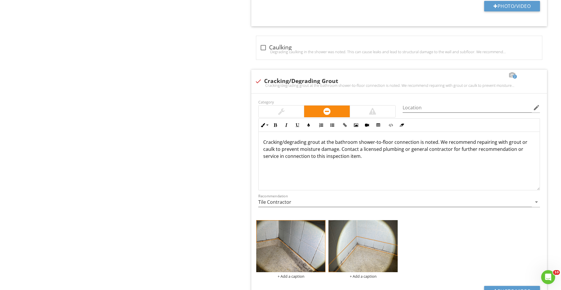
scroll to position [688, 0]
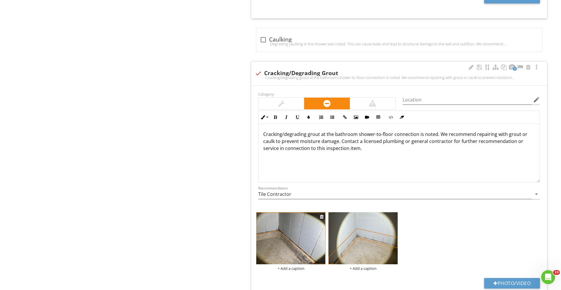
click at [288, 243] on img at bounding box center [290, 238] width 69 height 52
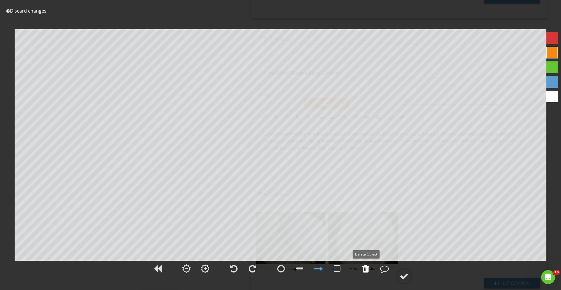
click at [364, 269] on div at bounding box center [365, 268] width 7 height 9
click at [368, 263] on div at bounding box center [365, 268] width 15 height 15
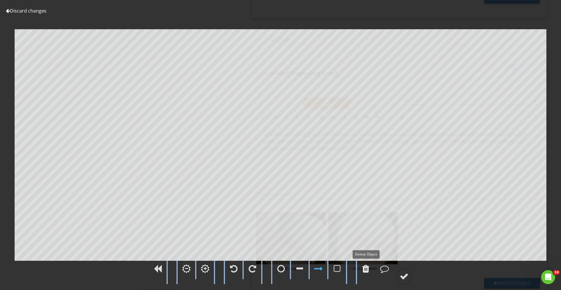
click at [368, 263] on div at bounding box center [365, 268] width 15 height 15
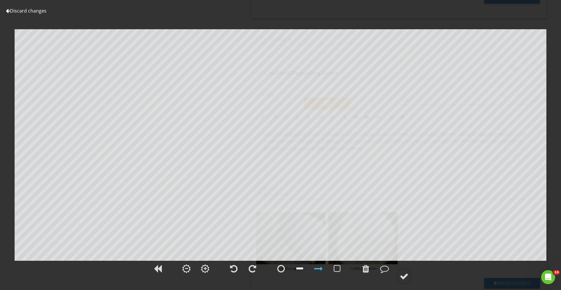
click at [300, 268] on div at bounding box center [299, 268] width 7 height 9
click at [406, 274] on div at bounding box center [403, 276] width 9 height 9
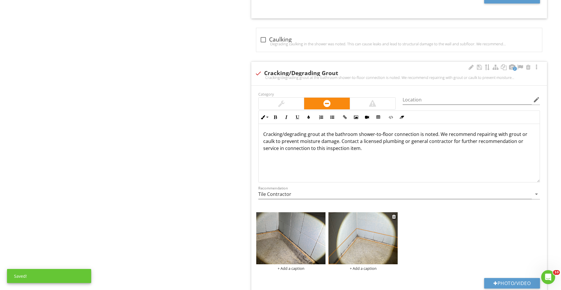
click at [381, 251] on img at bounding box center [362, 238] width 69 height 52
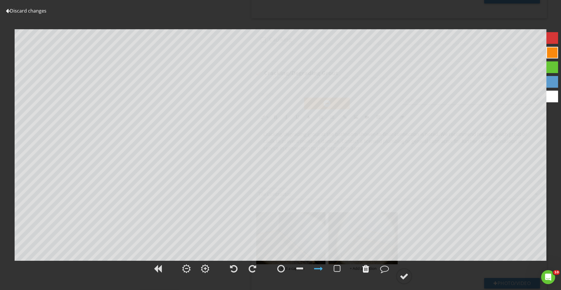
click at [361, 267] on div at bounding box center [365, 268] width 15 height 15
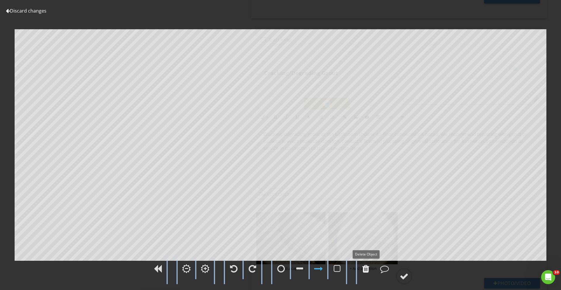
click at [361, 267] on div at bounding box center [365, 268] width 15 height 15
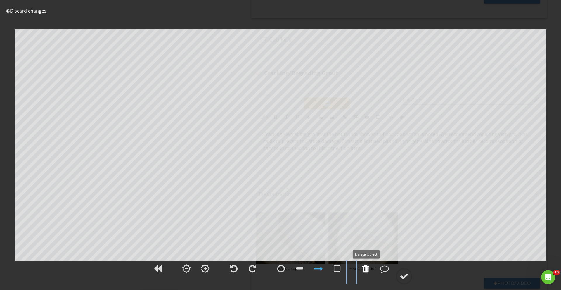
click at [361, 267] on div at bounding box center [365, 268] width 15 height 15
click at [296, 268] on div at bounding box center [299, 268] width 7 height 9
click at [245, 150] on div "Discard changes Add Location" at bounding box center [280, 145] width 561 height 290
click at [406, 269] on circle at bounding box center [403, 275] width 15 height 15
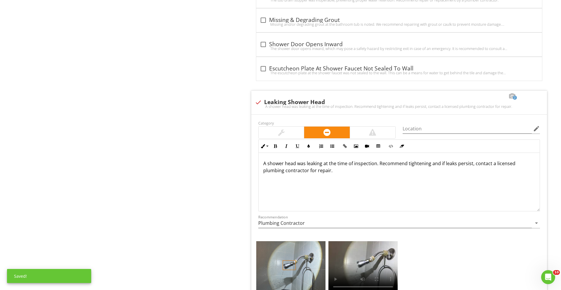
scroll to position [1098, 0]
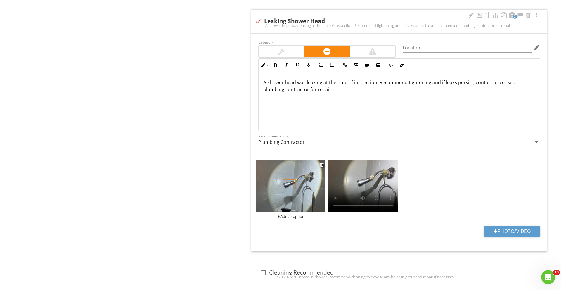
click at [295, 189] on img at bounding box center [290, 186] width 69 height 52
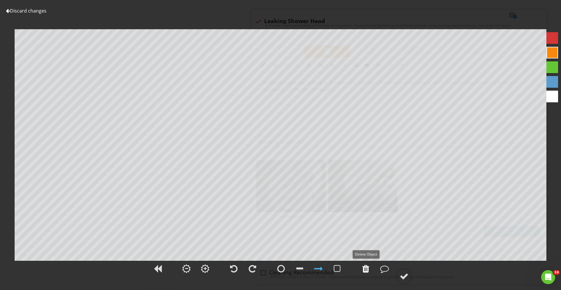
click at [369, 270] on div at bounding box center [365, 268] width 15 height 15
click at [333, 270] on div at bounding box center [337, 268] width 15 height 15
click at [317, 267] on div at bounding box center [318, 268] width 9 height 9
click at [408, 276] on div at bounding box center [403, 276] width 9 height 9
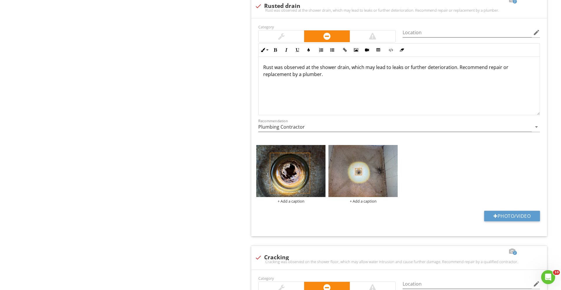
scroll to position [1820, 0]
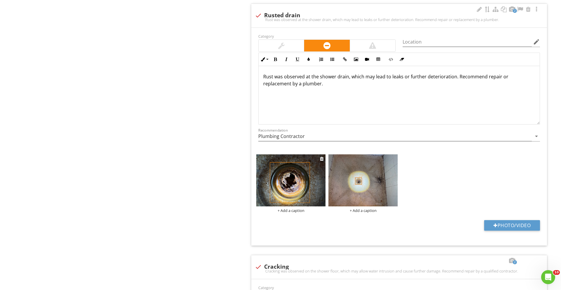
click at [290, 181] on img at bounding box center [290, 180] width 69 height 52
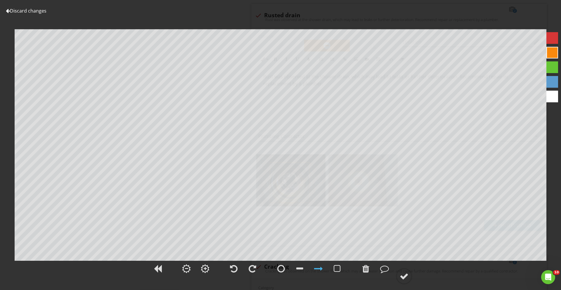
click at [23, 11] on link "Discard changes" at bounding box center [26, 11] width 41 height 6
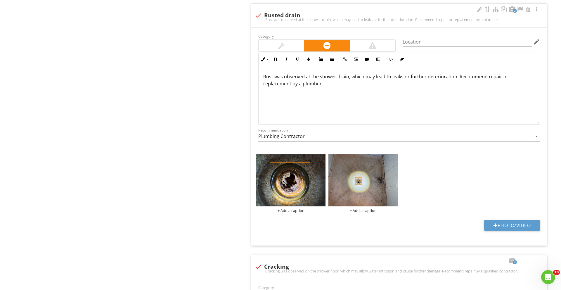
click at [304, 85] on p "Rust was observed at the shower drain, which may lead to leaks or further deter…" at bounding box center [399, 80] width 272 height 14
click at [290, 99] on div "Rust was observed at the shower drain, which may lead to leaks or further deter…" at bounding box center [398, 95] width 281 height 58
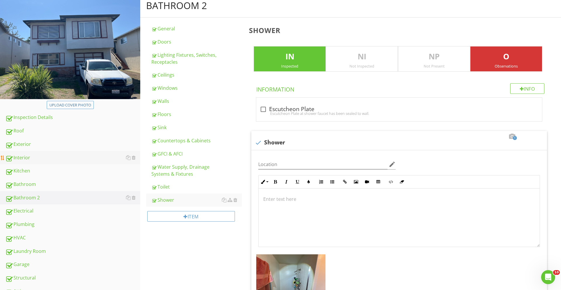
scroll to position [65, 0]
click at [45, 225] on div "Plumbing" at bounding box center [72, 224] width 135 height 8
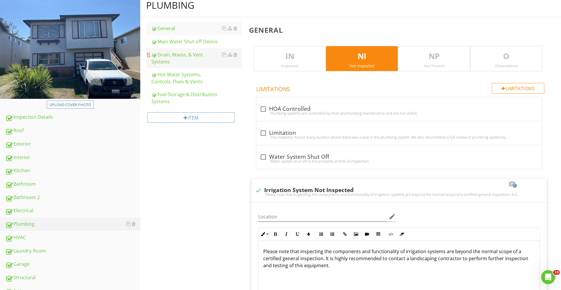
click at [186, 56] on div "Drain, Waste, & Vent Systems" at bounding box center [196, 58] width 91 height 14
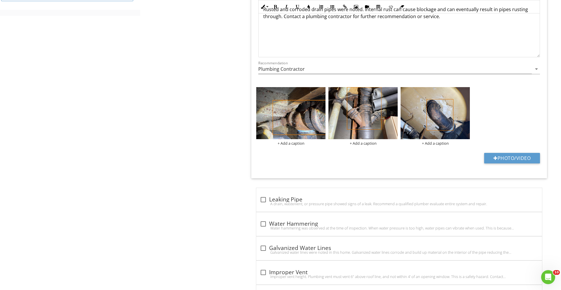
scroll to position [376, 0]
click at [411, 131] on img at bounding box center [434, 113] width 69 height 52
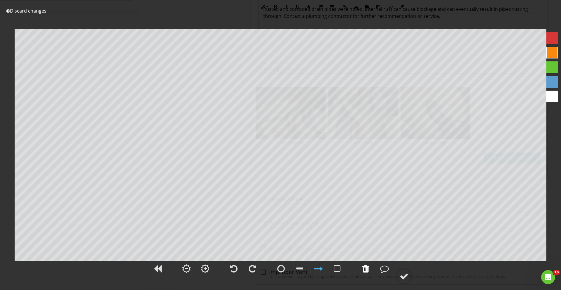
click at [365, 269] on div at bounding box center [365, 268] width 7 height 9
click at [411, 276] on circle at bounding box center [403, 275] width 15 height 15
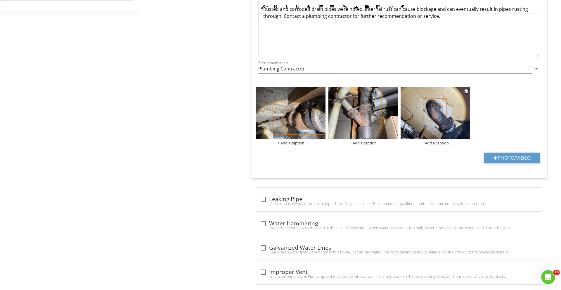
click at [440, 113] on img at bounding box center [434, 113] width 69 height 52
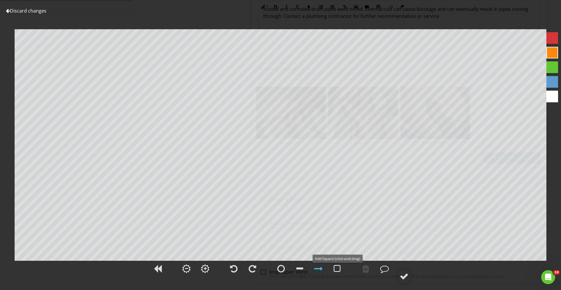
click at [335, 269] on div at bounding box center [336, 268] width 7 height 9
click at [403, 278] on div at bounding box center [403, 276] width 9 height 9
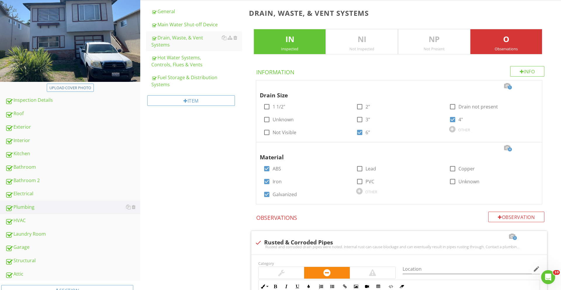
scroll to position [0, 0]
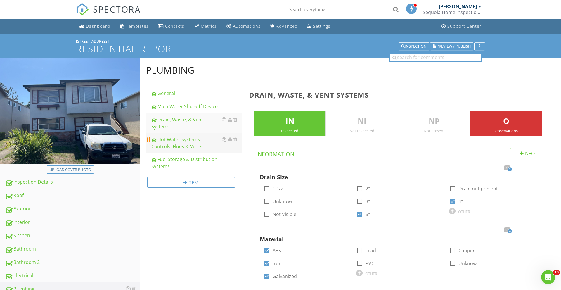
click at [188, 136] on div "Hot Water Systems, Controls, Flues & Vents" at bounding box center [196, 143] width 91 height 14
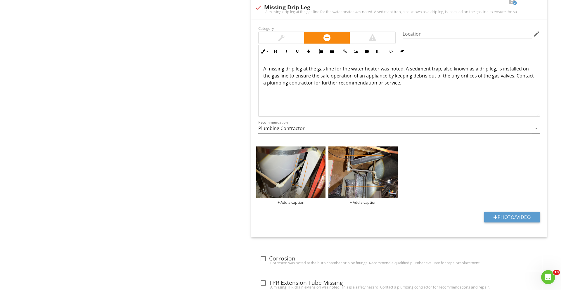
scroll to position [855, 0]
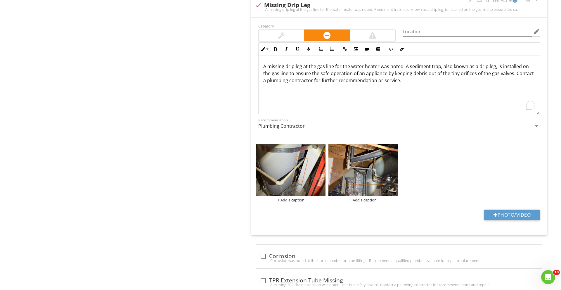
click at [505, 73] on p "A missing drip leg at the gas line for the water heater was noted. A sediment t…" at bounding box center [399, 73] width 272 height 21
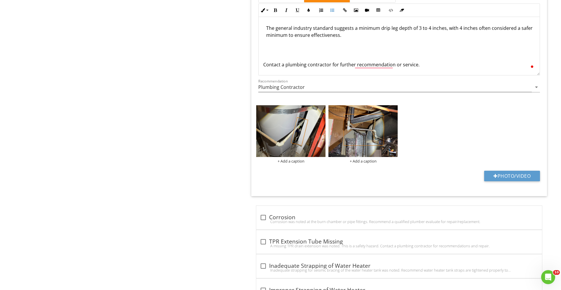
scroll to position [0, 0]
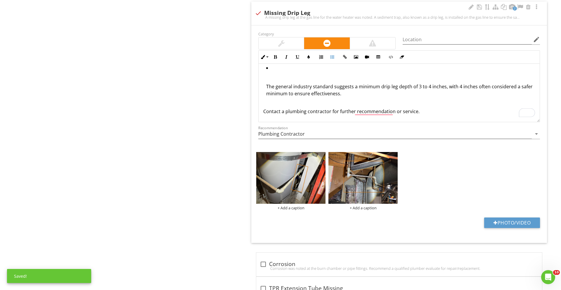
click at [267, 87] on div "The general industry standard suggests a minimum drip leg depth of 3 to 4 inche…" at bounding box center [400, 93] width 269 height 21
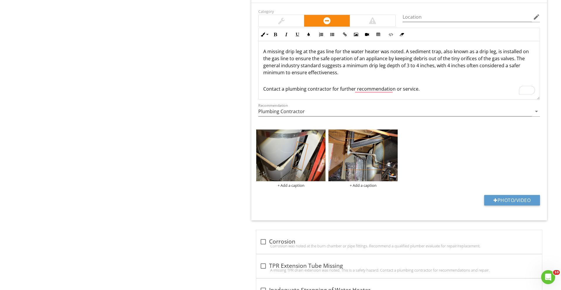
click at [340, 74] on p "A missing drip leg at the gas line for the water heater was noted. A sediment t…" at bounding box center [399, 65] width 272 height 35
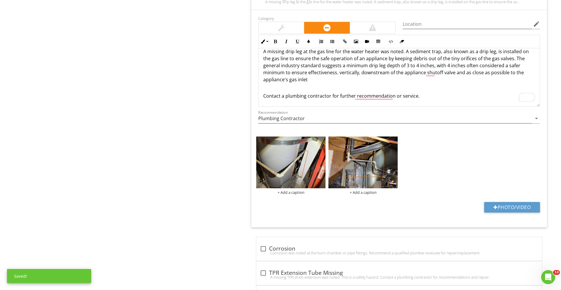
click at [310, 73] on p "A missing drip leg at the gas line for the water heater was noted. A sediment t…" at bounding box center [399, 69] width 272 height 42
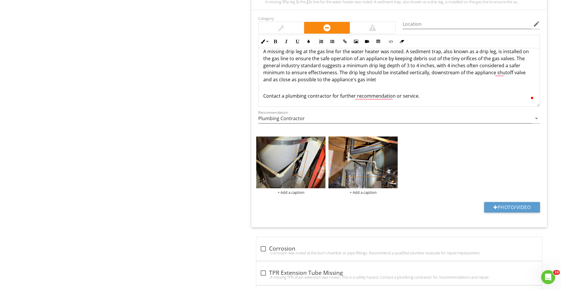
click at [392, 70] on p "A missing drip leg at the gas line for the water heater was noted. A sediment t…" at bounding box center [399, 69] width 272 height 42
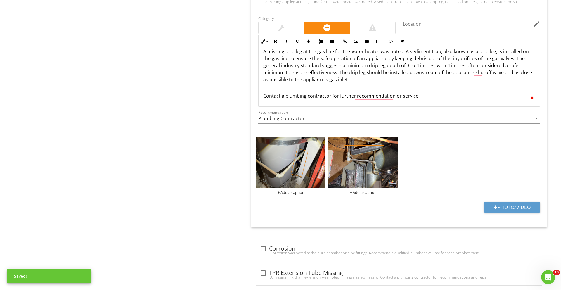
click at [409, 77] on p "A missing drip leg at the gas line for the water heater was noted. A sediment t…" at bounding box center [399, 69] width 272 height 42
click at [262, 98] on div "A missing drip leg at the gas line for the water heater was noted. A sediment t…" at bounding box center [398, 73] width 281 height 65
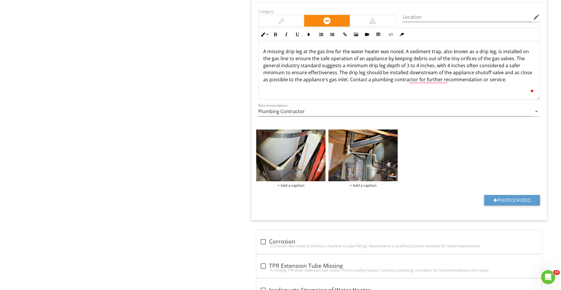
click at [336, 91] on div "A missing drip leg at the gas line for the water heater was noted. A sediment t…" at bounding box center [398, 70] width 281 height 58
click at [478, 85] on div "A missing drip leg at the gas line for the water heater was noted. A sediment t…" at bounding box center [398, 70] width 281 height 58
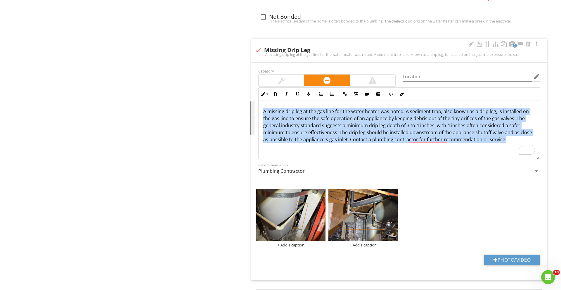
drag, startPoint x: 476, startPoint y: 138, endPoint x: 260, endPoint y: 105, distance: 219.3
click at [260, 105] on div "A missing drip leg at the gas line for the water heater was noted. A sediment t…" at bounding box center [398, 130] width 281 height 58
copy p "A missing drip leg at the gas line for the water heater was noted. A sediment t…"
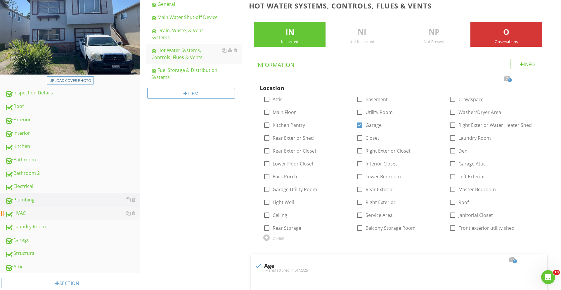
click at [39, 209] on div "HVAC" at bounding box center [72, 213] width 135 height 8
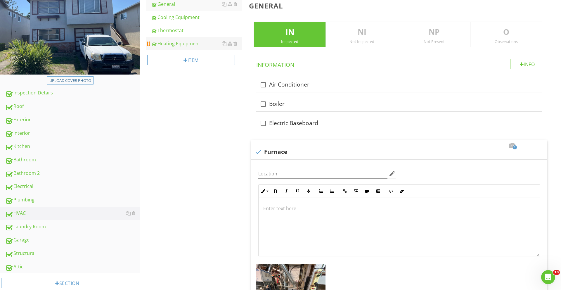
click at [189, 37] on link "Heating Equipment" at bounding box center [196, 43] width 91 height 13
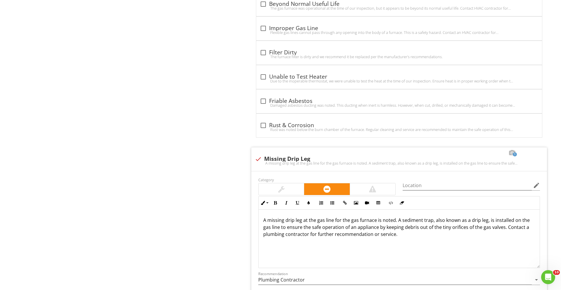
scroll to position [1334, 0]
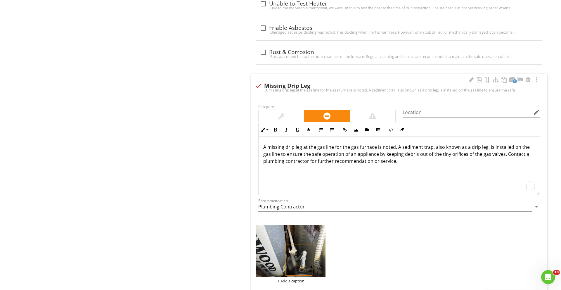
click at [505, 154] on p "A missing drip leg at the gas line for the gas furnace is noted. A sediment tra…" at bounding box center [399, 153] width 272 height 21
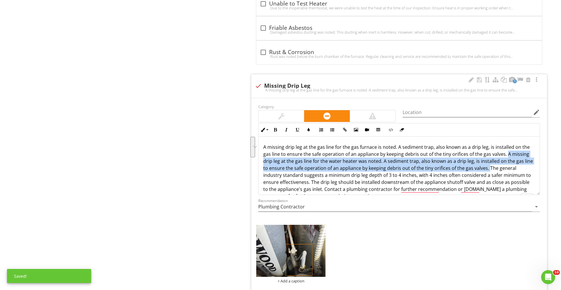
drag, startPoint x: 505, startPoint y: 154, endPoint x: 488, endPoint y: 168, distance: 22.4
click at [488, 168] on p "A missing drip leg at the gas line for the gas furnace is noted. A sediment tra…" at bounding box center [399, 171] width 272 height 56
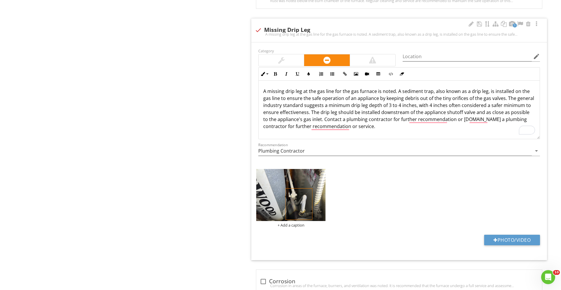
scroll to position [1392, 0]
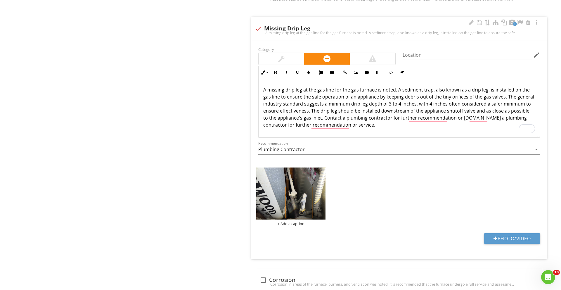
click at [278, 199] on img at bounding box center [290, 193] width 69 height 52
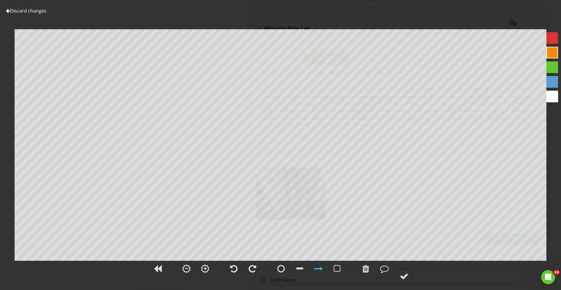
click at [21, 12] on link "Discard changes" at bounding box center [26, 11] width 41 height 6
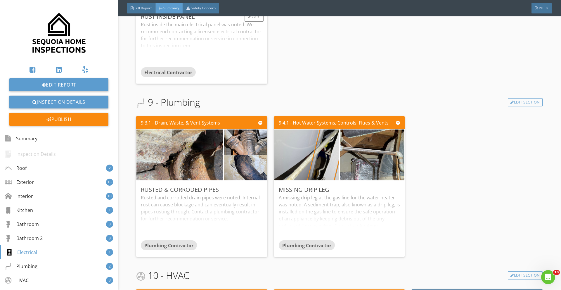
scroll to position [2598, 0]
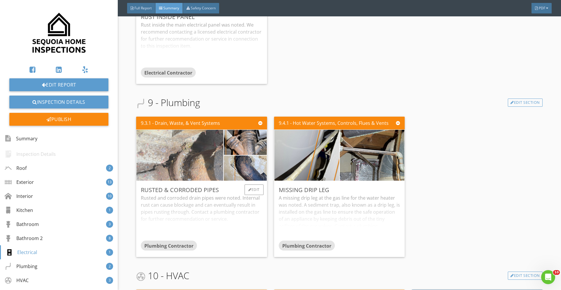
click at [192, 158] on img at bounding box center [179, 154] width 169 height 127
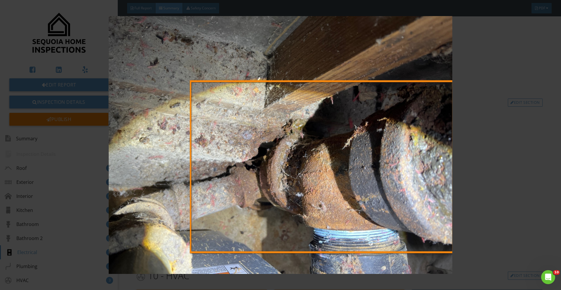
click at [440, 189] on img at bounding box center [280, 145] width 515 height 258
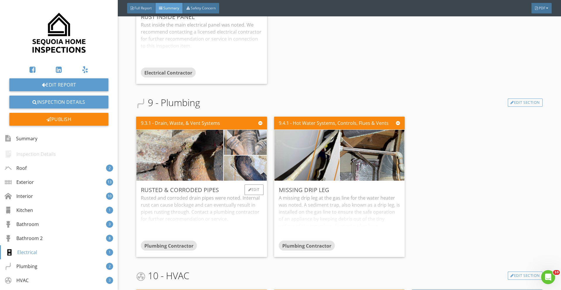
click at [241, 135] on img at bounding box center [245, 142] width 84 height 63
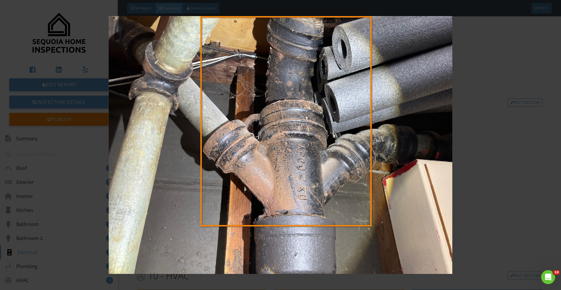
click at [318, 145] on img at bounding box center [280, 145] width 515 height 258
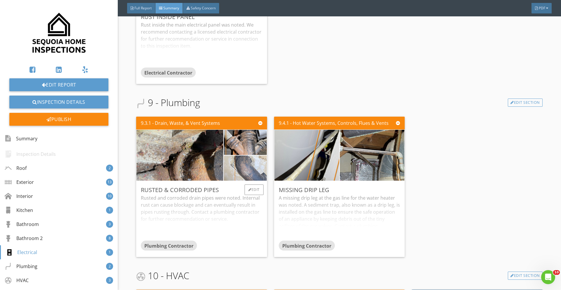
click at [254, 163] on img at bounding box center [245, 167] width 84 height 63
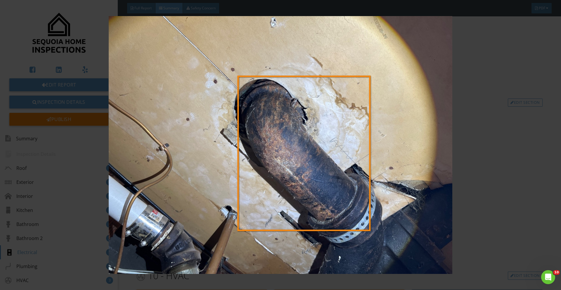
drag, startPoint x: 254, startPoint y: 163, endPoint x: 311, endPoint y: 163, distance: 57.2
click at [311, 163] on img at bounding box center [280, 145] width 515 height 258
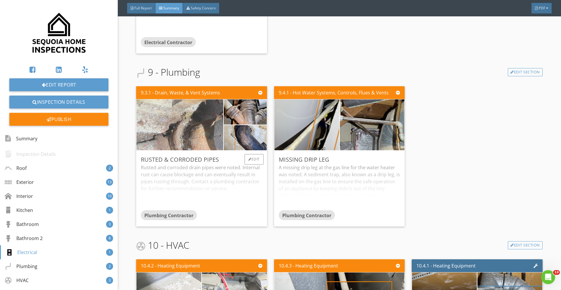
scroll to position [2629, 0]
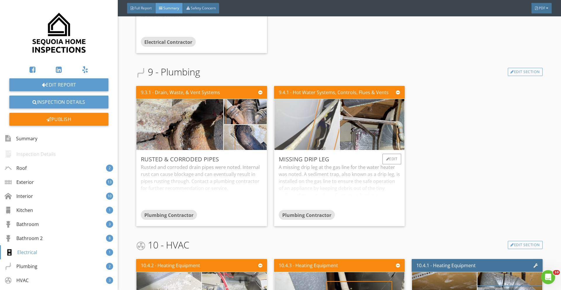
click at [294, 121] on img at bounding box center [307, 124] width 162 height 121
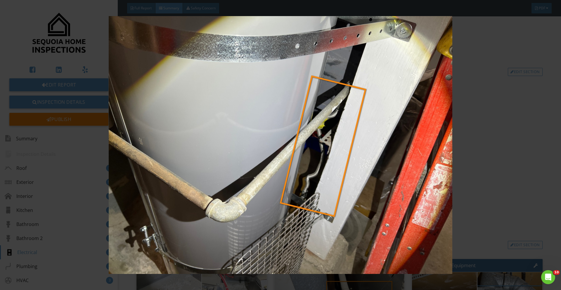
click at [475, 148] on img at bounding box center [280, 145] width 515 height 258
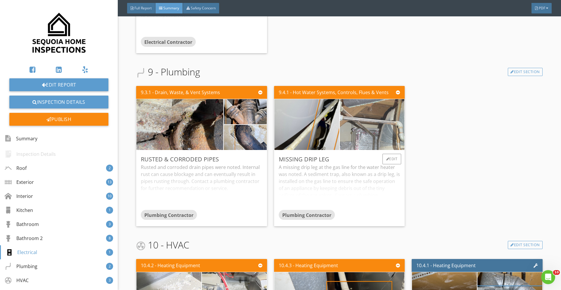
click at [374, 121] on img at bounding box center [372, 124] width 162 height 121
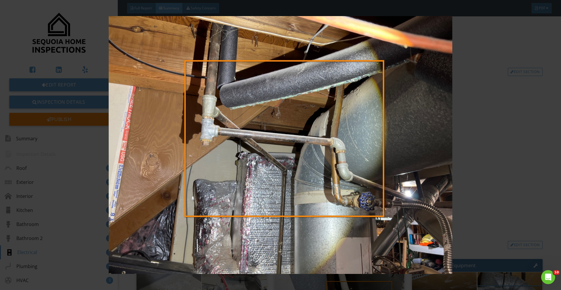
click at [57, 50] on img at bounding box center [280, 145] width 515 height 258
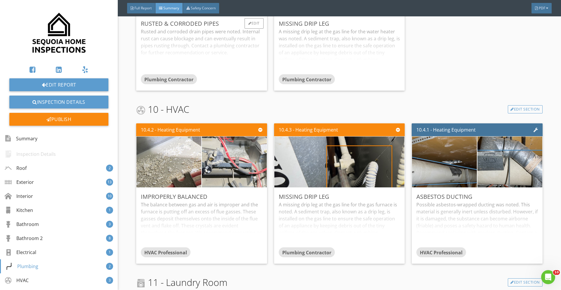
scroll to position [2763, 0]
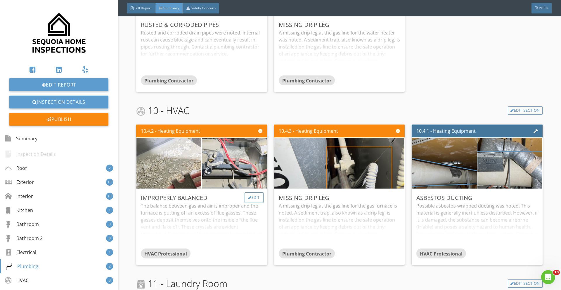
click at [260, 194] on div "Edit" at bounding box center [253, 197] width 19 height 11
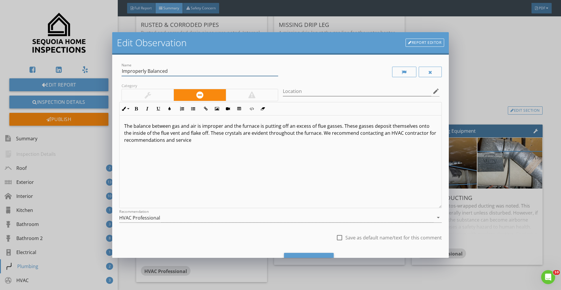
click at [122, 71] on input "Improperly Balanced" at bounding box center [199, 71] width 156 height 10
click at [173, 72] on input "Evidence of improperly Balanced" at bounding box center [199, 71] width 156 height 10
click at [172, 72] on input "Evidence of improper Balanced" at bounding box center [199, 71] width 156 height 10
type input "Evidence of improper balance"
click at [198, 126] on p "The balance between gas and air is improper and the furnace is putting off an e…" at bounding box center [280, 132] width 312 height 21
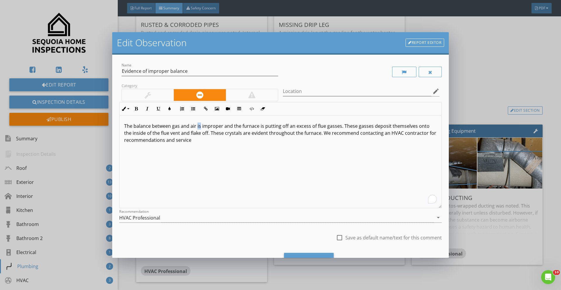
click at [198, 126] on p "The balance between gas and air is improper and the furnace is putting off an e…" at bounding box center [280, 132] width 312 height 21
click at [244, 181] on div "The balance between gas and air appears to be improper and the furnace is putti…" at bounding box center [280, 161] width 322 height 93
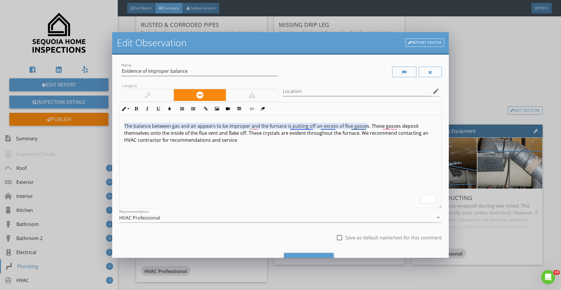
click at [312, 132] on p "The balance between gas and air appears to be improper and the furnace is putti…" at bounding box center [280, 132] width 312 height 21
click at [332, 136] on p "The balance between gas and air appears to be improper and the furnace is putti…" at bounding box center [280, 132] width 312 height 21
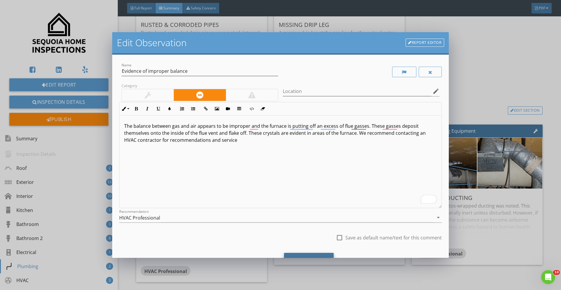
click at [304, 254] on div "Save Changes" at bounding box center [309, 261] width 50 height 16
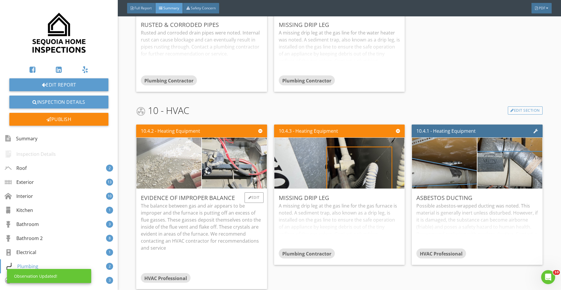
click at [171, 166] on img at bounding box center [169, 162] width 162 height 121
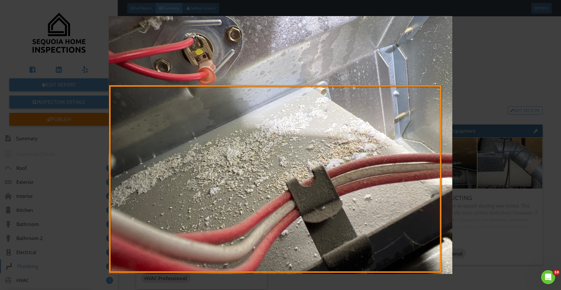
click at [369, 166] on img at bounding box center [280, 145] width 515 height 258
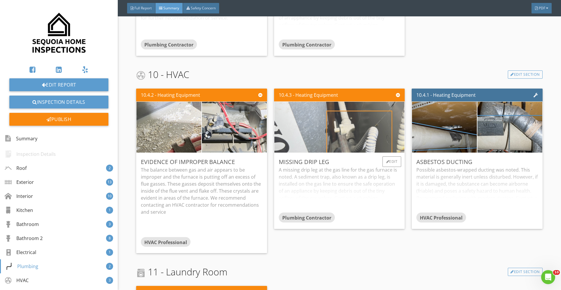
scroll to position [2789, 0]
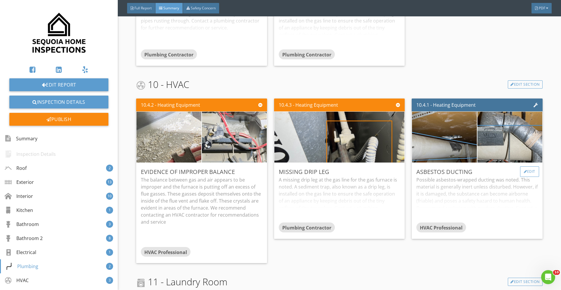
click at [528, 171] on div "Edit" at bounding box center [529, 171] width 19 height 11
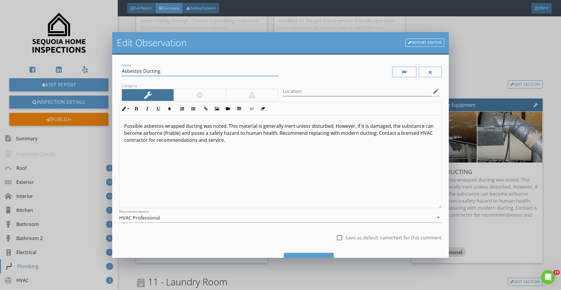
click at [122, 72] on input "Asbestos Ducting" at bounding box center [199, 71] width 156 height 10
type input "Possible Asbestos Ducting"
click at [310, 253] on div "Save Changes" at bounding box center [309, 261] width 50 height 16
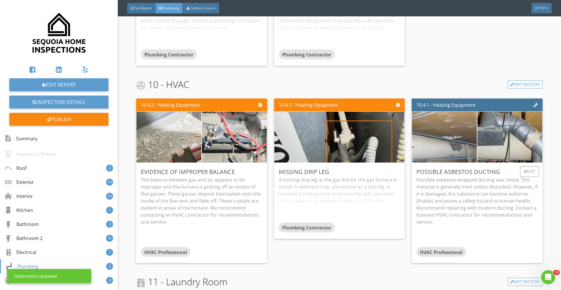
click at [448, 150] on img at bounding box center [444, 136] width 162 height 121
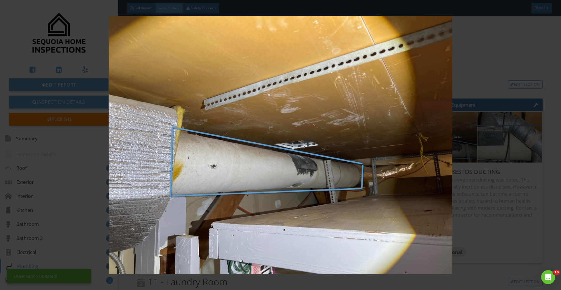
click at [471, 193] on img at bounding box center [280, 145] width 515 height 258
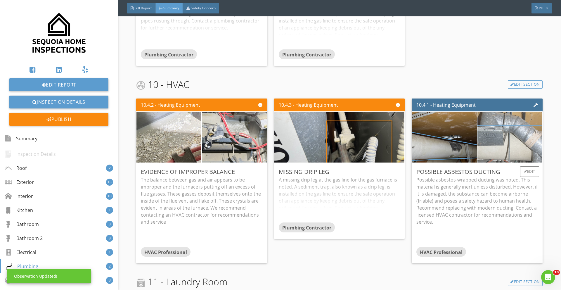
click at [498, 152] on img at bounding box center [510, 136] width 162 height 121
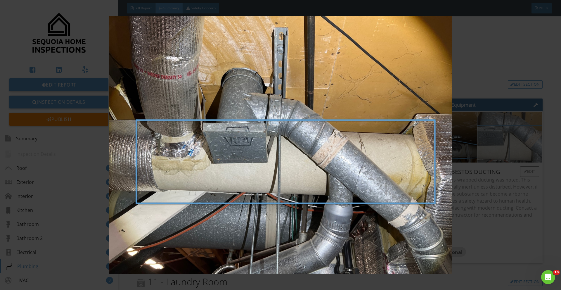
click at [498, 152] on img at bounding box center [280, 145] width 515 height 258
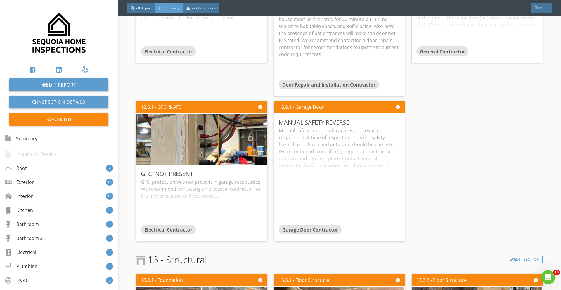
scroll to position [3337, 0]
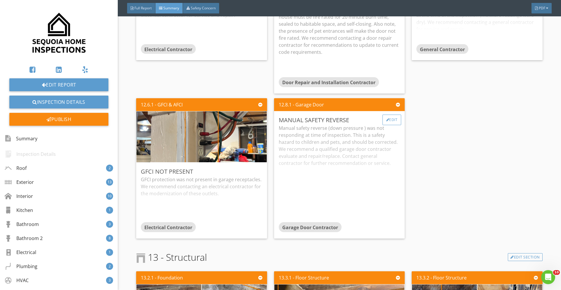
click at [388, 116] on div "Edit" at bounding box center [391, 119] width 19 height 11
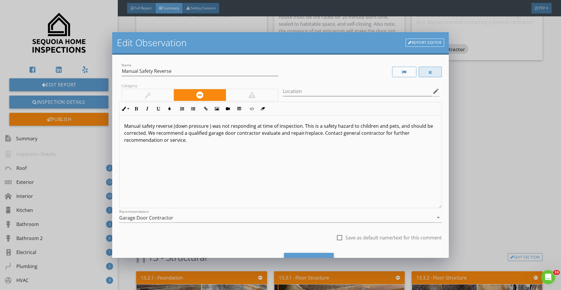
click at [433, 72] on div at bounding box center [429, 72] width 23 height 11
click at [486, 137] on div "Edit Observation Report Editor Name Manual Safety Reverse Category Location edi…" at bounding box center [280, 145] width 561 height 290
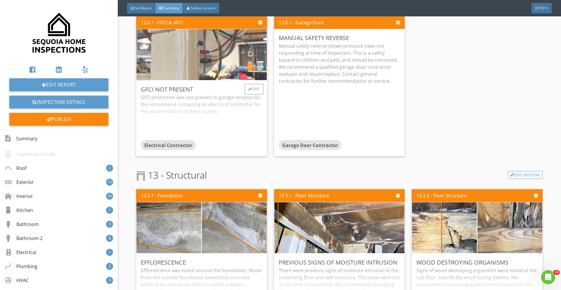
scroll to position [3419, 0]
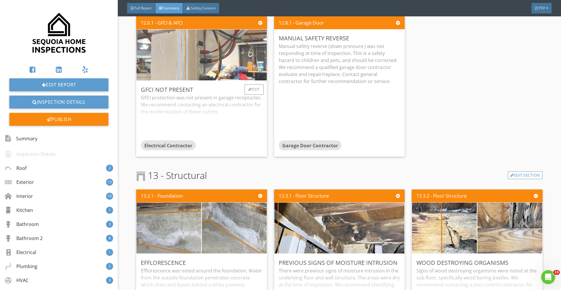
click at [222, 56] on img at bounding box center [201, 54] width 169 height 127
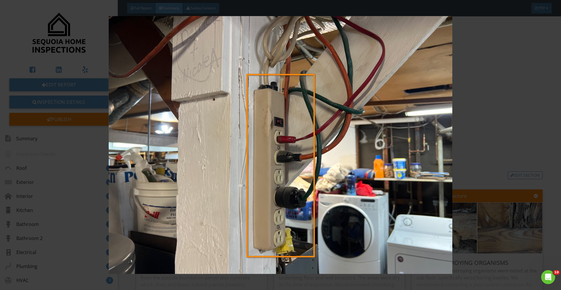
click at [502, 141] on img at bounding box center [280, 145] width 515 height 258
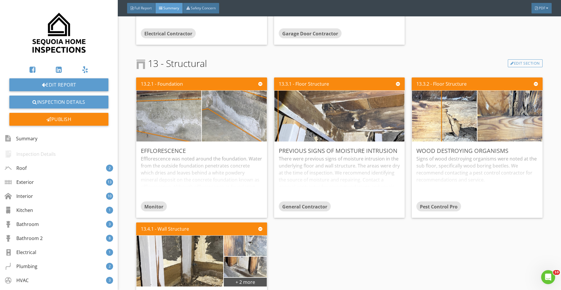
scroll to position [3533, 0]
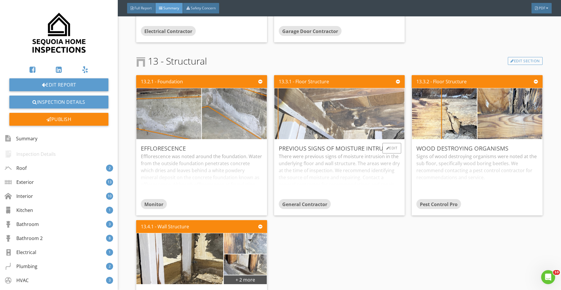
click at [359, 122] on img at bounding box center [338, 113] width 169 height 127
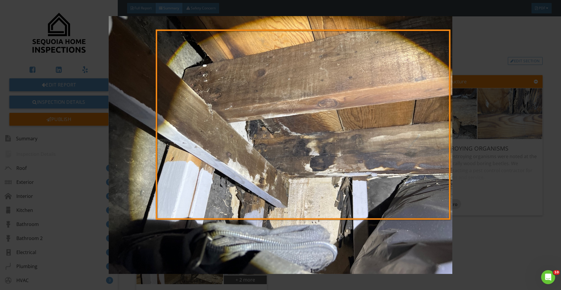
click at [452, 145] on img at bounding box center [280, 145] width 515 height 258
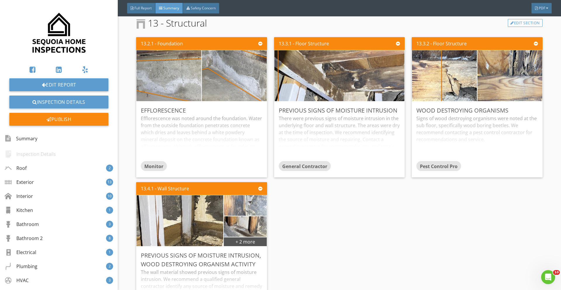
scroll to position [3572, 0]
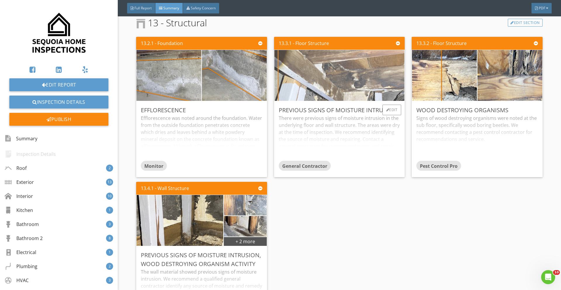
click at [363, 73] on img at bounding box center [338, 75] width 169 height 127
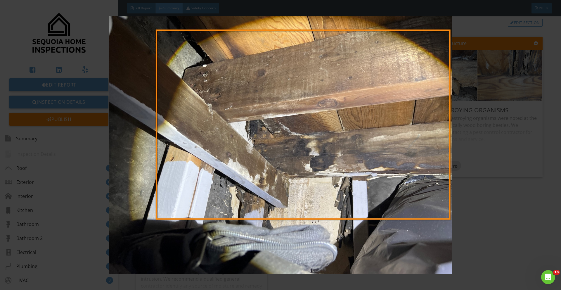
click at [442, 149] on img at bounding box center [280, 145] width 515 height 258
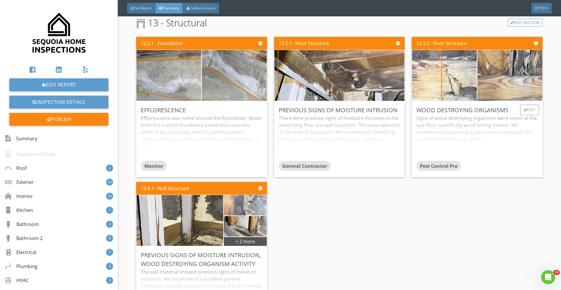
click at [464, 92] on img at bounding box center [444, 75] width 162 height 121
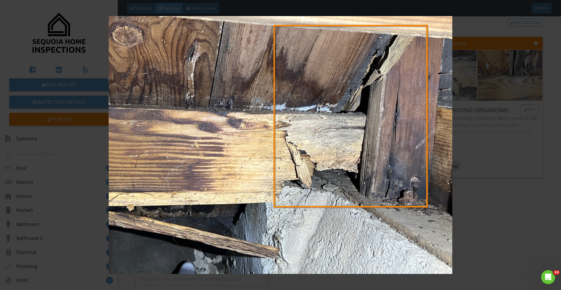
click at [464, 92] on img at bounding box center [280, 145] width 515 height 258
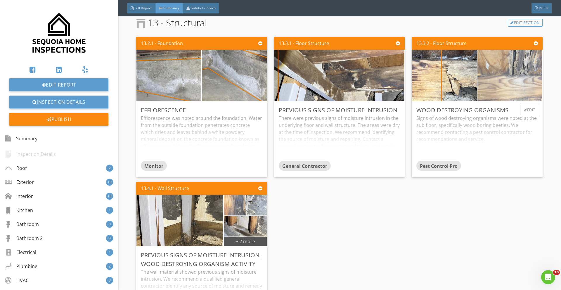
click at [499, 73] on img at bounding box center [510, 75] width 162 height 121
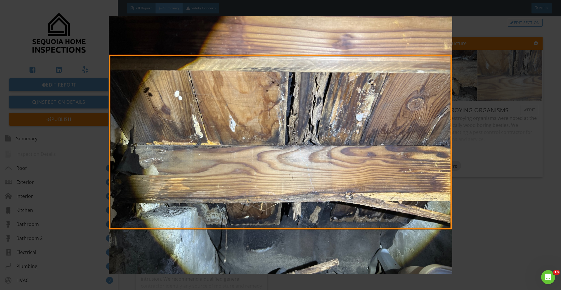
click at [499, 73] on img at bounding box center [280, 145] width 515 height 258
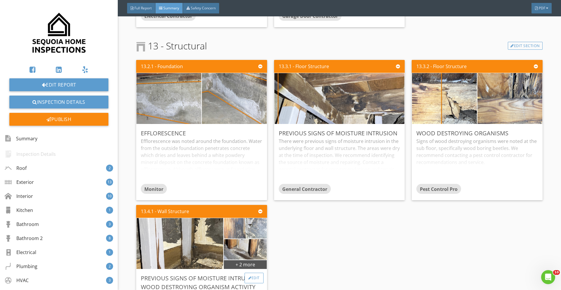
scroll to position [3543, 0]
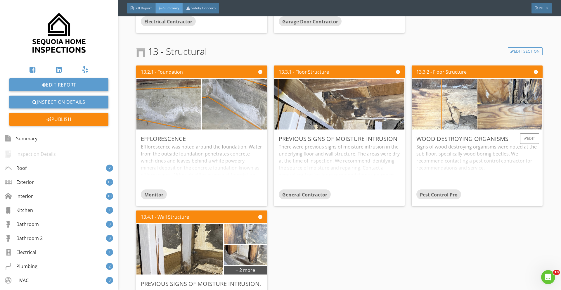
click at [453, 100] on img at bounding box center [444, 103] width 162 height 121
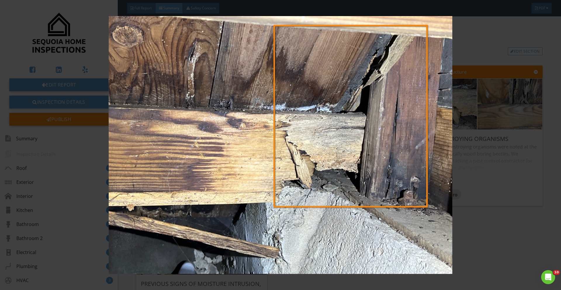
click at [500, 144] on img at bounding box center [280, 145] width 515 height 258
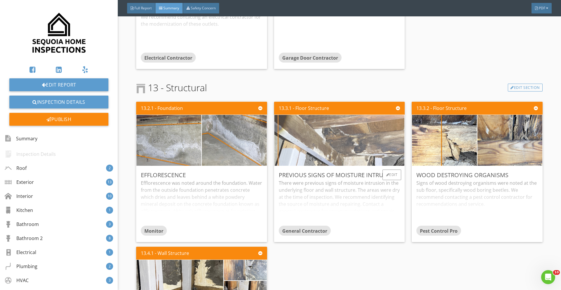
scroll to position [3507, 0]
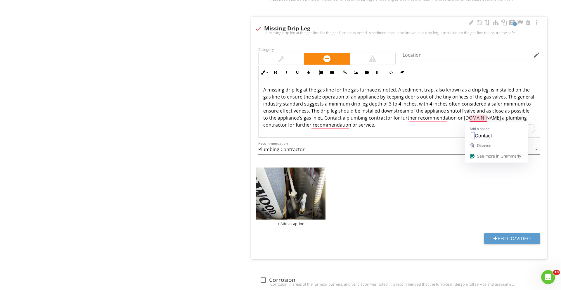
click at [471, 118] on p "A missing drip leg at the gas line for the gas furnace is noted. A sediment tra…" at bounding box center [399, 107] width 272 height 42
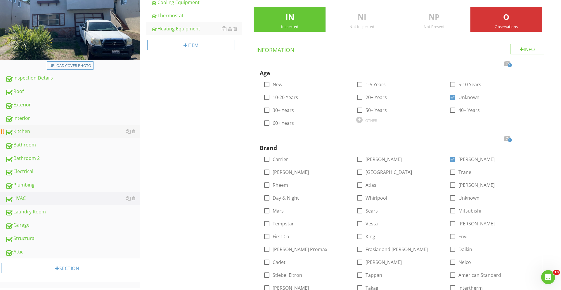
scroll to position [107, 0]
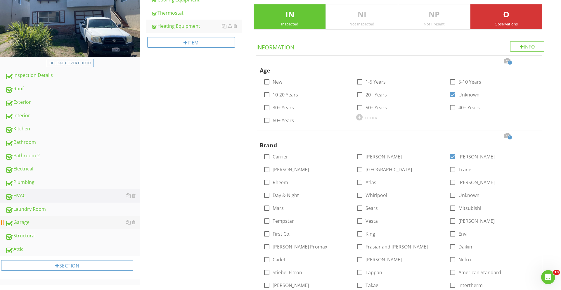
click at [48, 225] on div "Garage" at bounding box center [72, 222] width 135 height 8
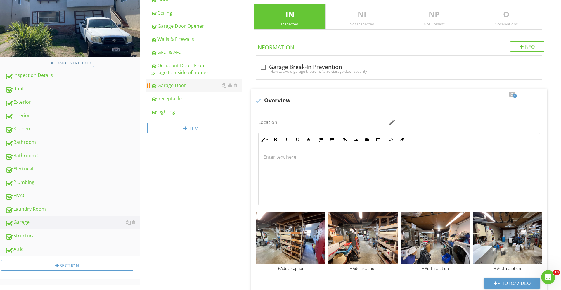
click at [187, 86] on div "Garage Door" at bounding box center [196, 85] width 91 height 7
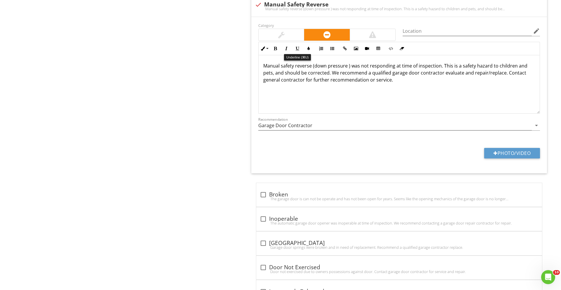
scroll to position [525, 0]
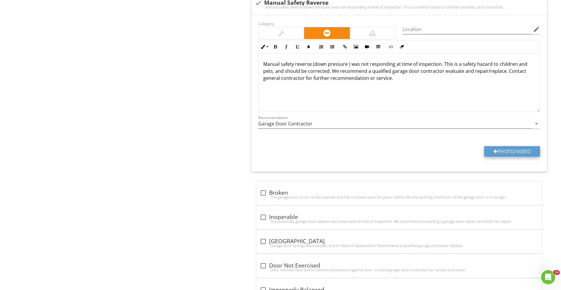
click at [521, 151] on button "Photo/Video" at bounding box center [512, 151] width 56 height 11
type input "C:\fakepath\IMG_2699.JPG"
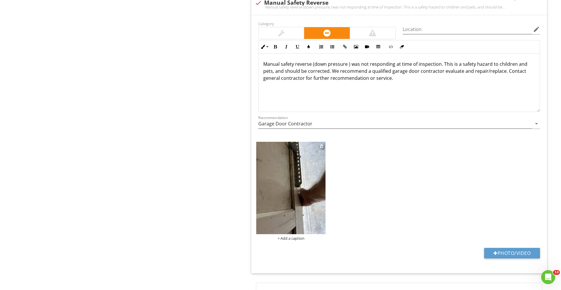
click at [307, 169] on img at bounding box center [290, 188] width 69 height 92
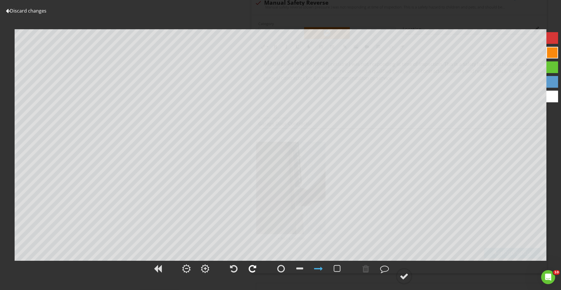
click at [251, 267] on div at bounding box center [252, 268] width 8 height 9
click at [400, 278] on div at bounding box center [403, 276] width 9 height 9
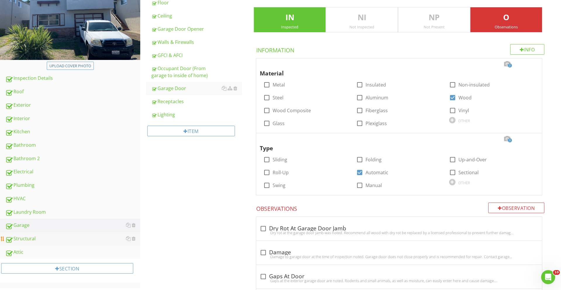
click at [39, 235] on div "Structural" at bounding box center [72, 239] width 135 height 8
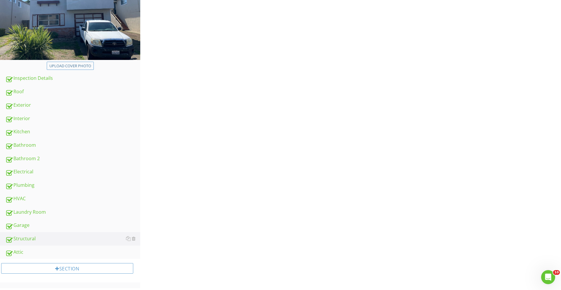
scroll to position [102, 0]
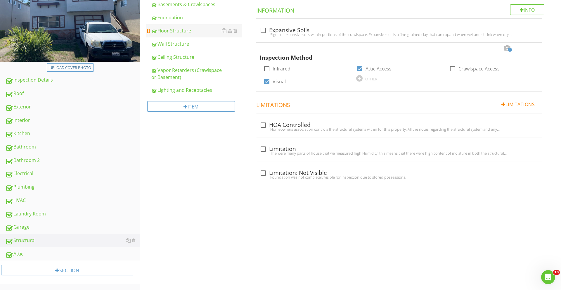
click at [178, 33] on div "Floor Structure" at bounding box center [196, 30] width 91 height 7
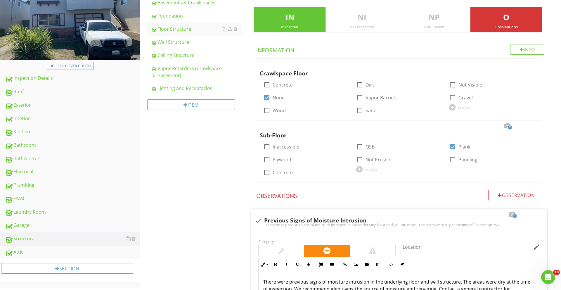
scroll to position [289, 0]
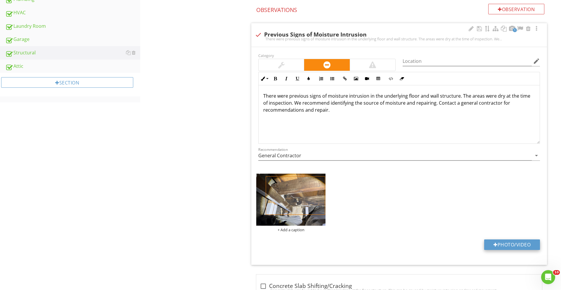
click at [493, 244] on div at bounding box center [495, 244] width 4 height 5
type input "C:\fakepath\data (79).jpeg"
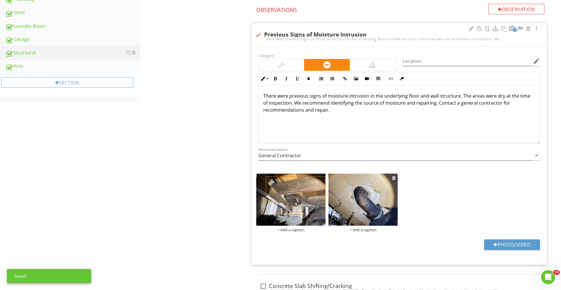
click at [355, 196] on img at bounding box center [362, 199] width 69 height 52
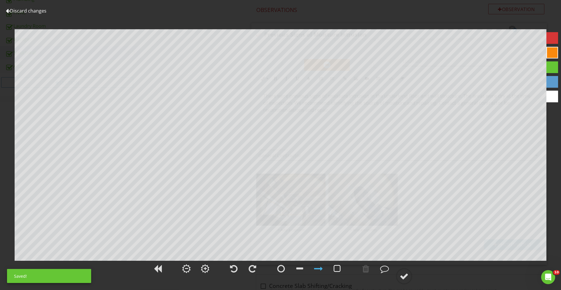
click at [337, 269] on div at bounding box center [336, 268] width 7 height 9
click at [404, 274] on div at bounding box center [403, 276] width 9 height 9
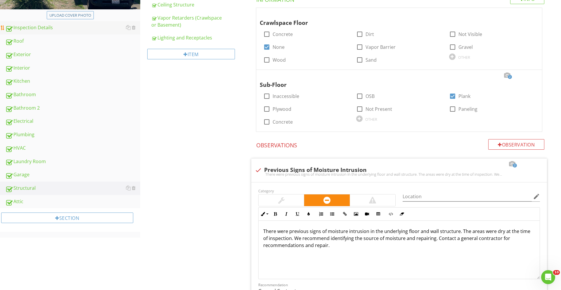
scroll to position [153, 0]
click at [22, 28] on div "Inspection Details" at bounding box center [72, 29] width 135 height 8
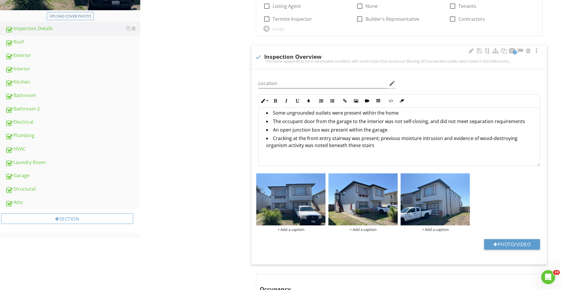
scroll to position [23, 0]
click at [382, 146] on li "Cracking at the front entry stairway was present; previous moisture intrusion a…" at bounding box center [400, 142] width 269 height 15
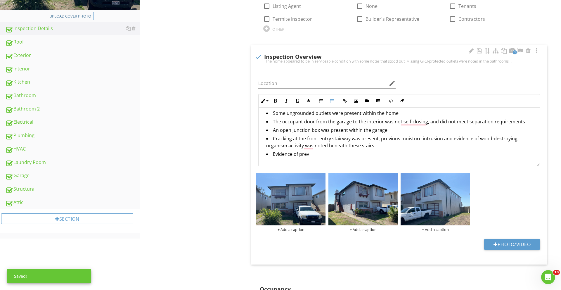
drag, startPoint x: 310, startPoint y: 155, endPoint x: 316, endPoint y: 159, distance: 7.1
click at [316, 159] on div "The home appeared to be in serviceable condition with some notes that stood out…" at bounding box center [398, 143] width 281 height 116
click at [350, 153] on li "Evidence of previous moisture intrusion" at bounding box center [400, 154] width 269 height 8
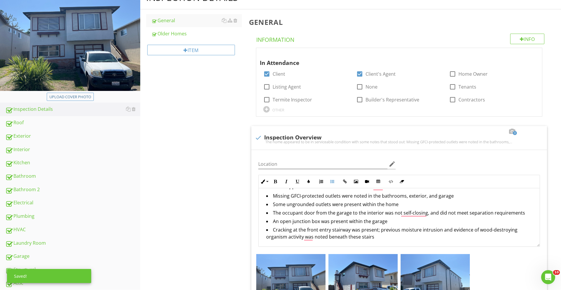
scroll to position [0, 0]
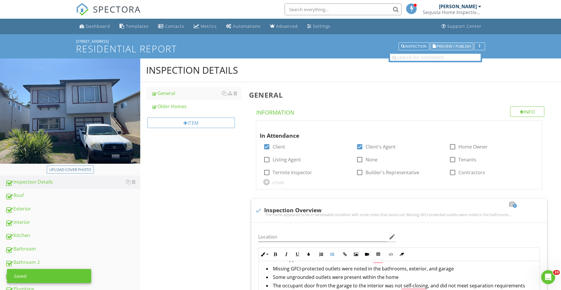
click at [443, 46] on span "Preview / Publish" at bounding box center [453, 46] width 34 height 4
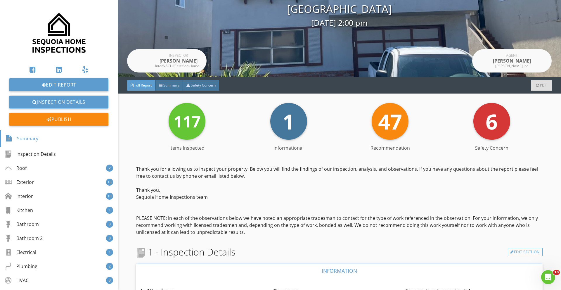
scroll to position [189, 0]
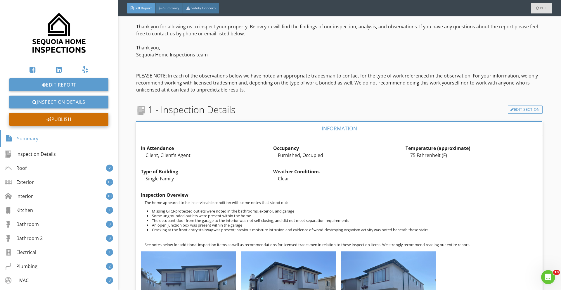
click at [81, 120] on div "Publish" at bounding box center [58, 119] width 99 height 13
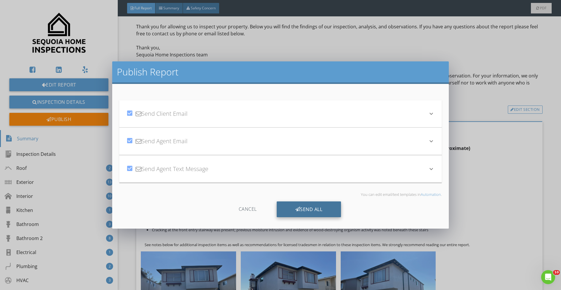
click at [329, 213] on div "Send All" at bounding box center [308, 209] width 65 height 16
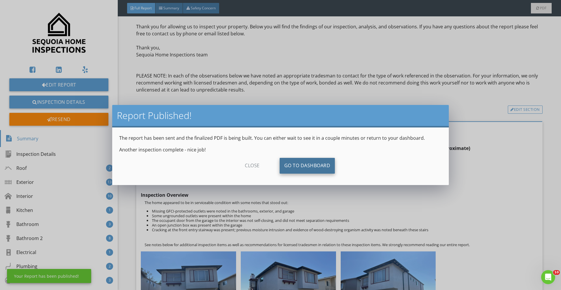
click at [306, 160] on link "Go To Dashboard" at bounding box center [306, 166] width 55 height 16
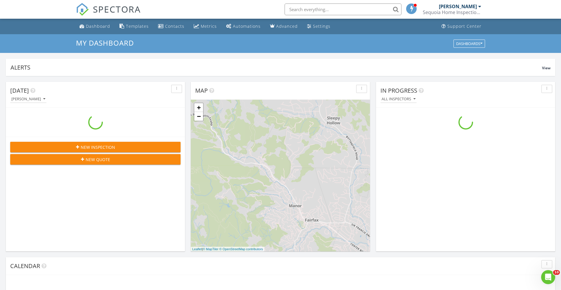
scroll to position [532, 561]
